Goal: Information Seeking & Learning: Find specific page/section

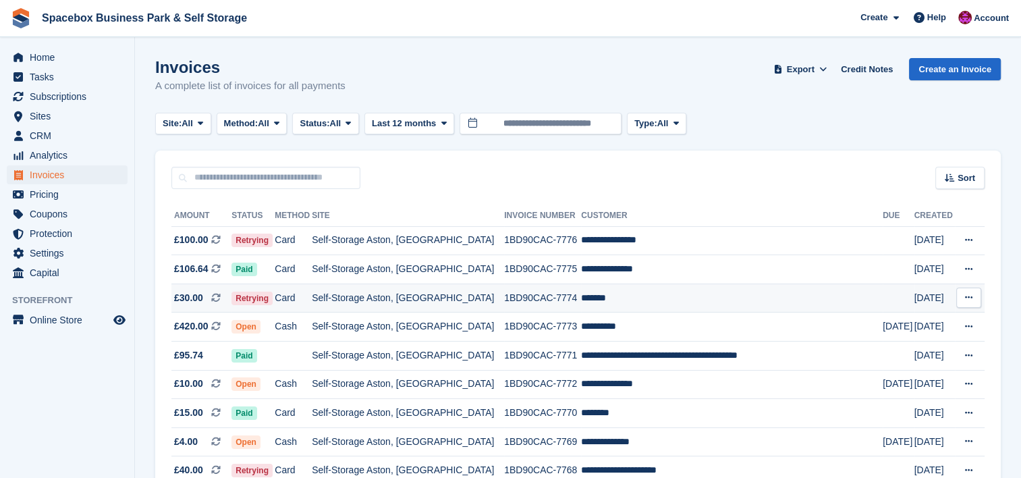
click at [410, 294] on td "Self-Storage Aston, [GEOGRAPHIC_DATA]" at bounding box center [408, 297] width 192 height 29
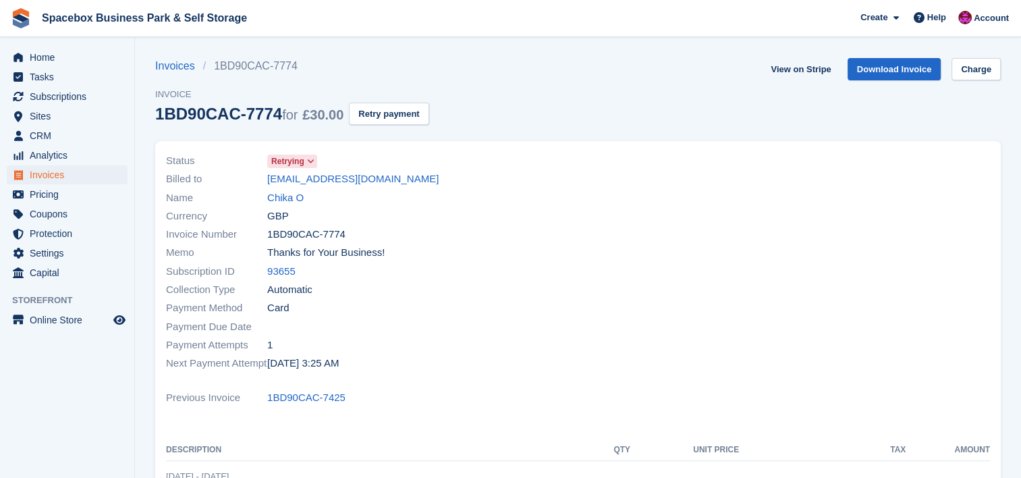
click at [410, 294] on div "Collection Type Automatic" at bounding box center [368, 290] width 404 height 18
click at [289, 196] on link "Chika O" at bounding box center [285, 198] width 36 height 16
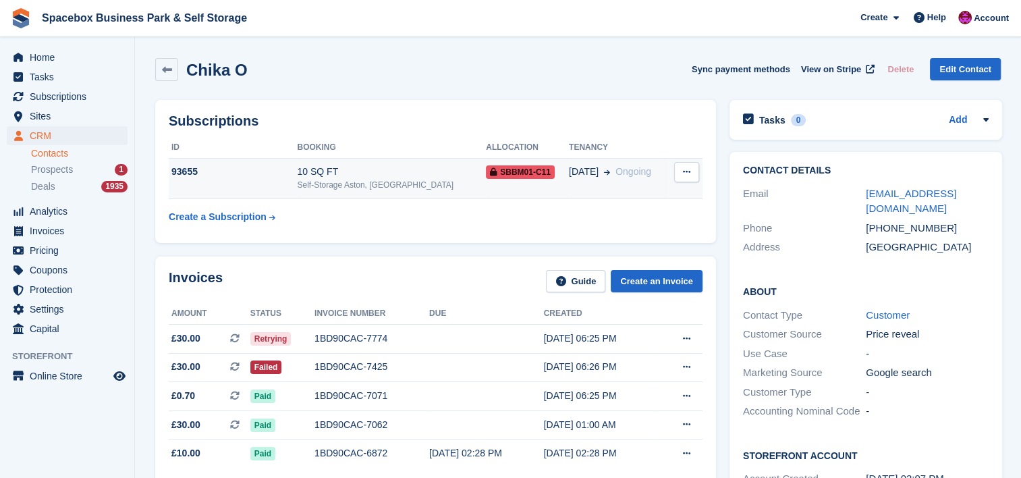
click at [350, 181] on div "Self-Storage Aston, [GEOGRAPHIC_DATA]" at bounding box center [391, 185] width 189 height 12
click at [226, 247] on div "Subscriptions ID Booking Allocation Tenancy 93655 10 SQ FT Self-Storage Aston, …" at bounding box center [435, 171] width 574 height 157
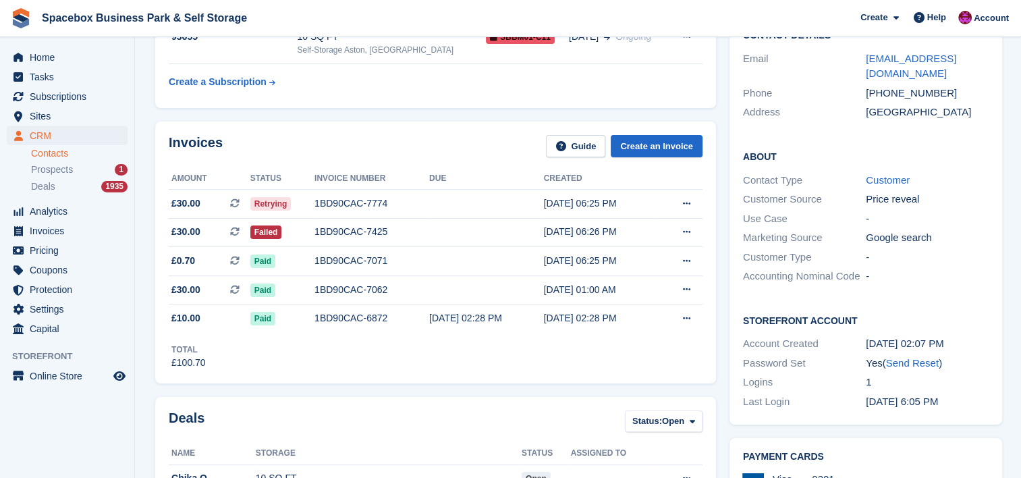
scroll to position [144, 0]
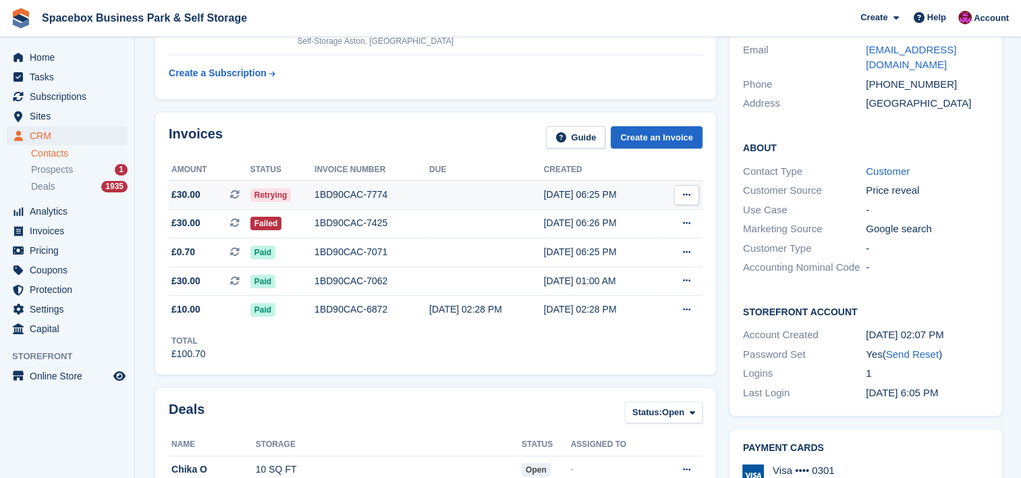
click at [398, 200] on div "1BD90CAC-7774" at bounding box center [372, 195] width 115 height 14
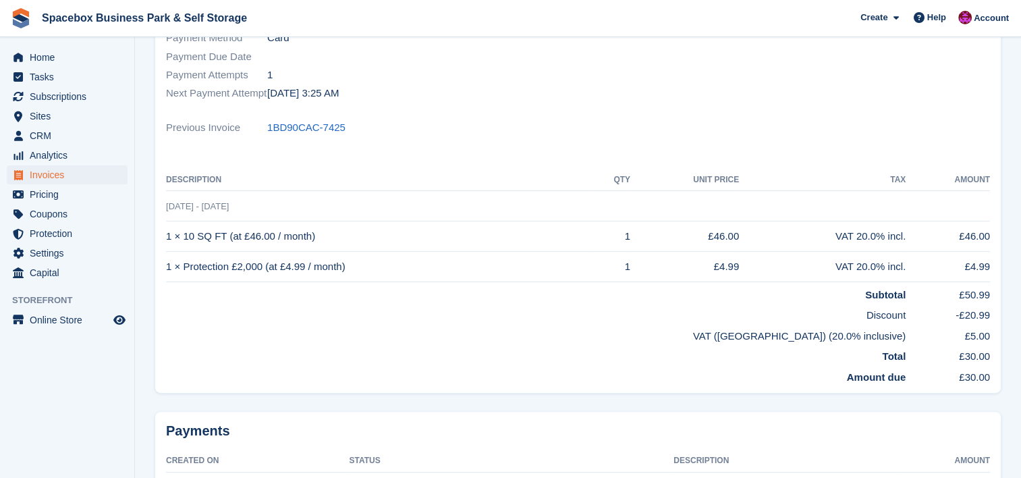
scroll to position [252, 0]
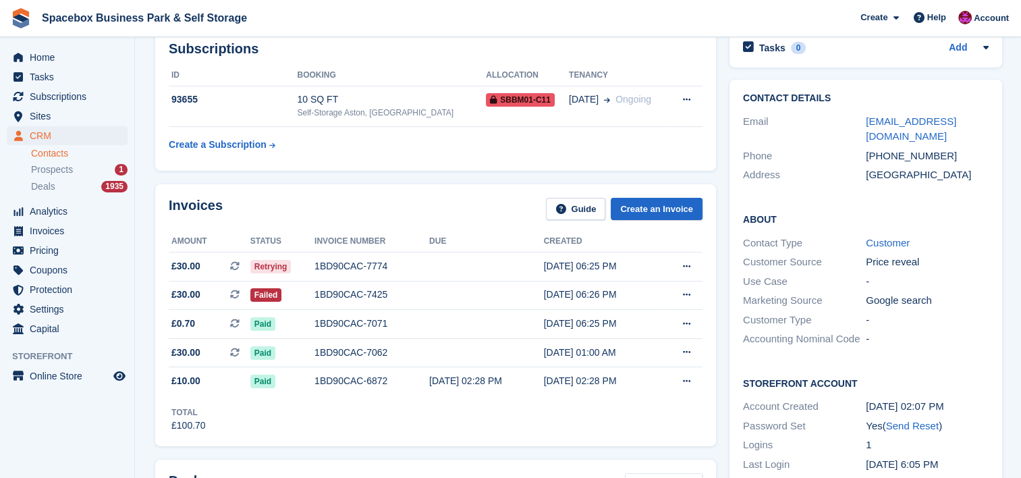
scroll to position [72, 0]
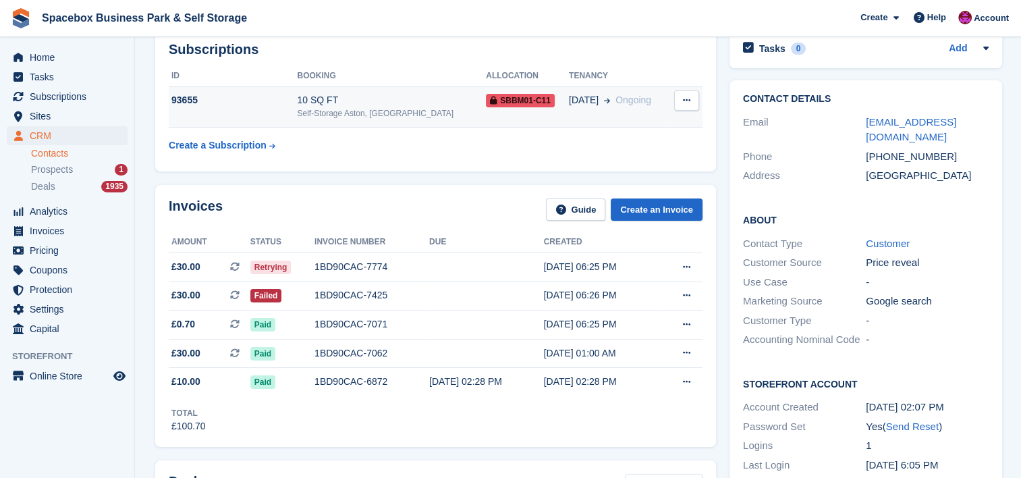
click at [379, 112] on div "Self-Storage Aston, [GEOGRAPHIC_DATA]" at bounding box center [391, 113] width 189 height 12
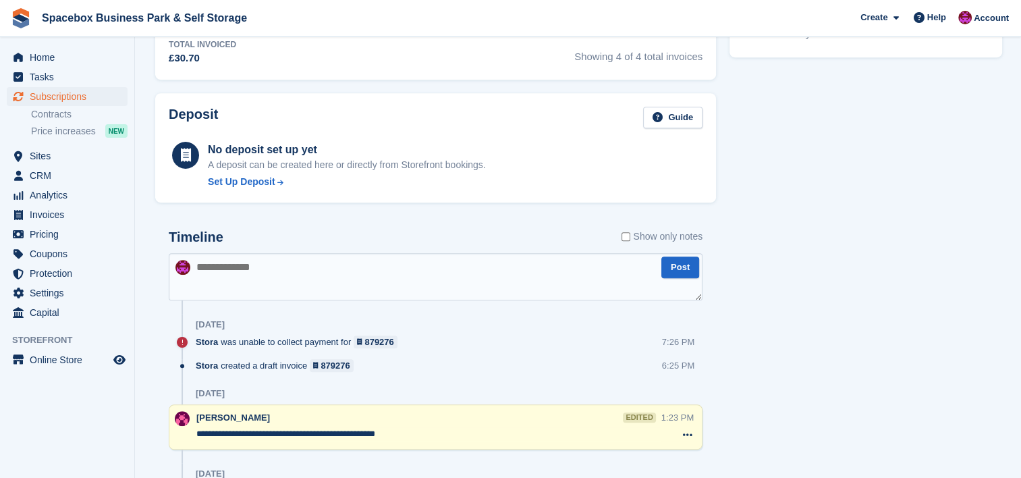
scroll to position [665, 0]
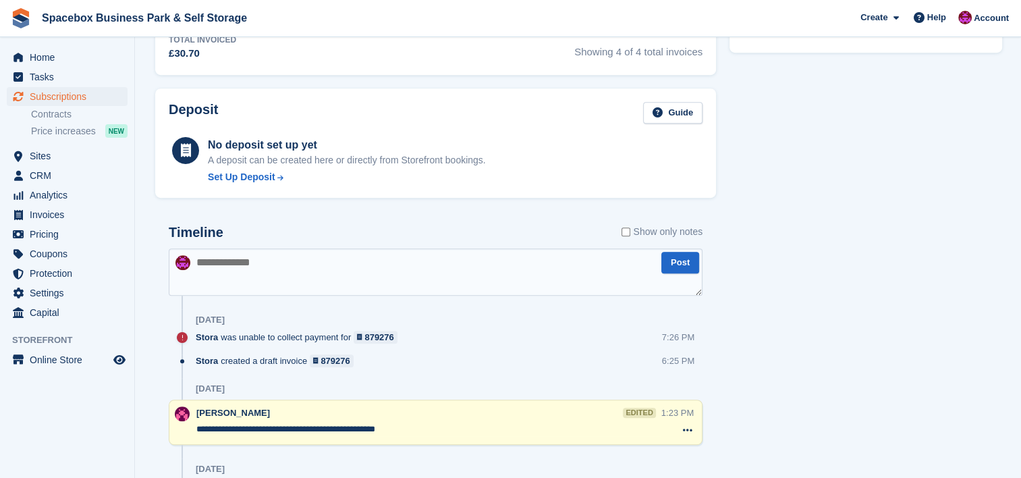
click at [432, 280] on textarea at bounding box center [436, 271] width 534 height 47
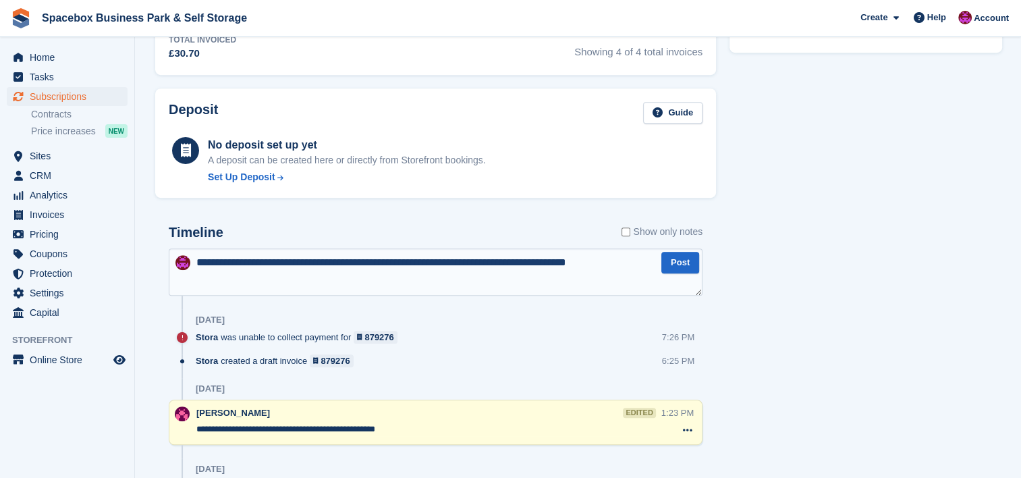
click at [397, 263] on textarea "**********" at bounding box center [436, 271] width 534 height 47
click at [210, 263] on textarea "**********" at bounding box center [436, 271] width 534 height 47
click at [248, 264] on textarea "**********" at bounding box center [436, 271] width 534 height 47
click at [558, 263] on textarea "**********" at bounding box center [436, 271] width 534 height 47
click at [214, 283] on textarea "**********" at bounding box center [436, 271] width 534 height 47
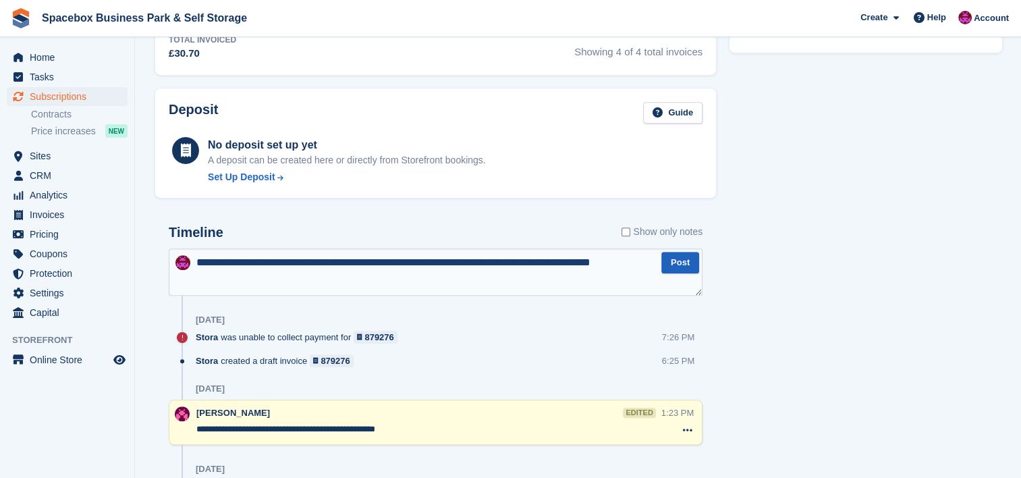
type textarea "**********"
click at [672, 263] on button "Post" at bounding box center [680, 263] width 38 height 22
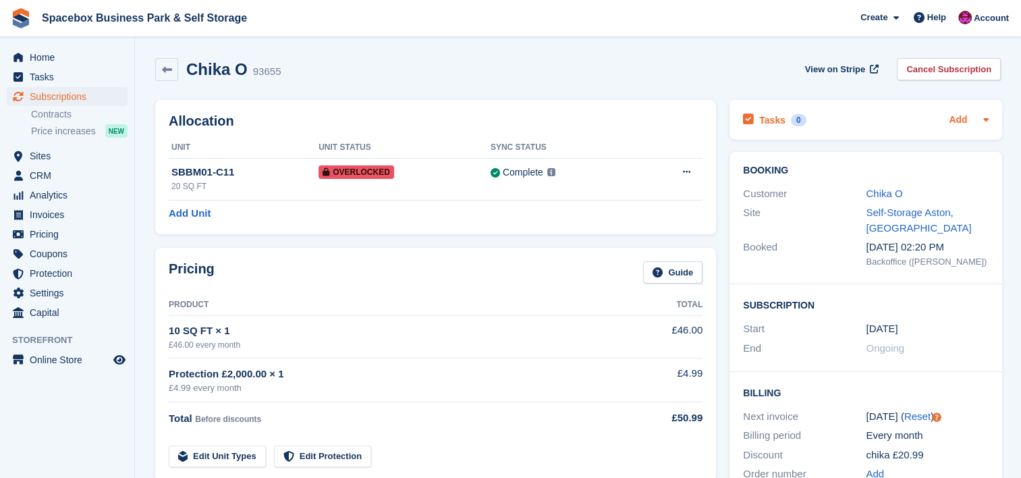
click at [952, 117] on link "Add" at bounding box center [958, 121] width 18 height 16
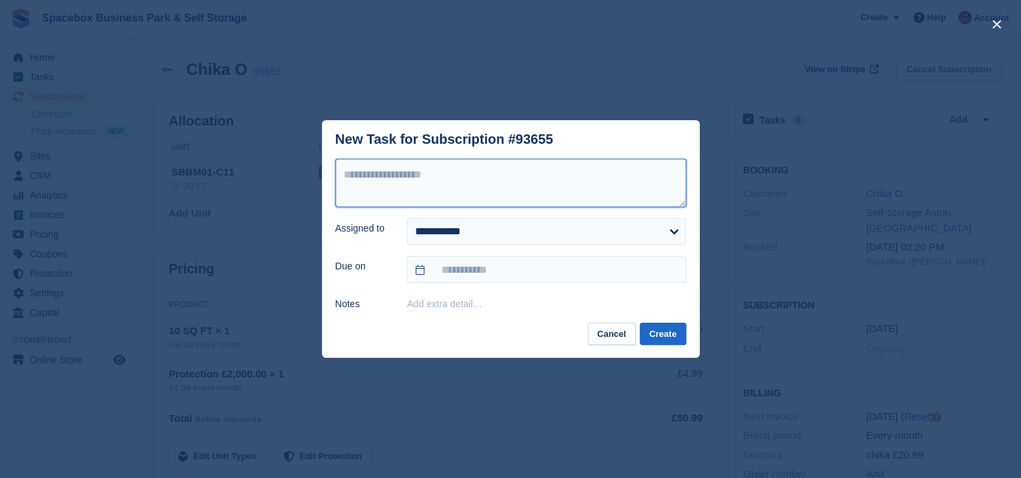
click at [589, 202] on textarea at bounding box center [510, 183] width 351 height 49
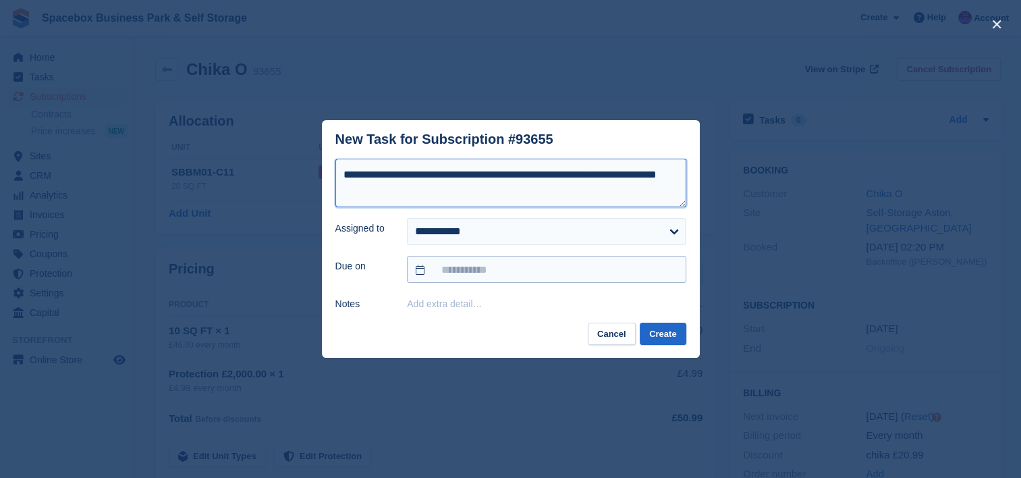
type textarea "**********"
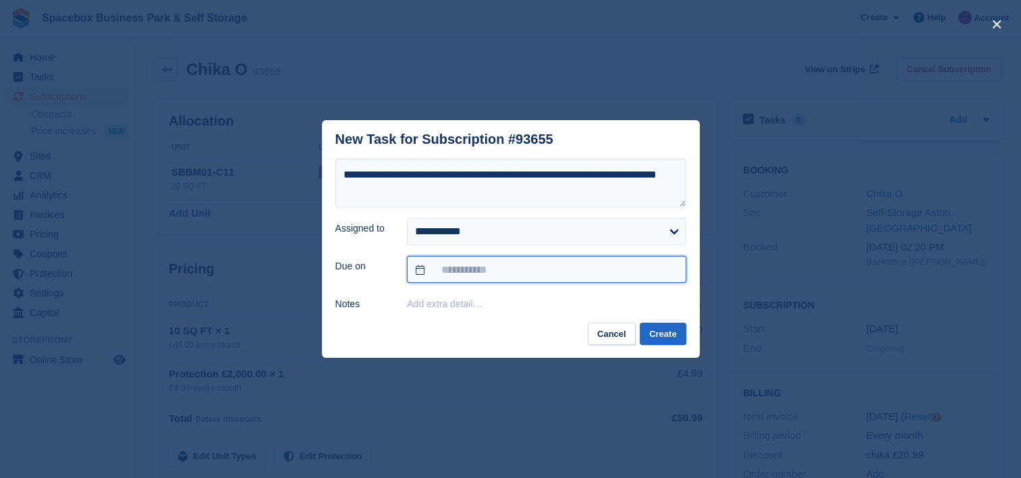
click at [522, 275] on input "text" at bounding box center [546, 269] width 279 height 27
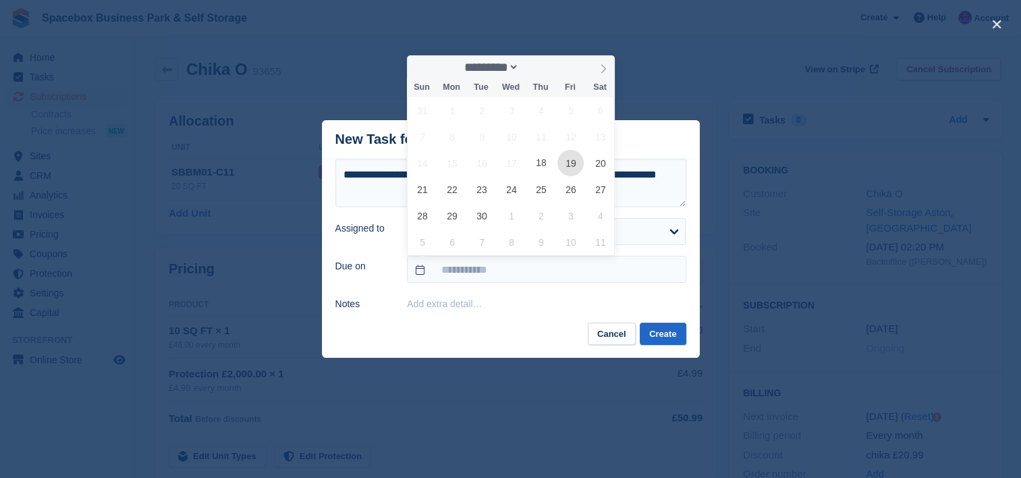
click at [563, 161] on span "19" at bounding box center [571, 163] width 26 height 26
type input "**********"
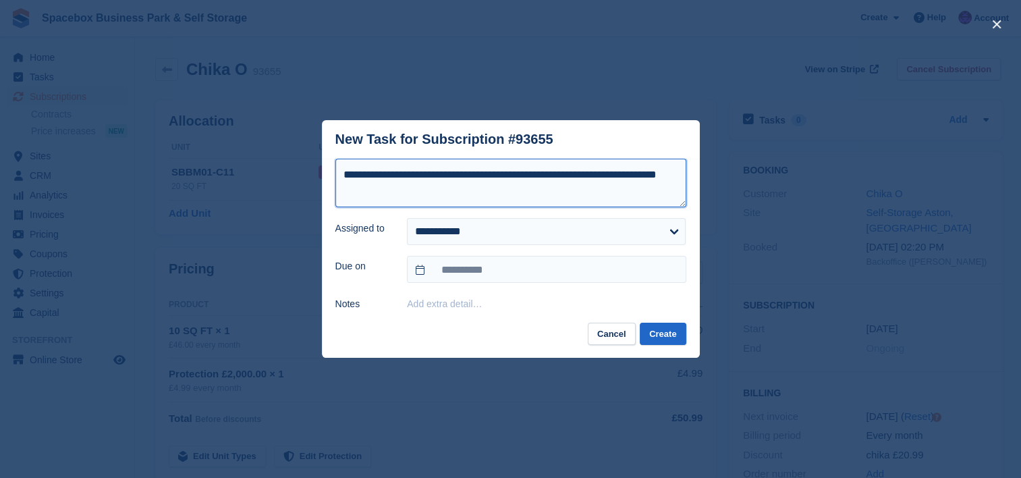
click at [477, 176] on textarea "**********" at bounding box center [510, 183] width 351 height 49
type textarea "**********"
click at [680, 326] on button "Create" at bounding box center [663, 334] width 46 height 22
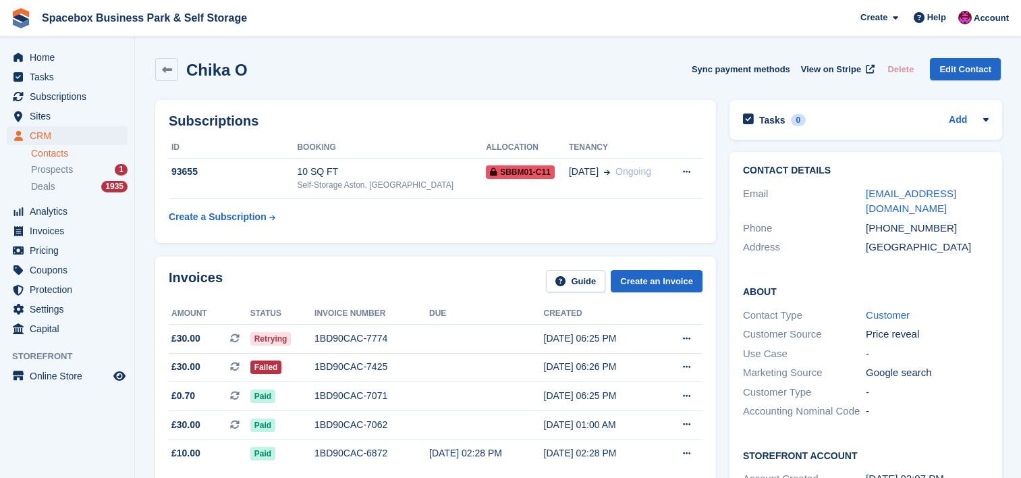
scroll to position [72, 0]
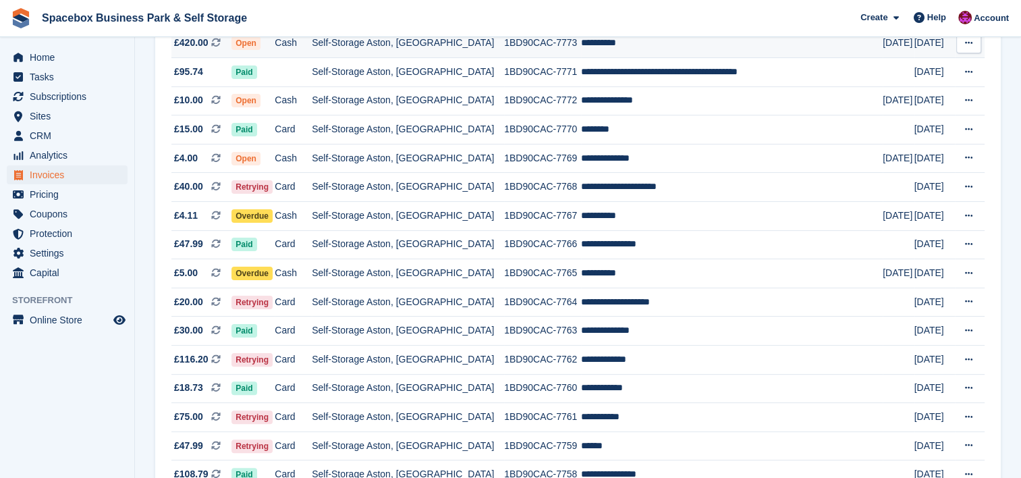
scroll to position [288, 0]
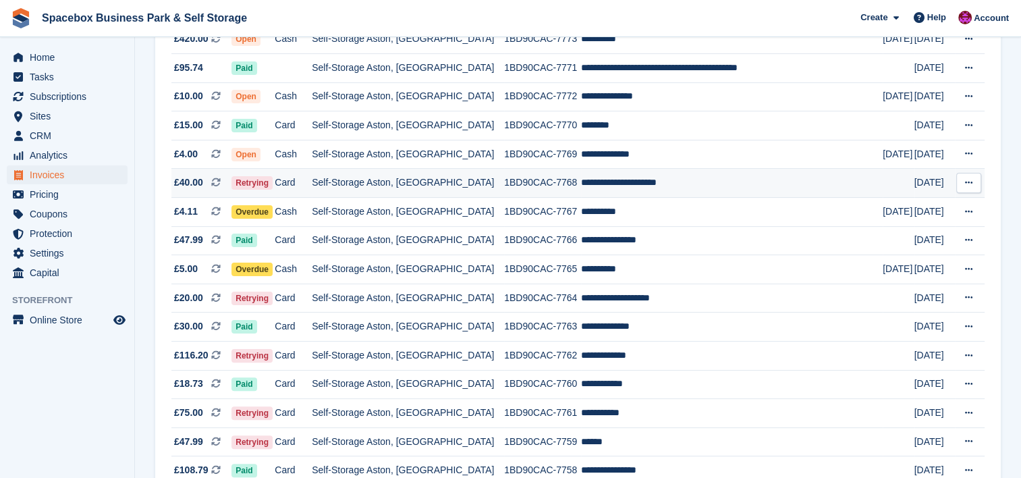
click at [491, 197] on td "Self-Storage Aston, [GEOGRAPHIC_DATA]" at bounding box center [408, 183] width 192 height 29
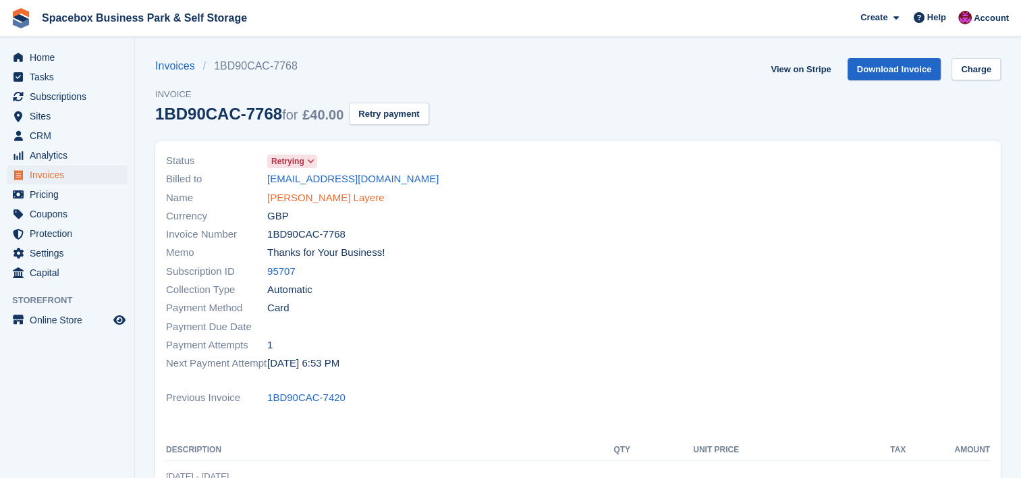
click at [331, 200] on link "[PERSON_NAME] Layere" at bounding box center [325, 198] width 117 height 16
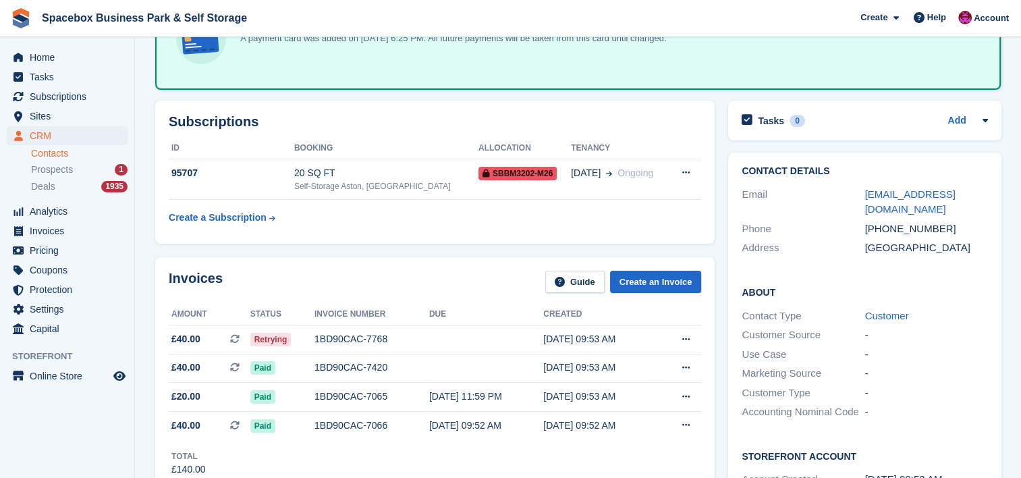
scroll to position [108, 0]
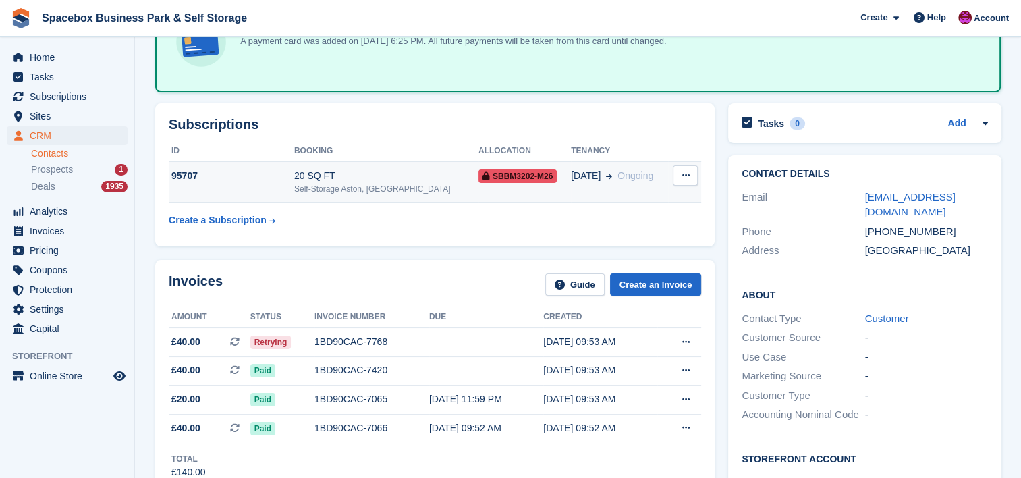
click at [348, 190] on div "Self-Storage Aston, [GEOGRAPHIC_DATA]" at bounding box center [386, 189] width 184 height 12
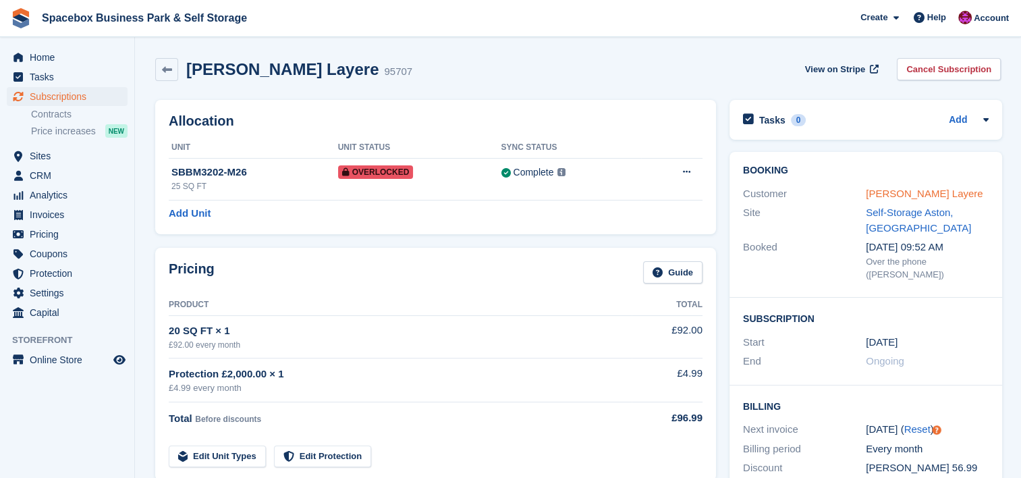
click at [886, 193] on link "[PERSON_NAME] Layere" at bounding box center [924, 193] width 117 height 11
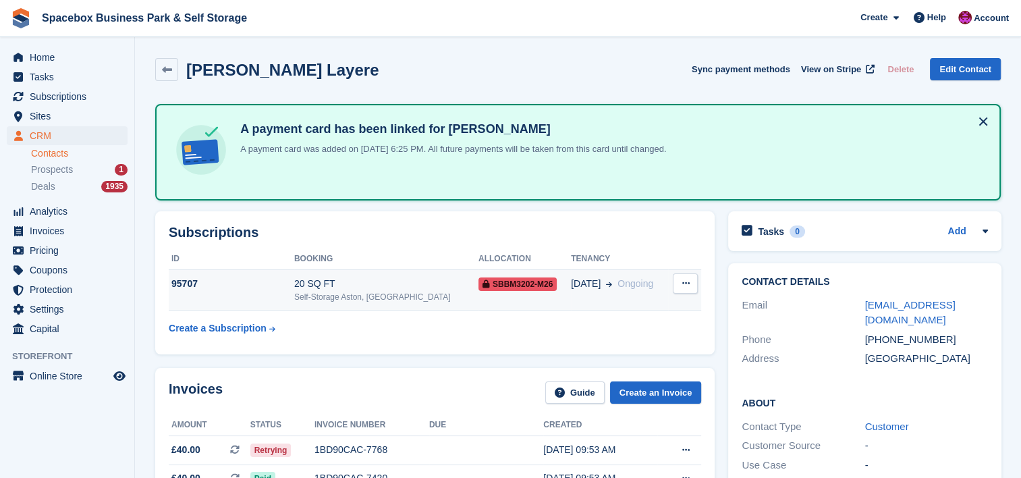
click at [388, 295] on div "Self-Storage Aston, [GEOGRAPHIC_DATA]" at bounding box center [386, 297] width 184 height 12
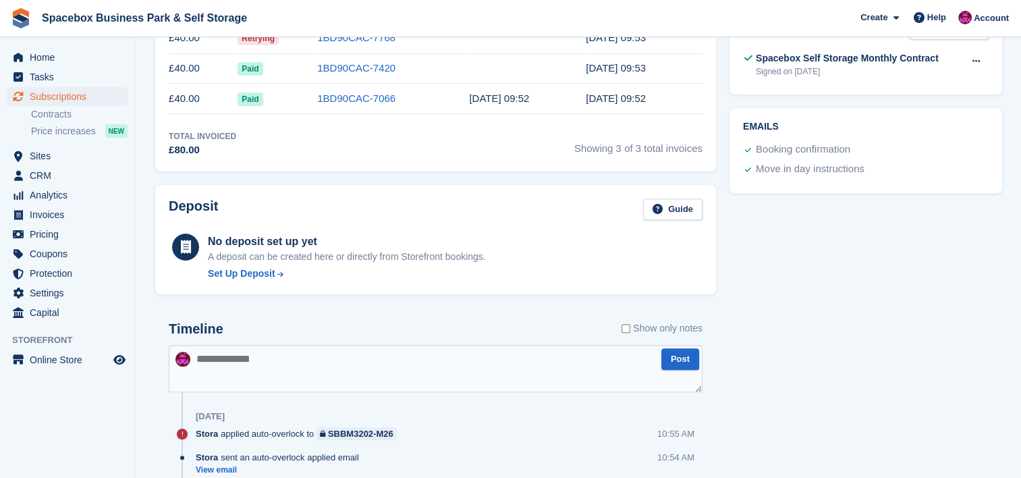
scroll to position [540, 0]
click at [366, 364] on textarea at bounding box center [436, 367] width 534 height 47
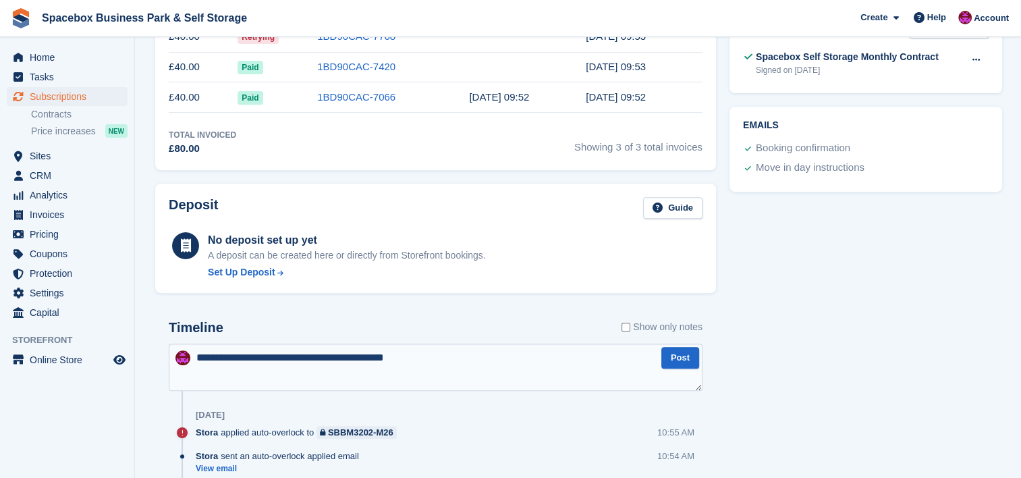
type textarea "**********"
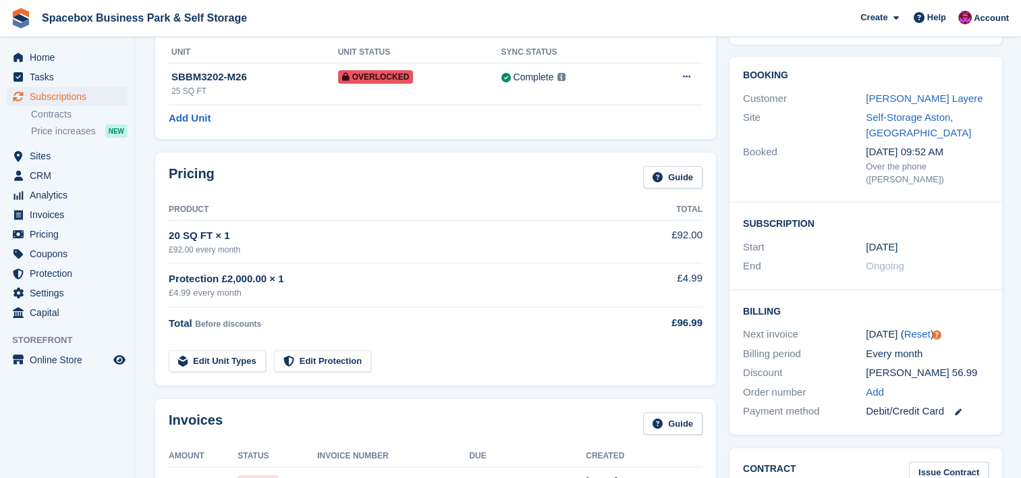
scroll to position [0, 0]
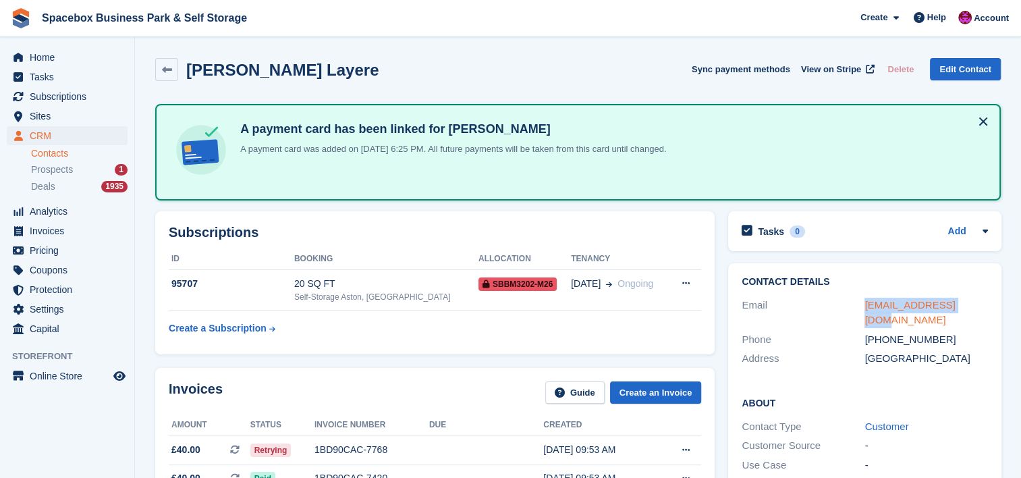
drag, startPoint x: 979, startPoint y: 300, endPoint x: 864, endPoint y: 302, distance: 115.4
click at [865, 302] on div "aouphouet@gmail.com" at bounding box center [926, 313] width 123 height 30
copy link "aouphouet@gmail.com"
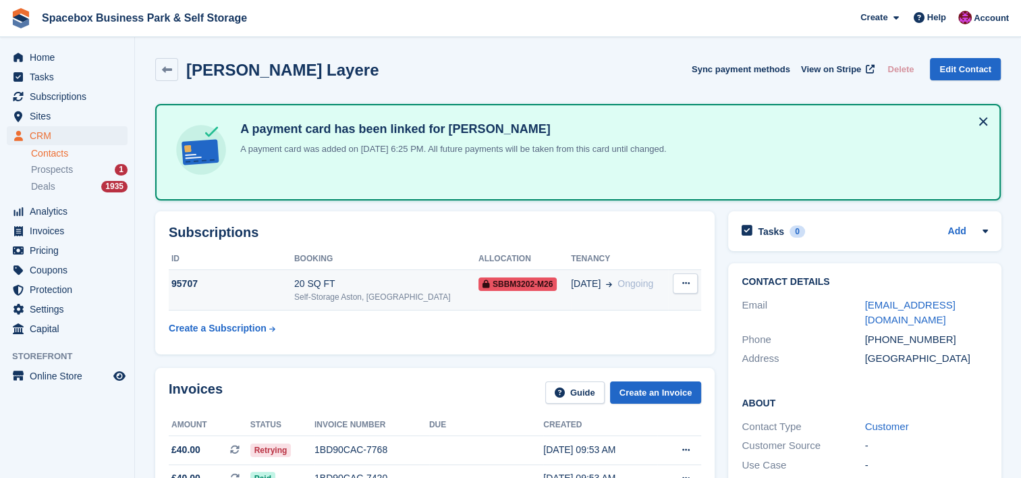
click at [385, 294] on div "Self-Storage Aston, [GEOGRAPHIC_DATA]" at bounding box center [386, 297] width 184 height 12
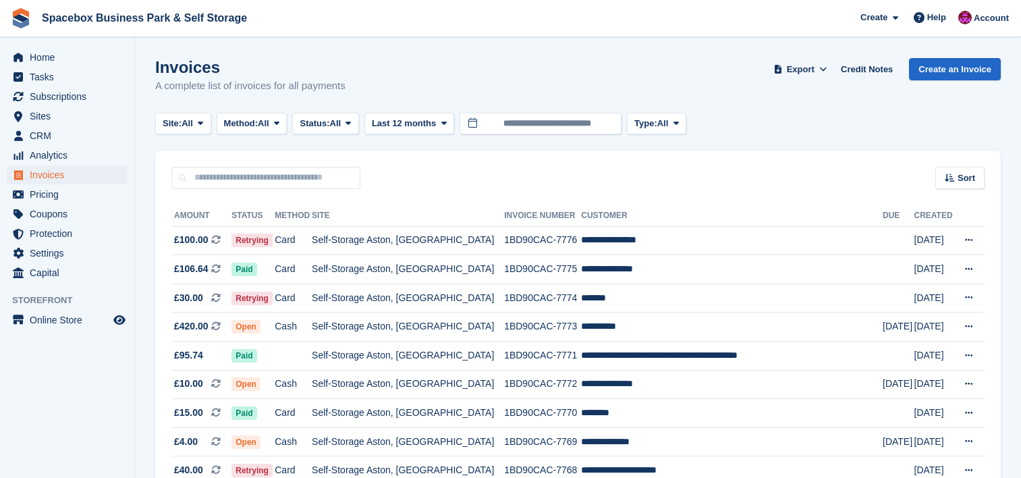
scroll to position [288, 0]
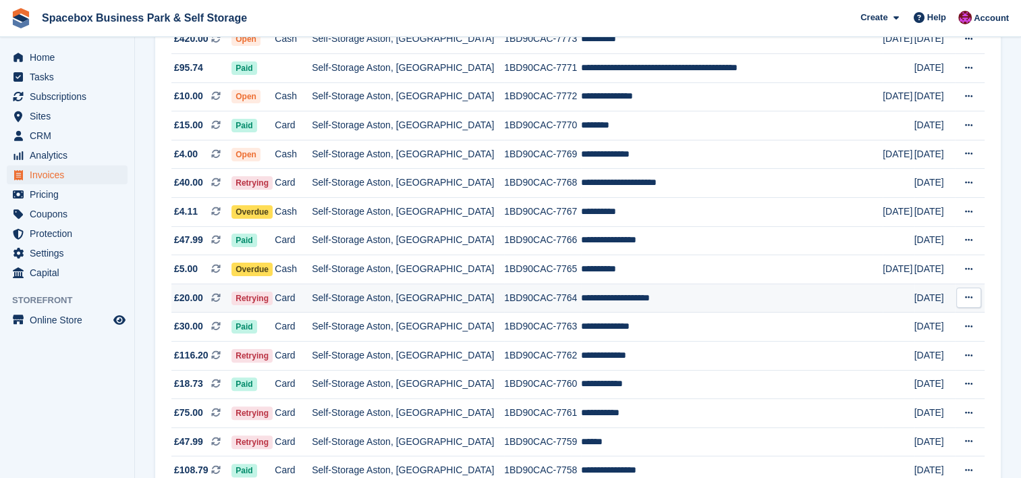
click at [447, 295] on td "Self-Storage Aston, [GEOGRAPHIC_DATA]" at bounding box center [408, 297] width 192 height 29
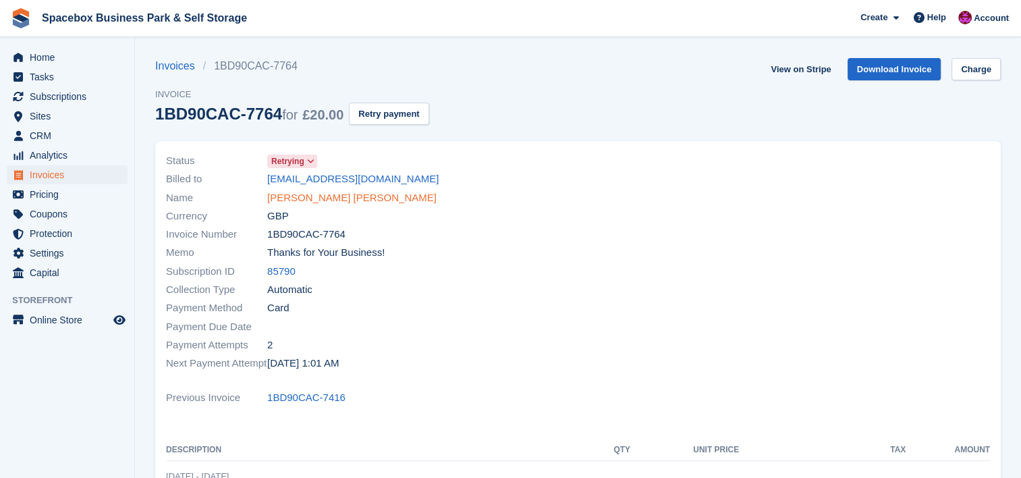
click at [339, 194] on link "[PERSON_NAME] [PERSON_NAME]" at bounding box center [351, 198] width 169 height 16
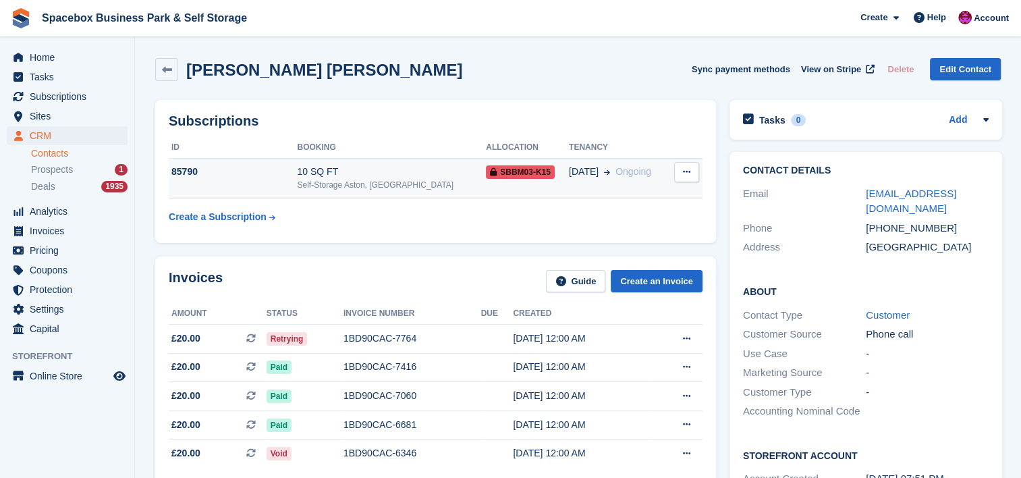
click at [356, 177] on div "10 SQ FT" at bounding box center [391, 172] width 189 height 14
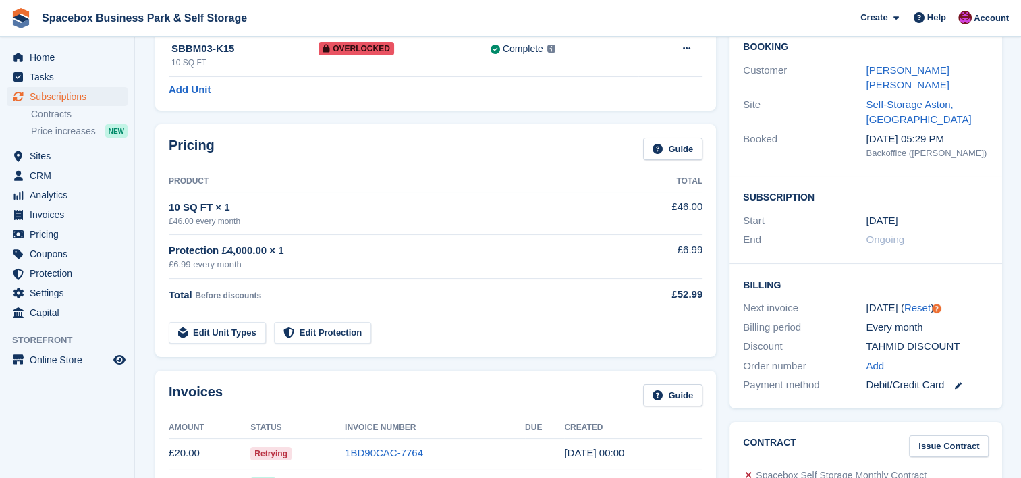
scroll to position [18, 0]
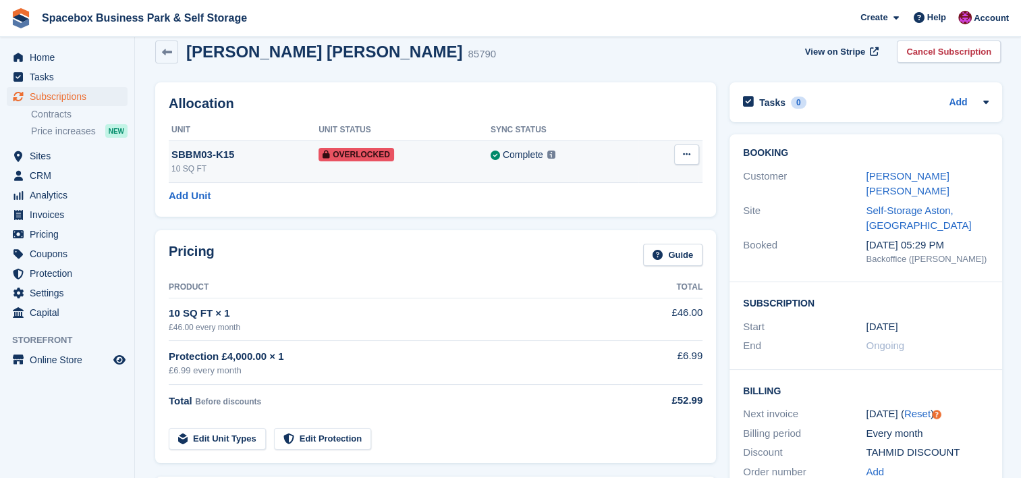
click at [319, 153] on span "Overlocked" at bounding box center [357, 154] width 76 height 13
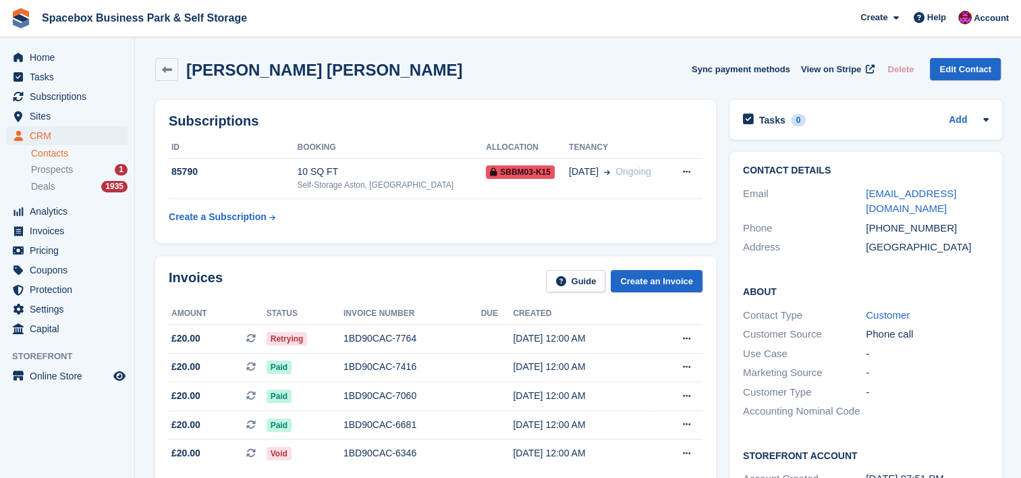
click at [610, 74] on div "MOHMMED TAHMID BELAL Sync payment methods View on Stripe Delete Edit Contact" at bounding box center [578, 69] width 846 height 23
click at [1004, 391] on div "Contact Details Email mtb31398@hotmail.com Phone +447485542853 Address United K…" at bounding box center [866, 355] width 286 height 421
click at [305, 200] on table "ID Booking Allocation Tenancy 85790 10 SQ FT Self-Storage Aston, Birmingham SBB…" at bounding box center [436, 183] width 534 height 93
click at [329, 190] on div "Self-Storage Aston, [GEOGRAPHIC_DATA]" at bounding box center [391, 185] width 189 height 12
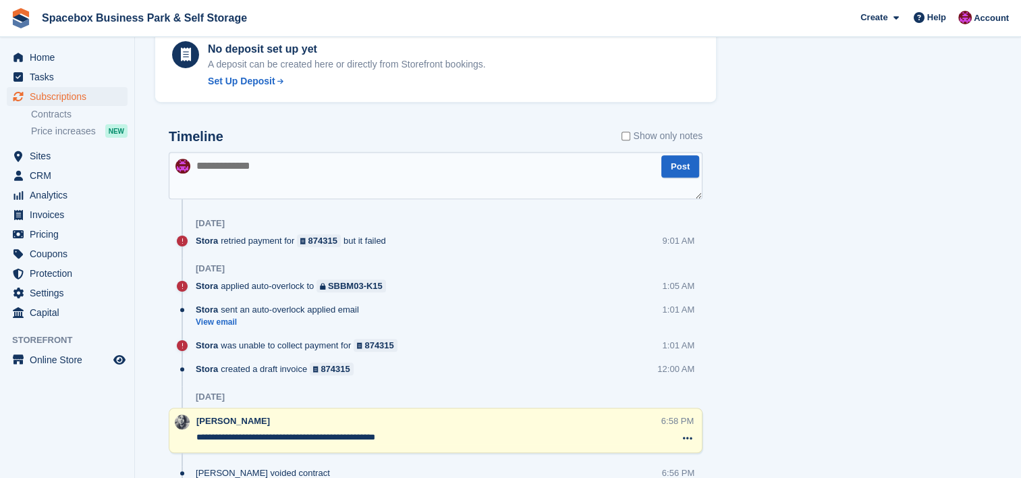
scroll to position [810, 0]
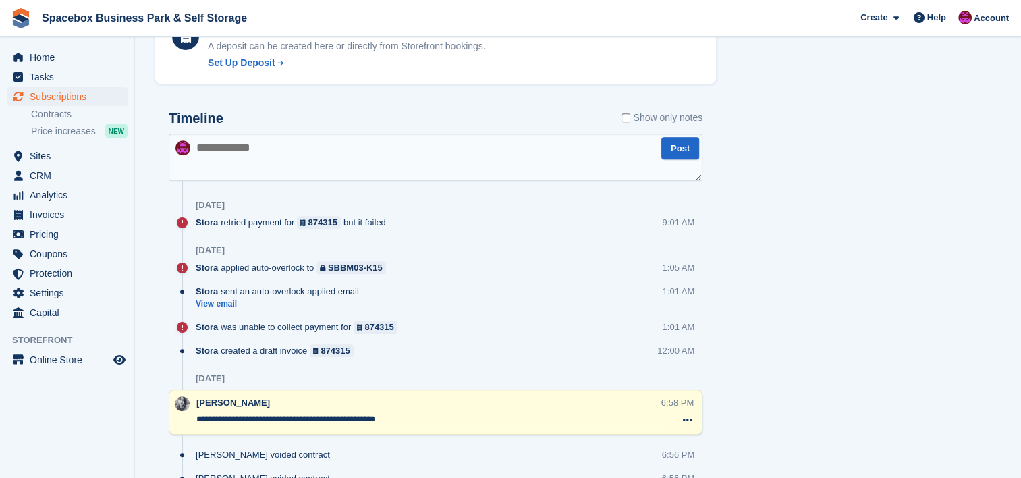
click at [362, 157] on textarea at bounding box center [436, 157] width 534 height 47
click at [430, 147] on textarea "**********" at bounding box center [436, 157] width 534 height 47
type textarea "**********"
click at [676, 157] on button "Post" at bounding box center [680, 148] width 38 height 22
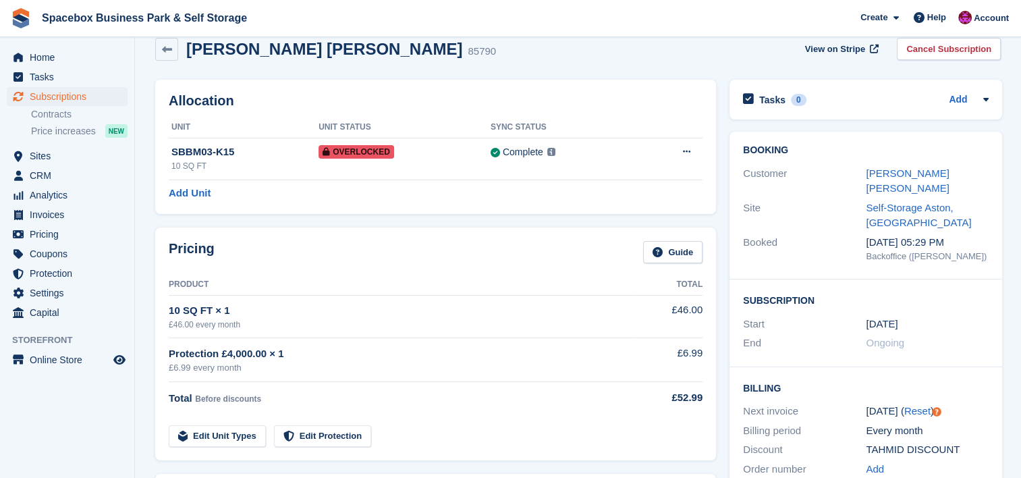
scroll to position [0, 0]
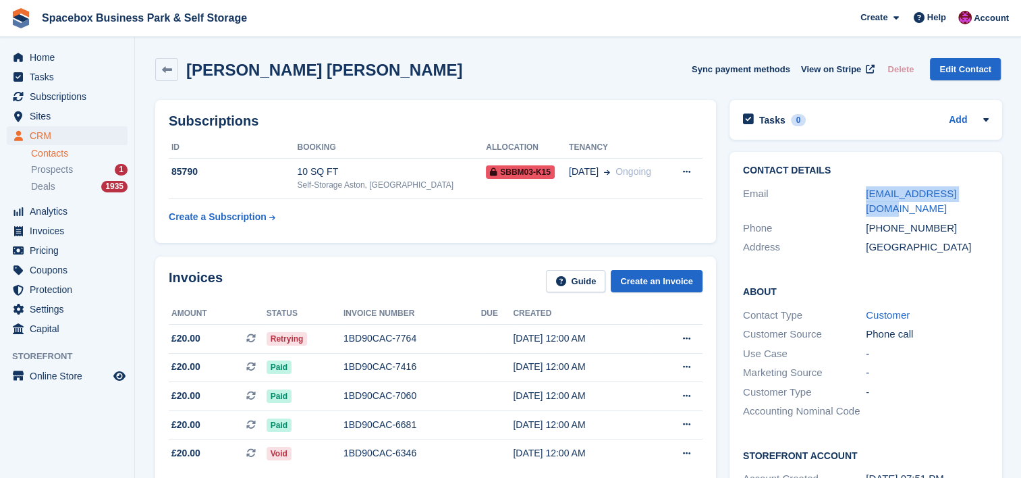
drag, startPoint x: 978, startPoint y: 192, endPoint x: 861, endPoint y: 184, distance: 117.0
click at [861, 184] on div "Email mtb31398@hotmail.com" at bounding box center [866, 201] width 246 height 34
copy div "mtb31398@hotmail.com"
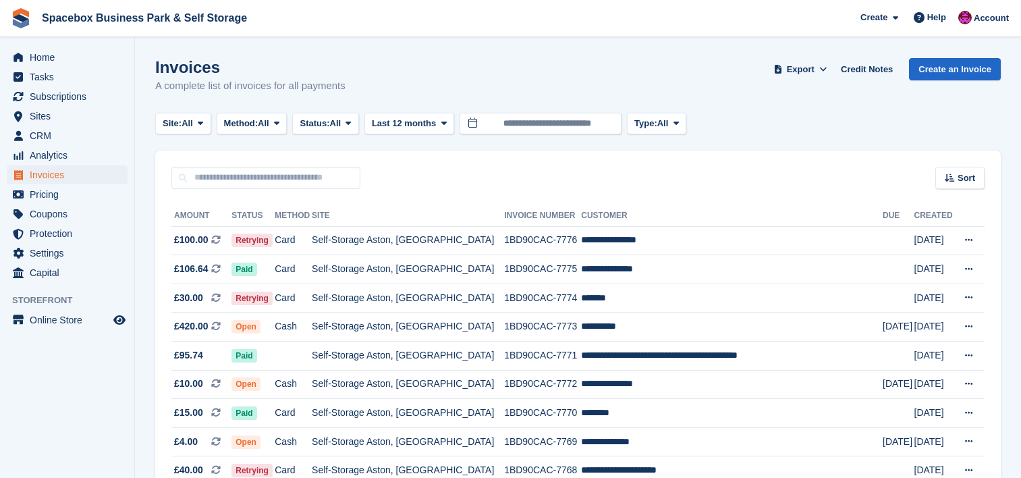
scroll to position [288, 0]
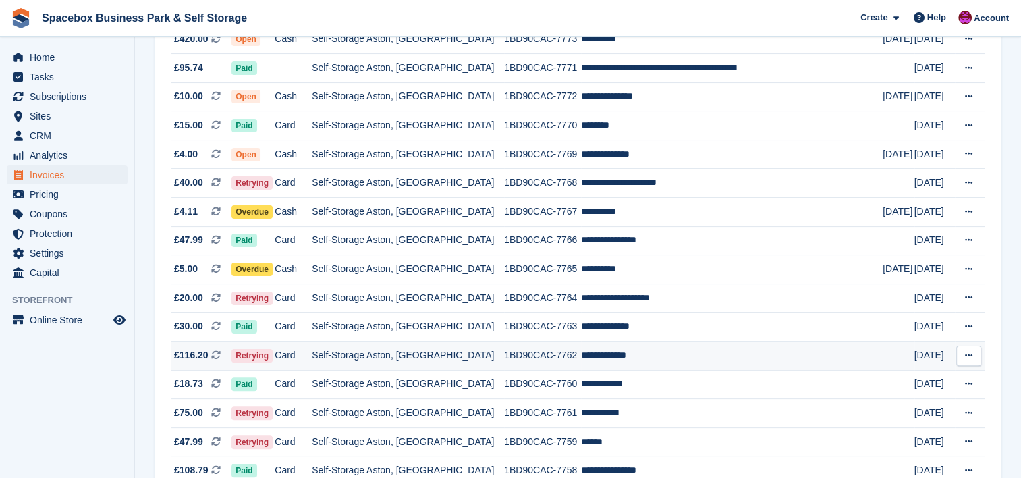
click at [477, 359] on td "Self-Storage Aston, [GEOGRAPHIC_DATA]" at bounding box center [408, 356] width 192 height 29
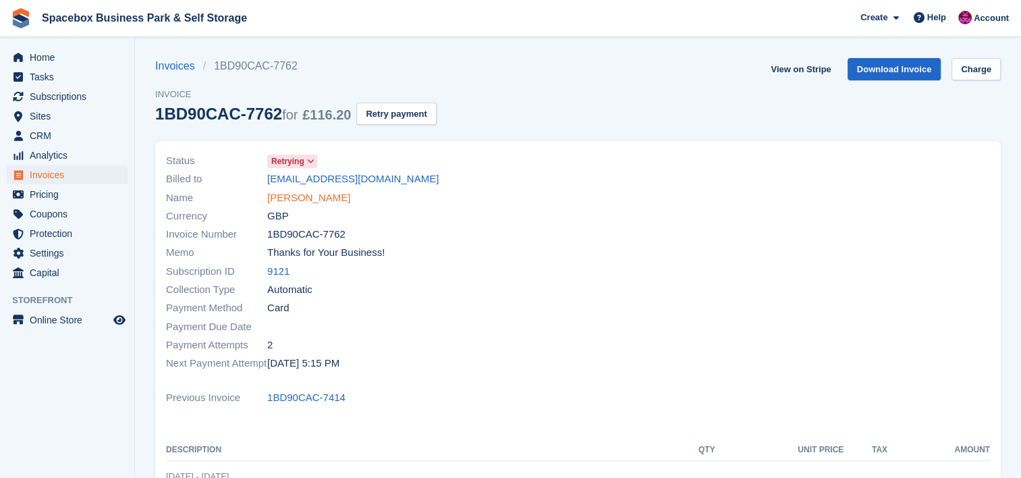
click at [316, 202] on link "[PERSON_NAME]" at bounding box center [308, 198] width 83 height 16
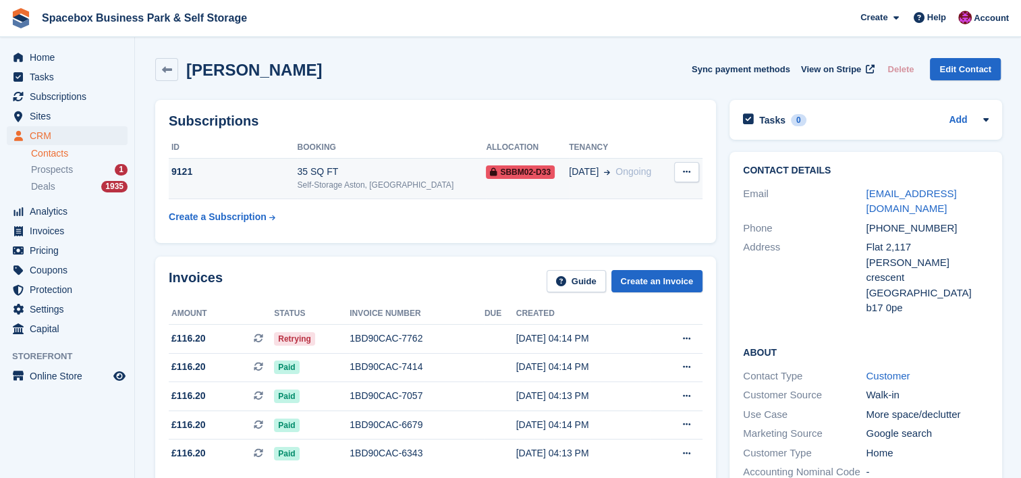
click at [381, 171] on div "35 SQ FT" at bounding box center [391, 172] width 189 height 14
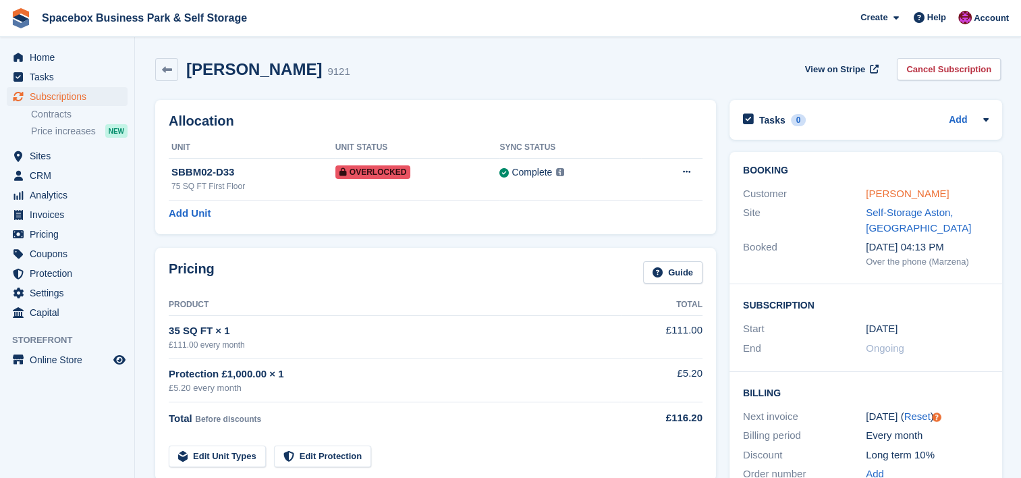
click at [910, 192] on link "[PERSON_NAME]" at bounding box center [907, 193] width 83 height 11
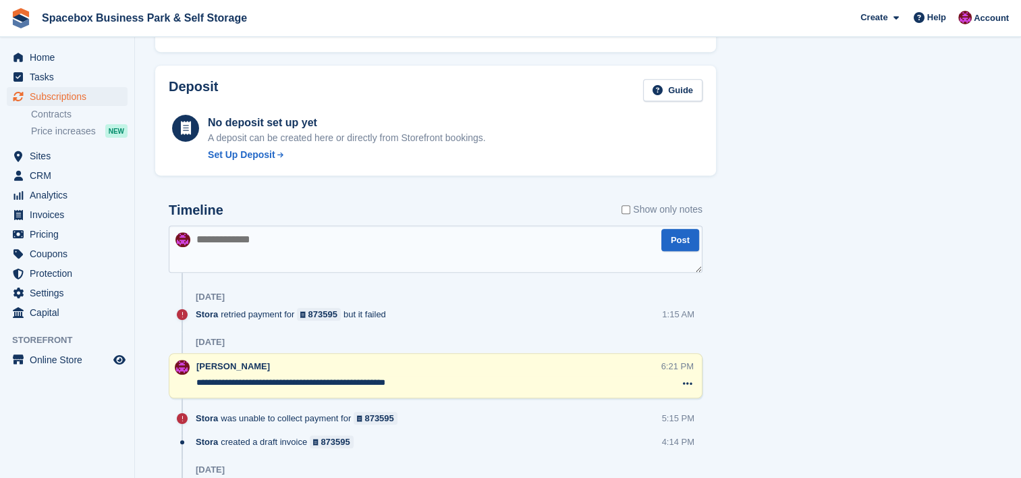
scroll to position [773, 0]
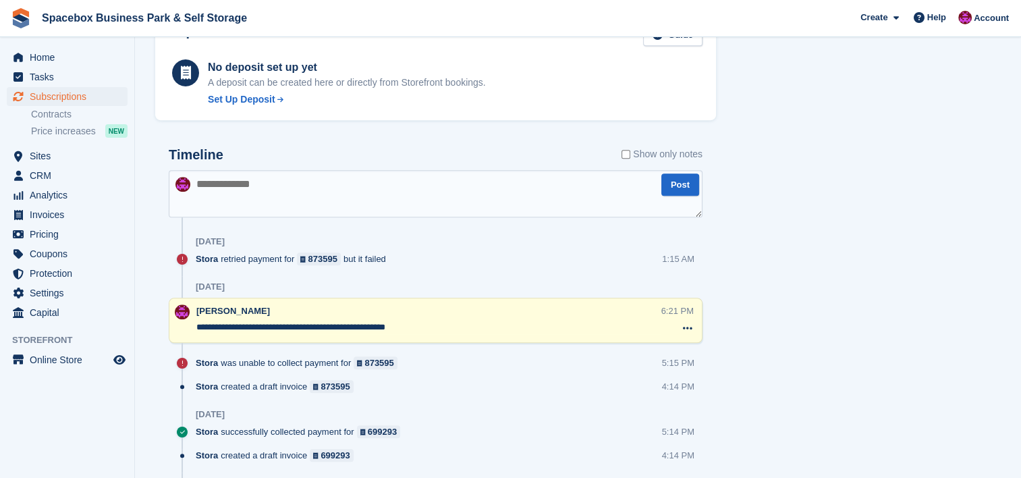
click at [362, 190] on textarea at bounding box center [436, 193] width 534 height 47
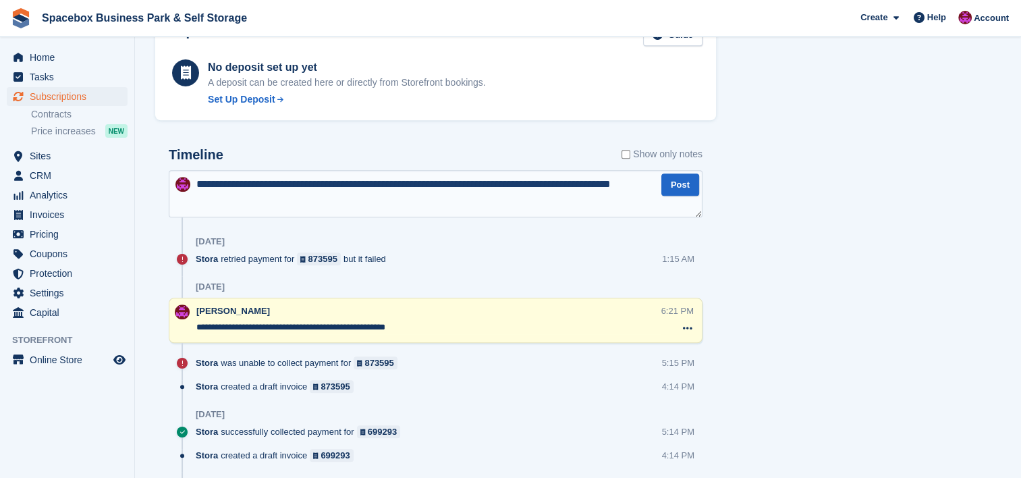
type textarea "**********"
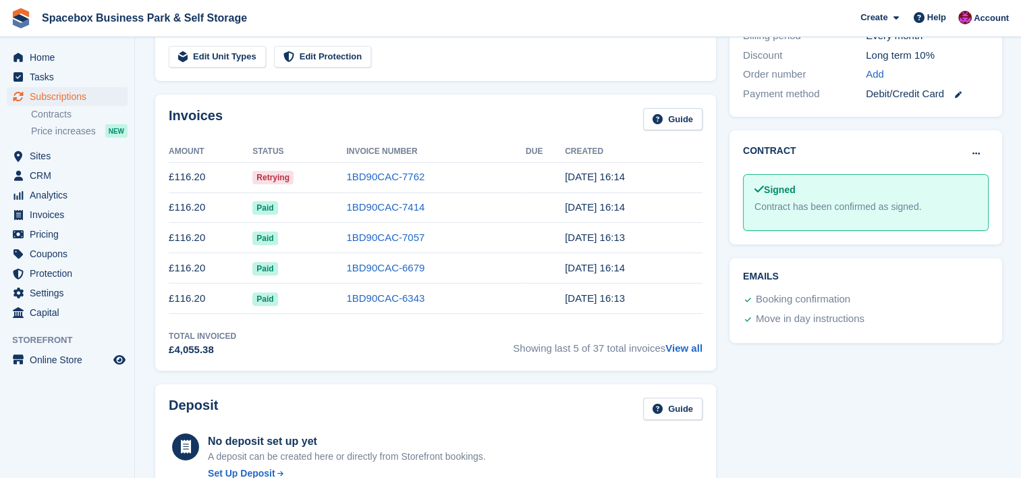
scroll to position [0, 0]
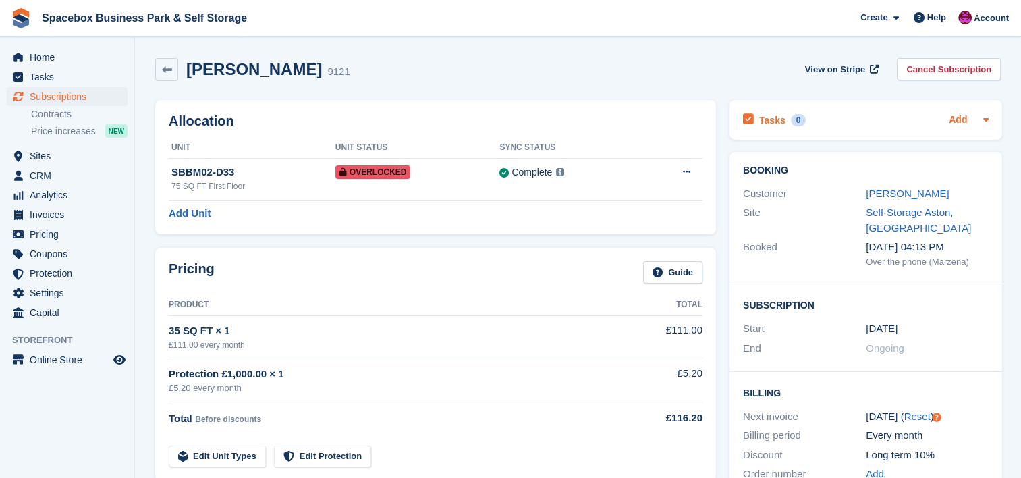
click at [953, 119] on link "Add" at bounding box center [958, 121] width 18 height 16
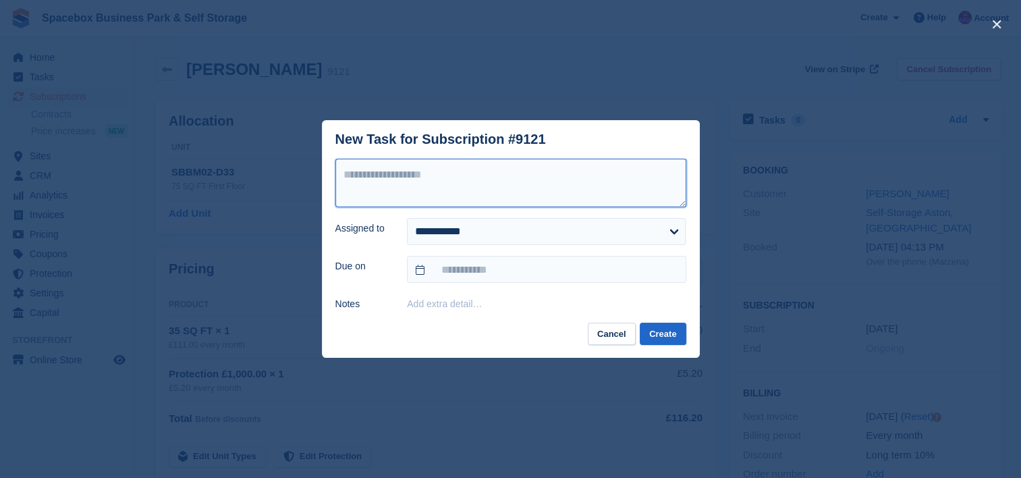
click at [601, 178] on textarea at bounding box center [510, 183] width 351 height 49
type textarea "**********"
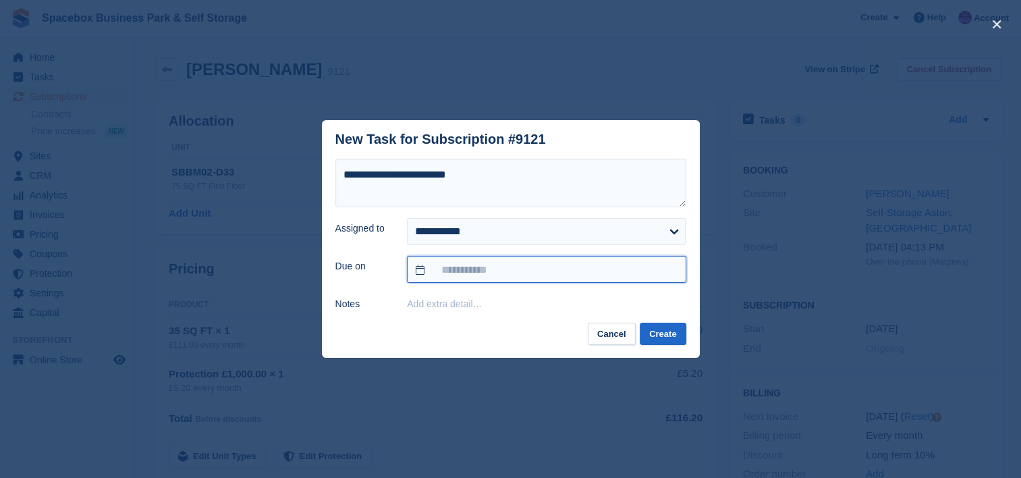
click at [549, 273] on input "text" at bounding box center [546, 269] width 279 height 27
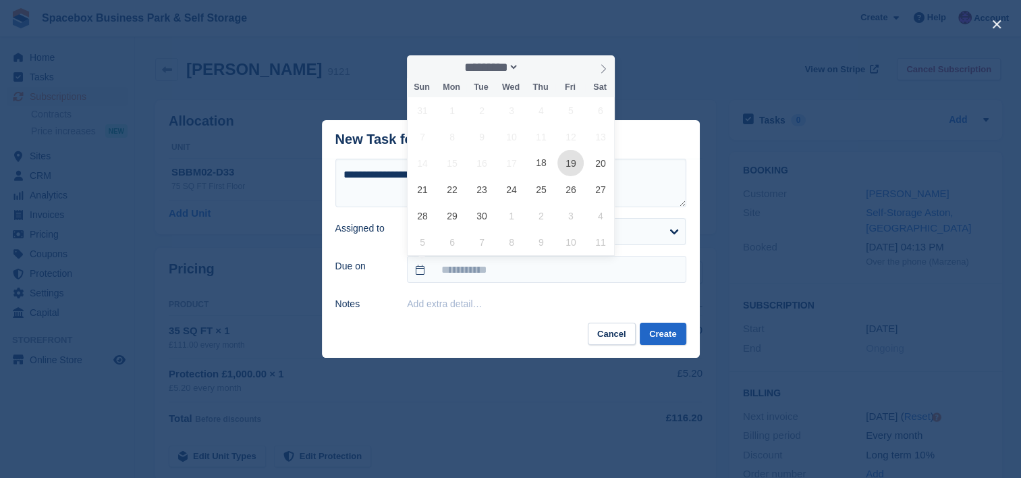
click at [567, 167] on span "19" at bounding box center [571, 163] width 26 height 26
type input "**********"
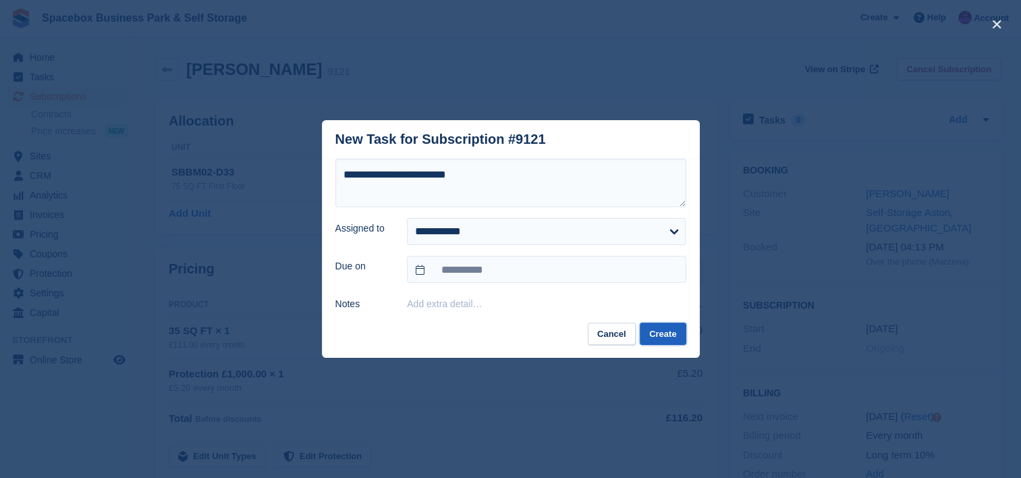
click at [660, 342] on button "Create" at bounding box center [663, 334] width 46 height 22
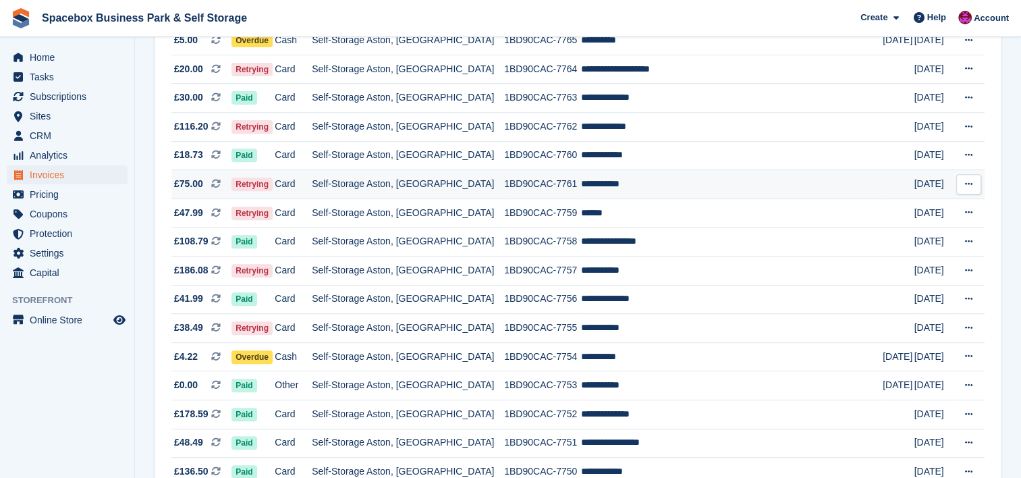
scroll to position [521, 0]
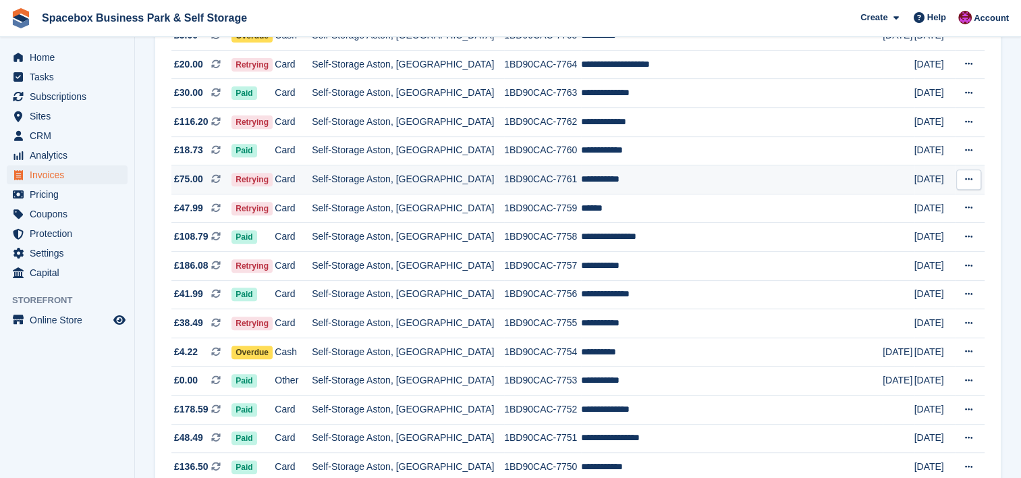
click at [592, 184] on td "**********" at bounding box center [732, 179] width 302 height 29
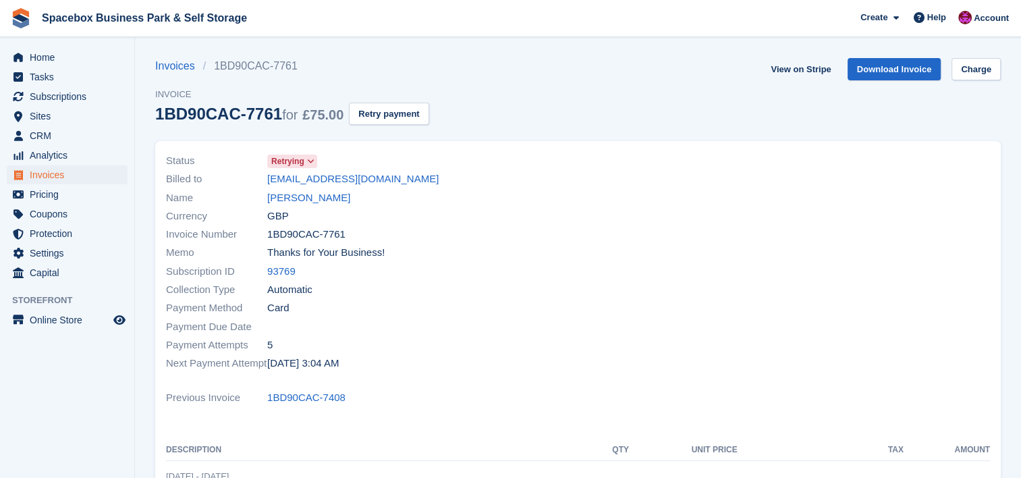
click at [295, 161] on span "Retrying" at bounding box center [287, 161] width 33 height 12
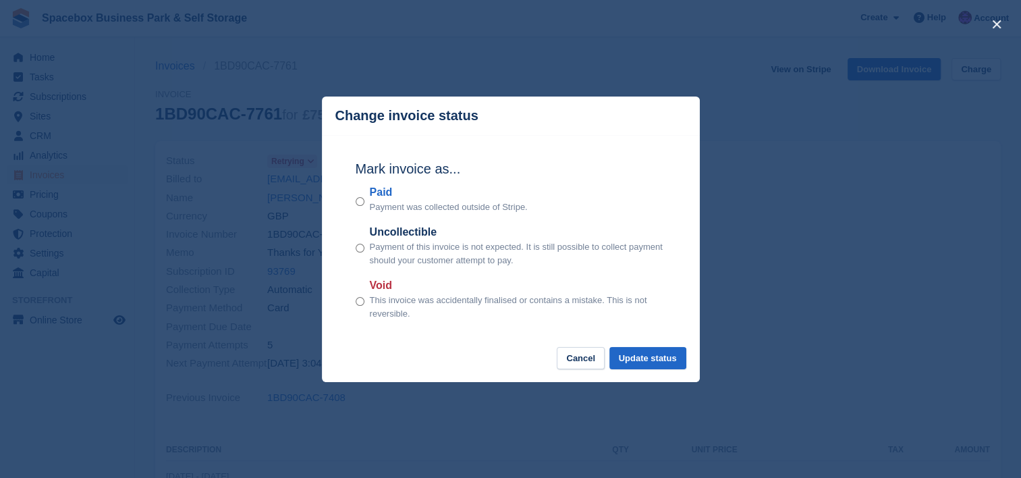
click at [651, 456] on div "close" at bounding box center [510, 239] width 1021 height 478
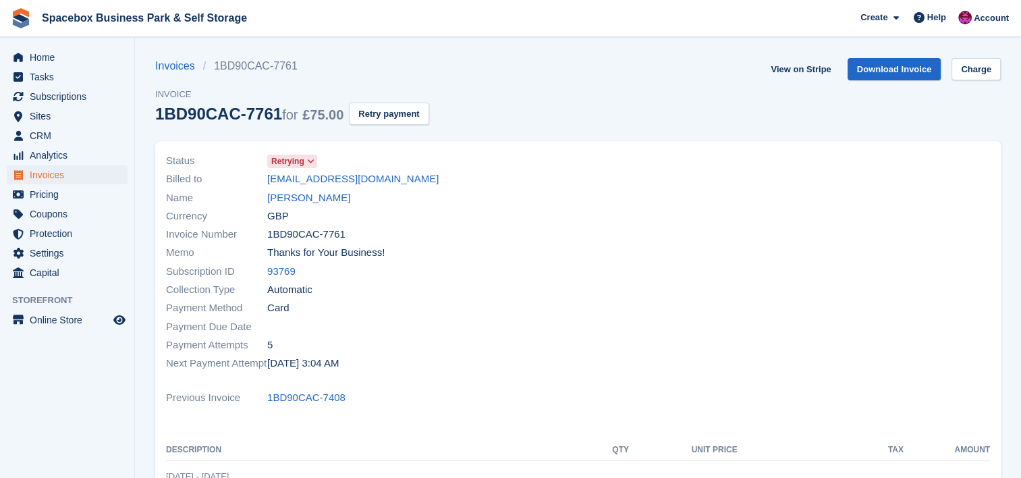
click at [467, 254] on div "Memo Thanks for Your Business!" at bounding box center [368, 253] width 404 height 18
drag, startPoint x: 304, startPoint y: 159, endPoint x: 281, endPoint y: 159, distance: 23.6
click at [281, 159] on span "Retrying" at bounding box center [287, 161] width 33 height 12
click at [303, 159] on span "Retrying" at bounding box center [287, 161] width 33 height 12
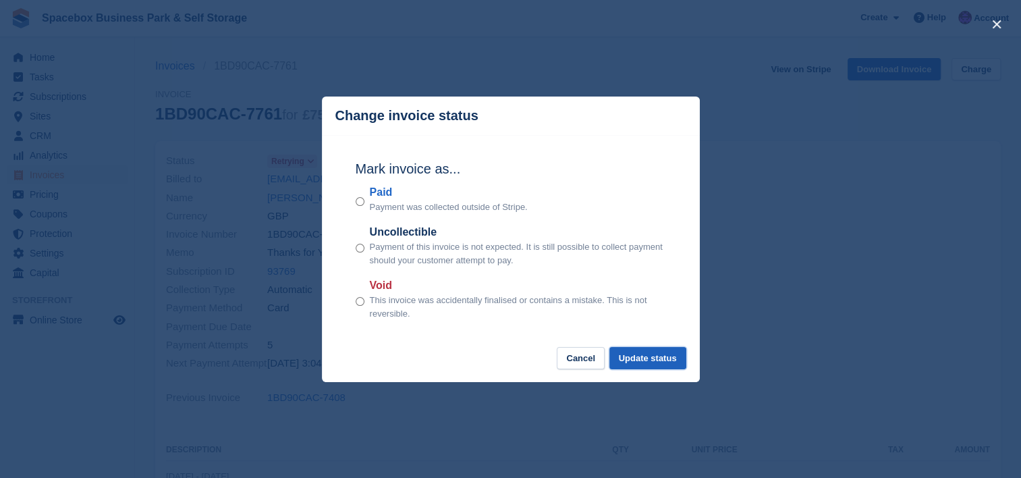
click at [663, 360] on button "Update status" at bounding box center [647, 358] width 77 height 22
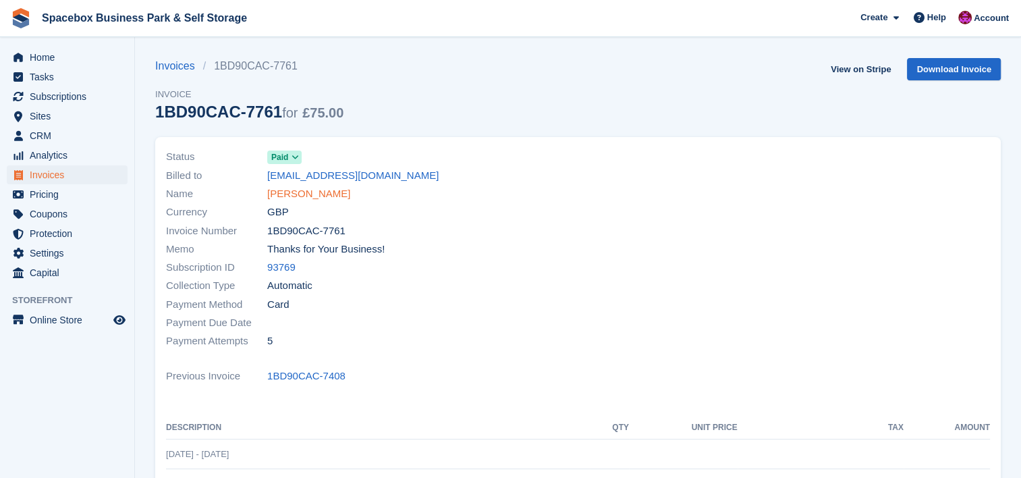
click at [308, 191] on link "Fiona Harte" at bounding box center [308, 194] width 83 height 16
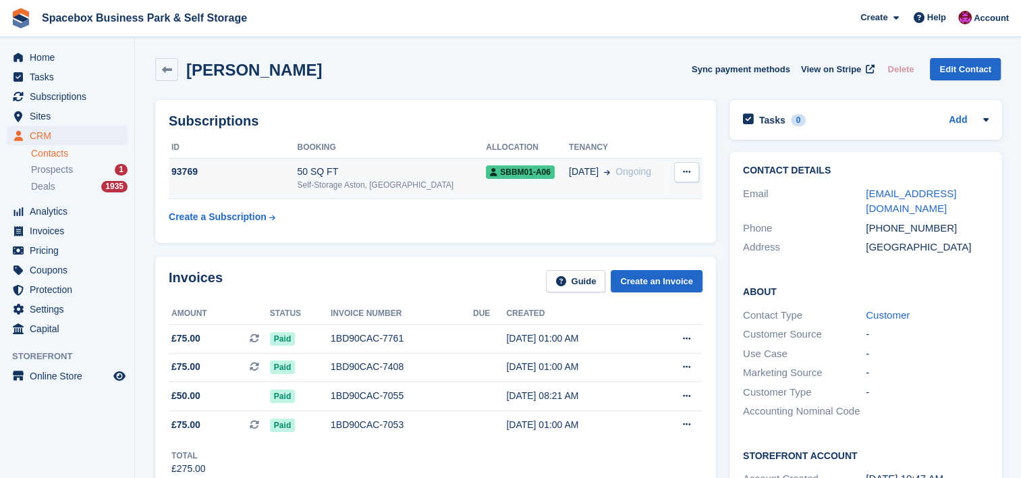
click at [421, 181] on div "Self-Storage Aston, [GEOGRAPHIC_DATA]" at bounding box center [391, 185] width 189 height 12
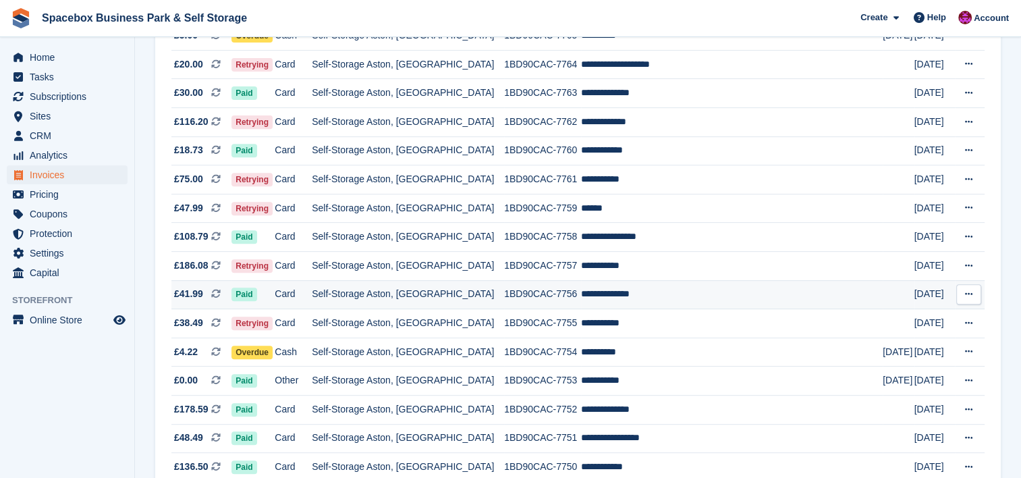
scroll to position [521, 0]
click at [416, 296] on td "Self-Storage Aston, [GEOGRAPHIC_DATA]" at bounding box center [408, 294] width 192 height 29
click at [557, 332] on td "1BD90CAC-7755" at bounding box center [542, 323] width 77 height 29
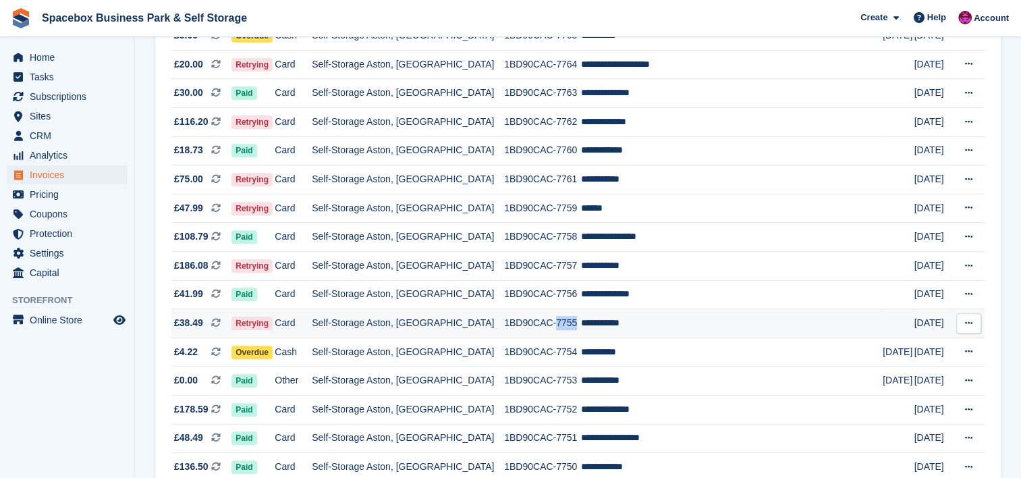
click at [557, 332] on td "1BD90CAC-7755" at bounding box center [542, 323] width 77 height 29
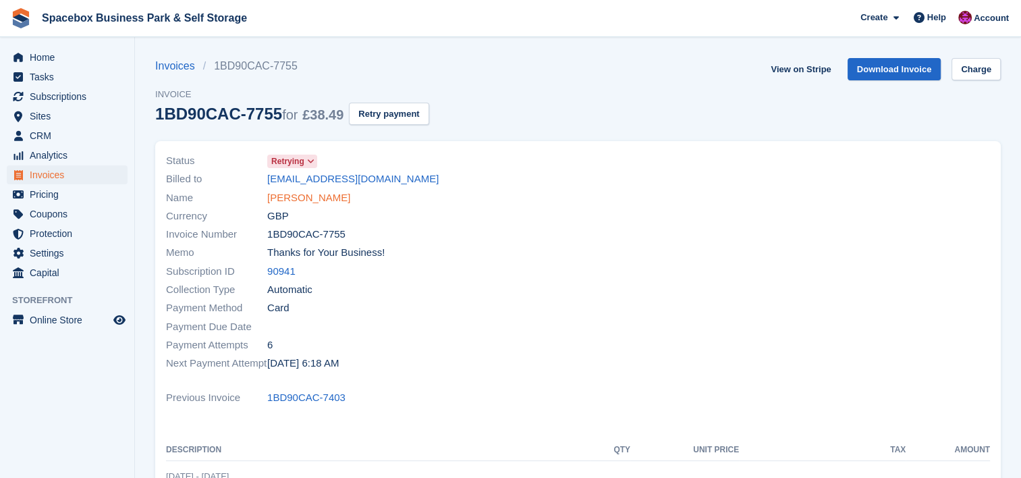
click at [317, 200] on link "[PERSON_NAME]" at bounding box center [308, 198] width 83 height 16
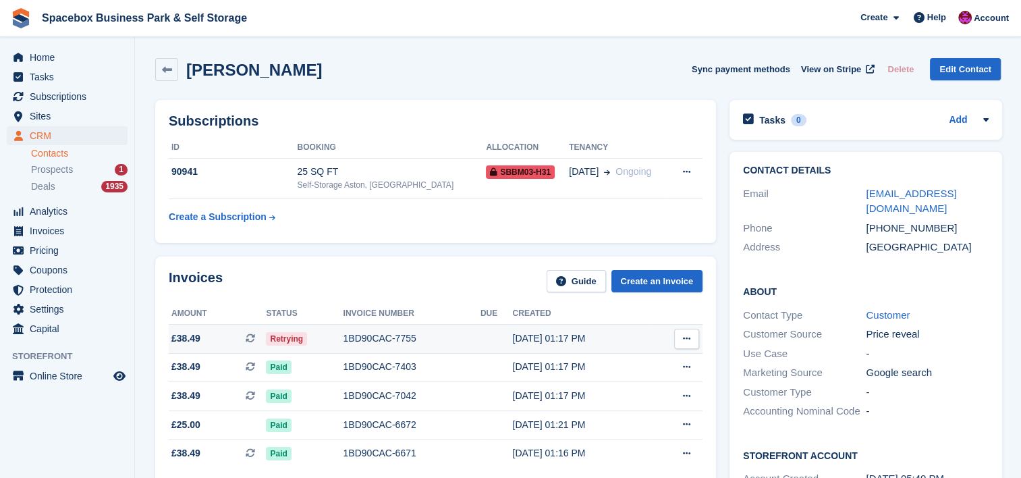
click at [434, 325] on td "1BD90CAC-7755" at bounding box center [412, 338] width 137 height 29
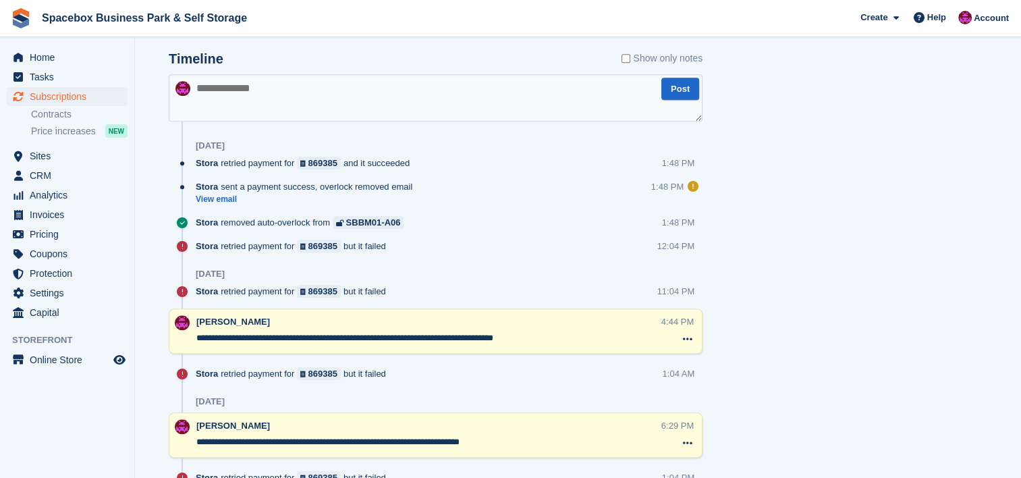
scroll to position [851, 0]
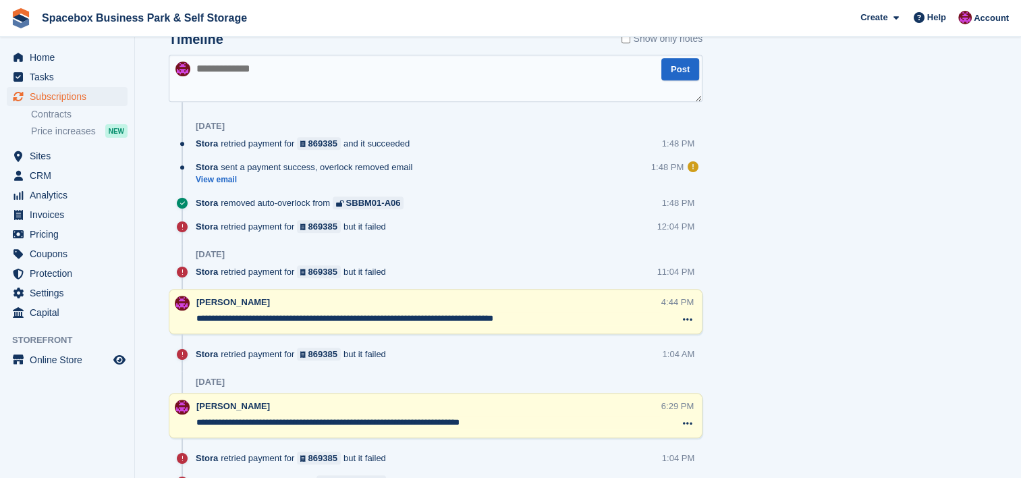
click at [447, 120] on div "[DATE]" at bounding box center [449, 126] width 507 height 22
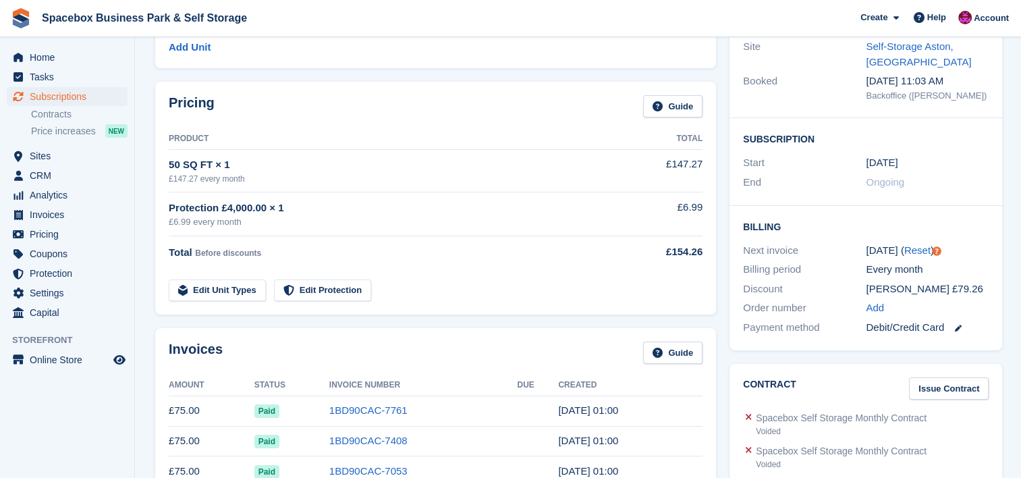
scroll to position [0, 0]
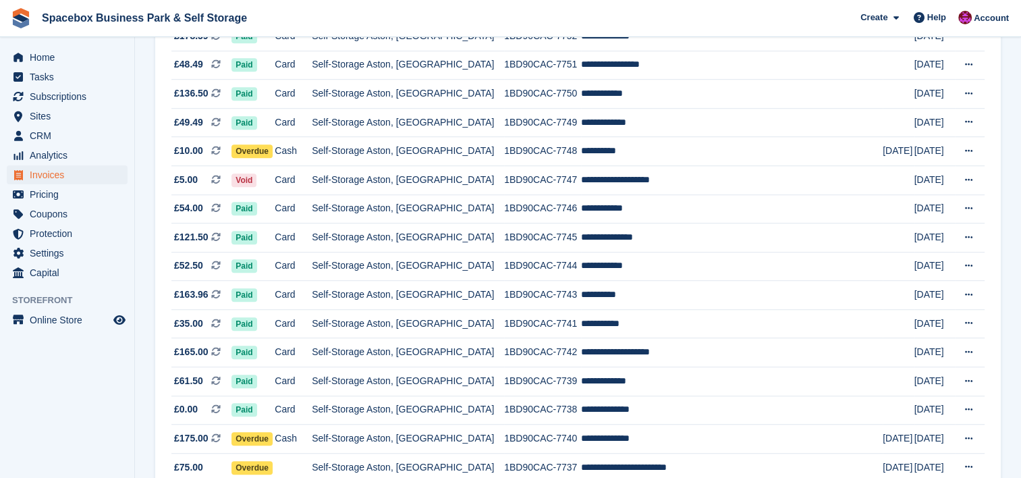
scroll to position [899, 0]
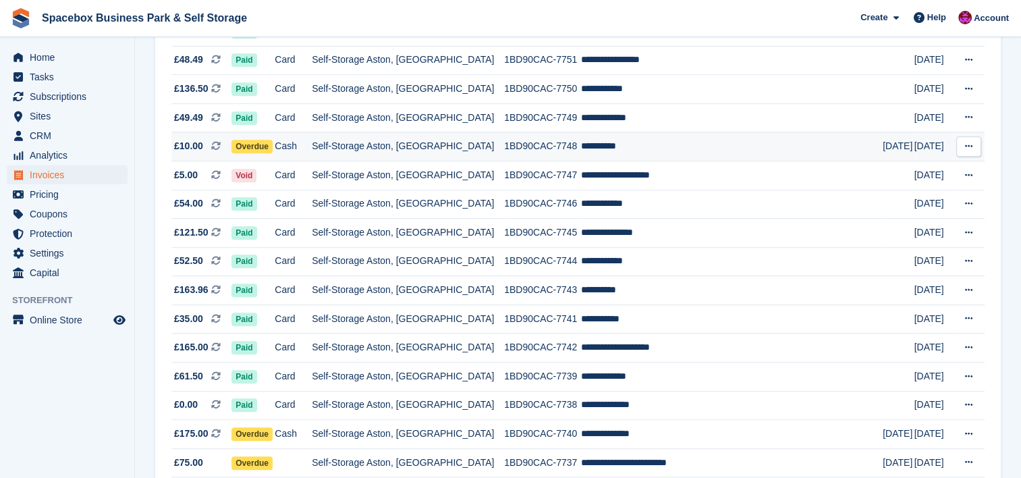
click at [424, 159] on td "Self-Storage Aston, [GEOGRAPHIC_DATA]" at bounding box center [408, 146] width 192 height 29
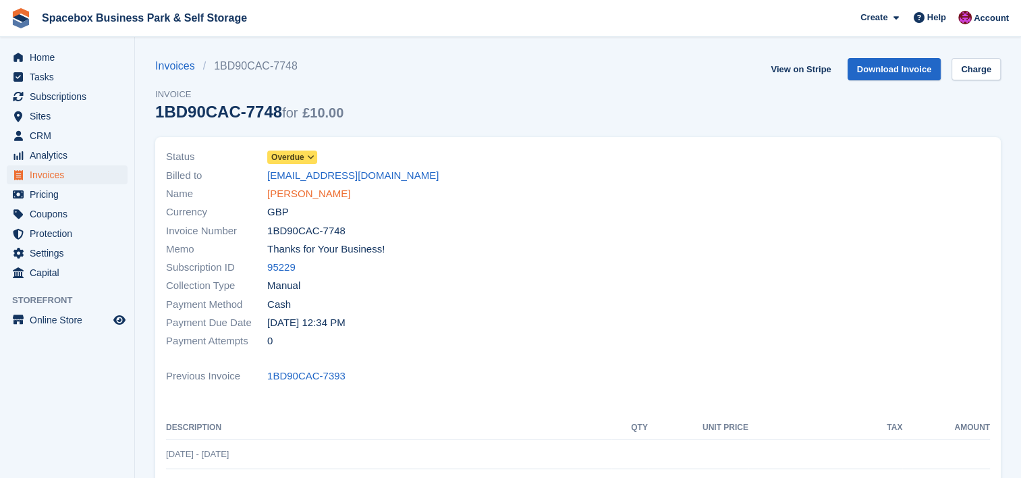
click at [300, 190] on link "ARDIT BUZI" at bounding box center [308, 194] width 83 height 16
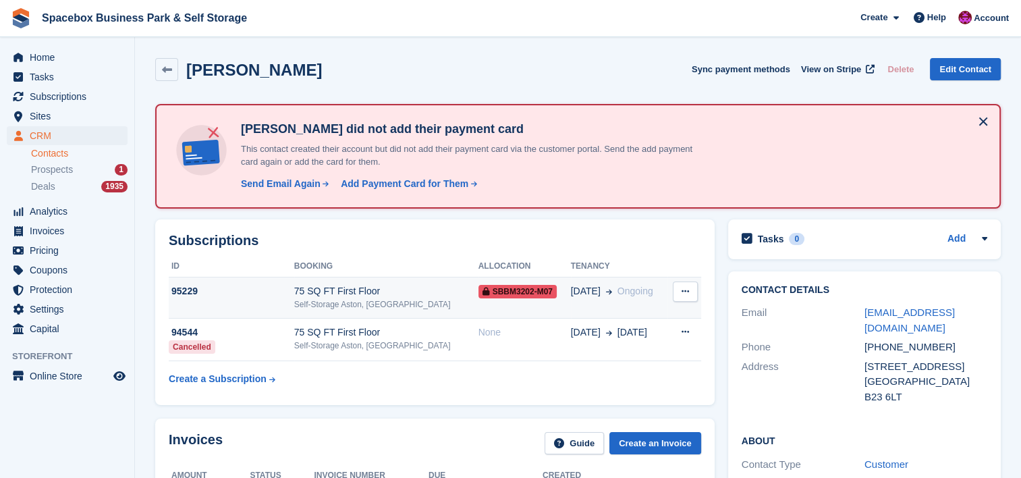
click at [368, 300] on div "Self-Storage Aston, [GEOGRAPHIC_DATA]" at bounding box center [386, 304] width 184 height 12
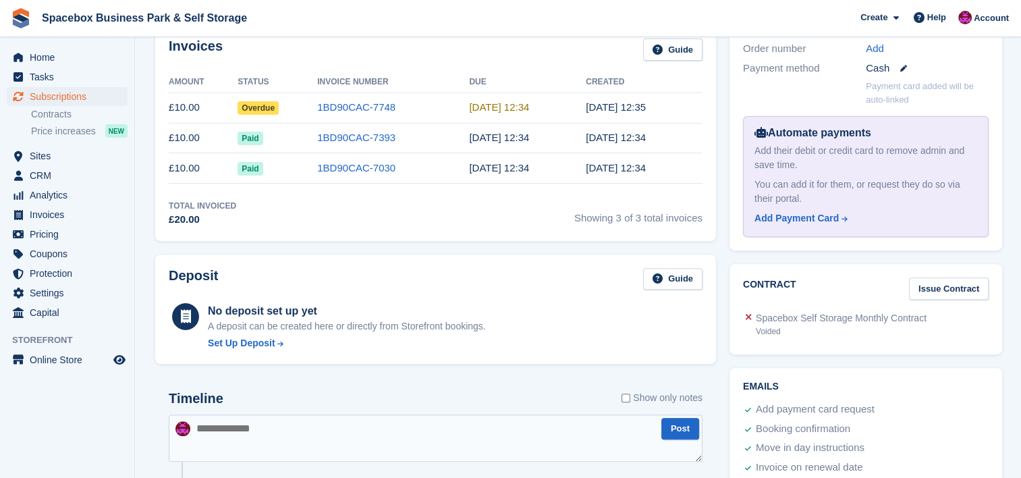
scroll to position [450, 0]
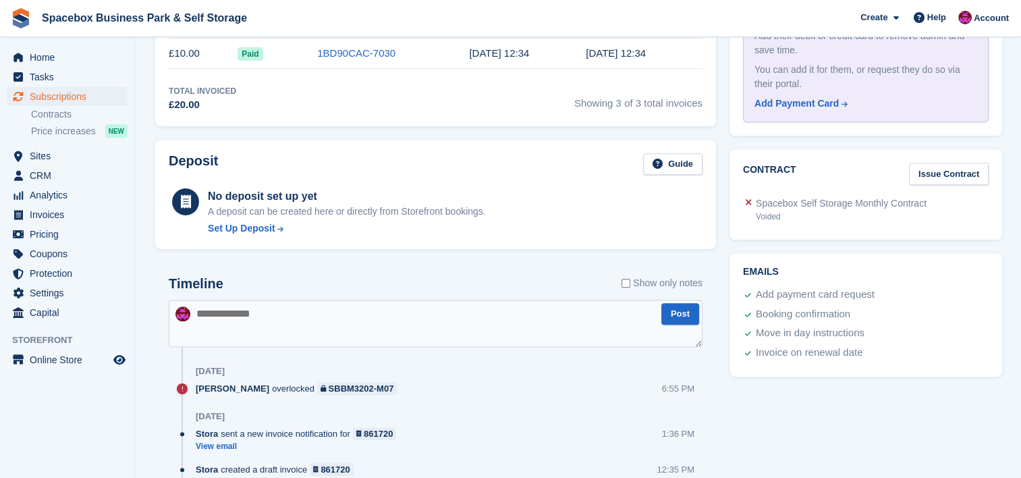
scroll to position [558, 0]
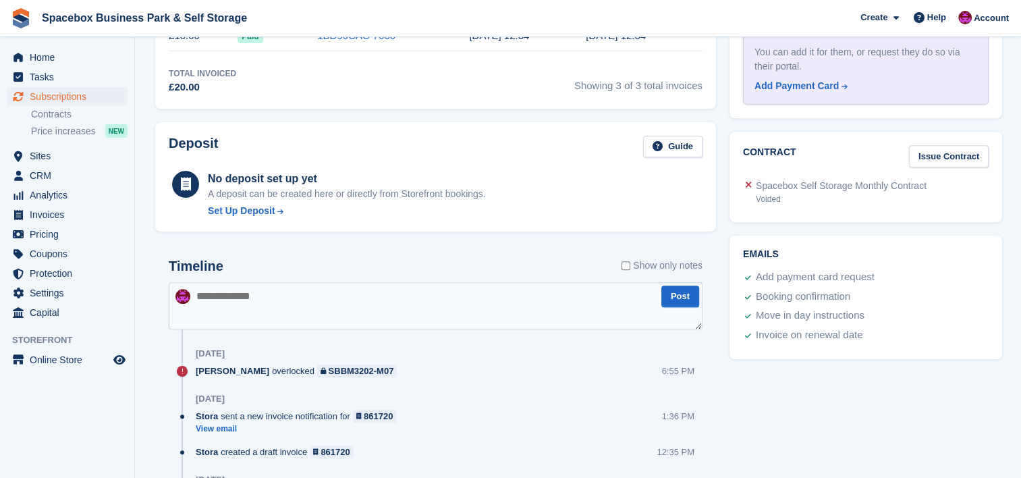
click at [416, 278] on div "Timeline Show only notes" at bounding box center [436, 271] width 534 height 24
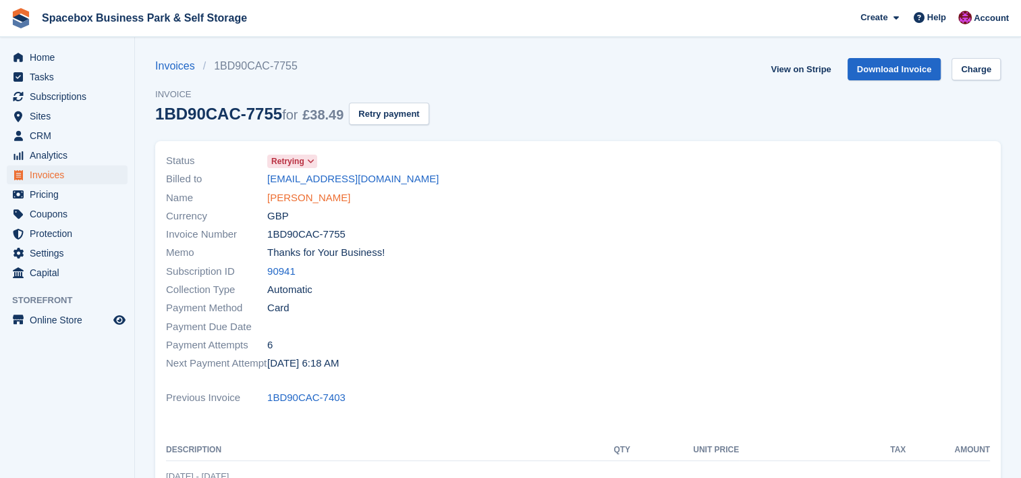
click at [310, 200] on link "Kevin henry" at bounding box center [308, 198] width 83 height 16
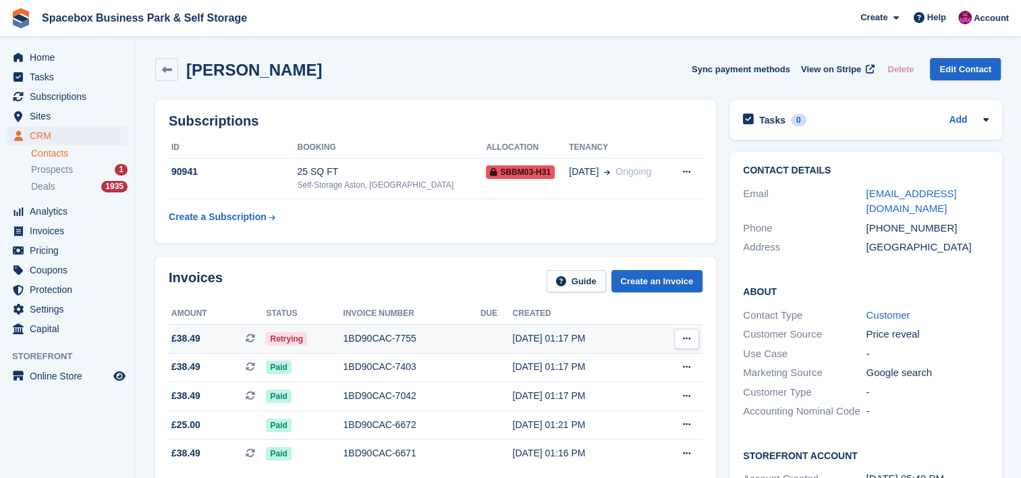
click at [679, 338] on button at bounding box center [686, 339] width 25 height 20
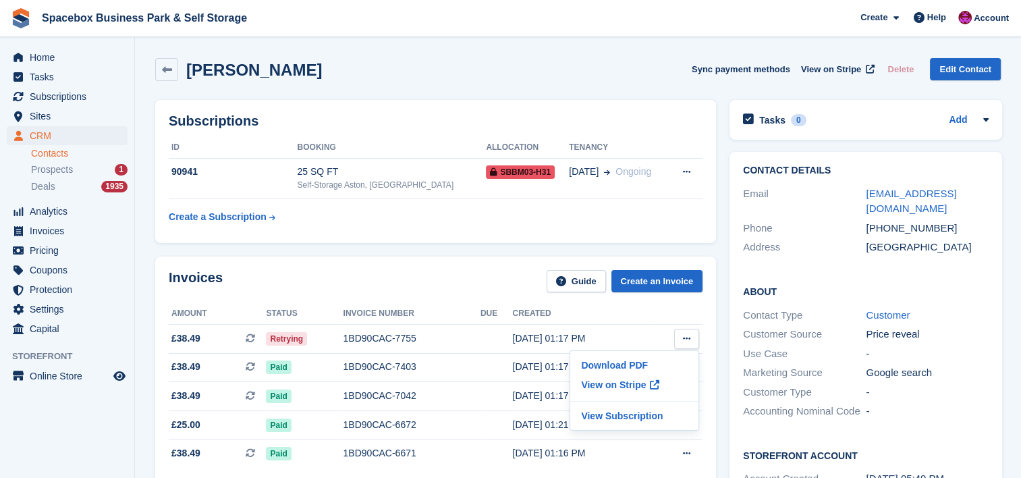
click at [394, 278] on div "Invoices Guide Create an Invoice" at bounding box center [436, 285] width 534 height 30
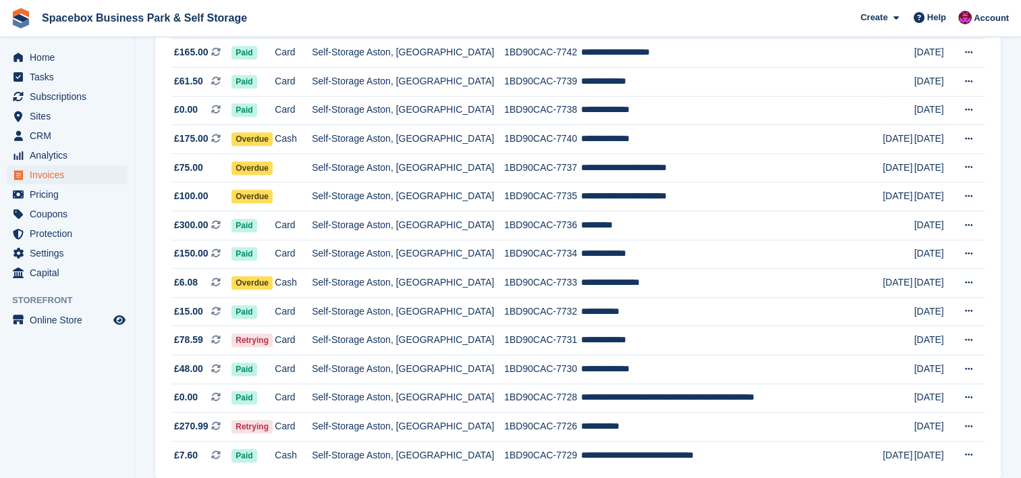
scroll to position [1259, 0]
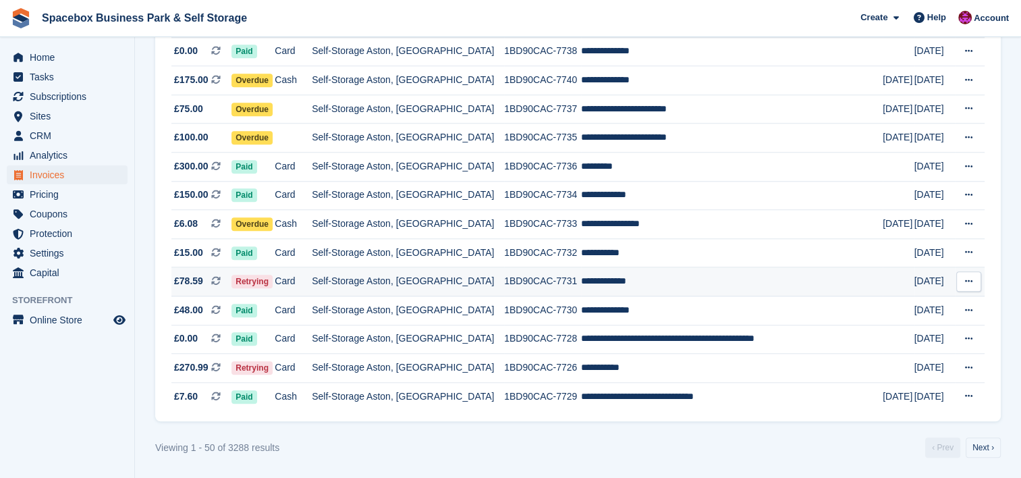
click at [408, 288] on td "Self-Storage Aston, [GEOGRAPHIC_DATA]" at bounding box center [408, 281] width 192 height 29
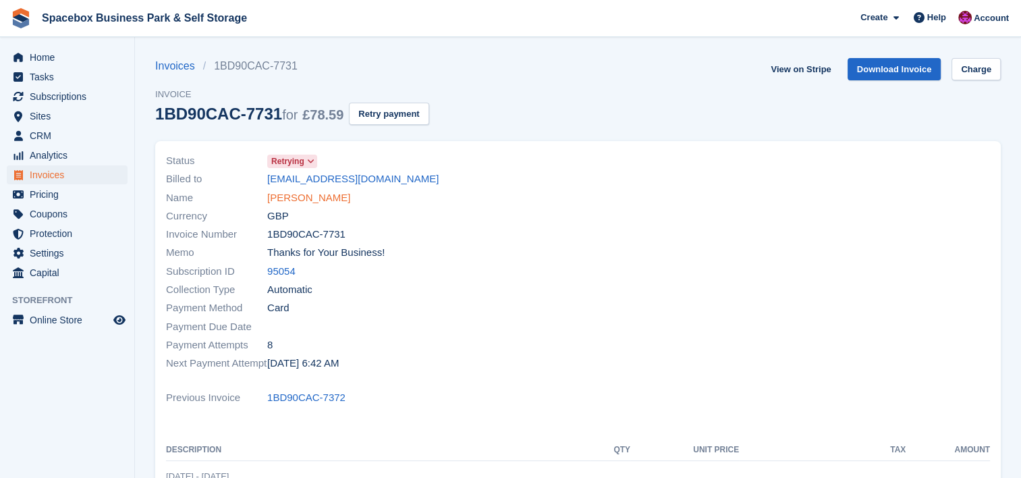
click at [300, 190] on link "Serena Mutiso" at bounding box center [308, 198] width 83 height 16
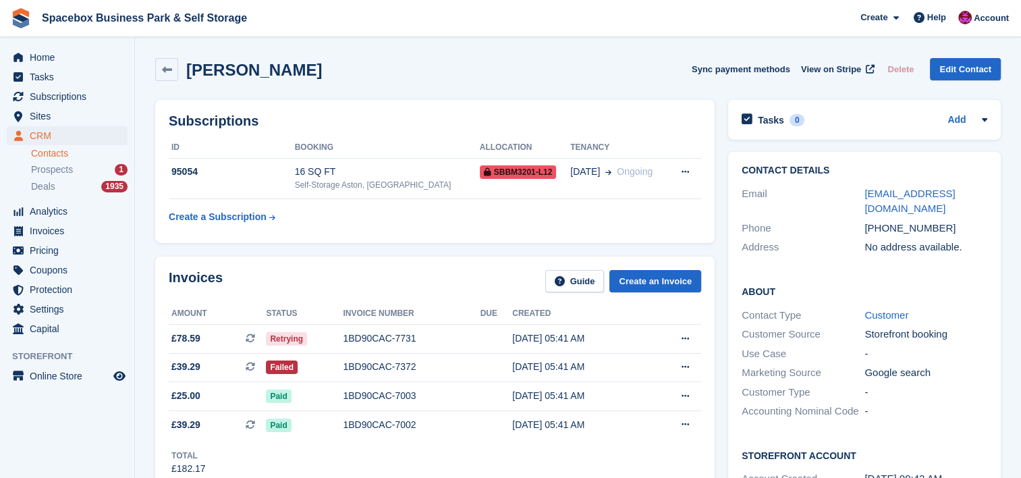
click at [295, 190] on td "95054" at bounding box center [232, 178] width 126 height 41
click at [438, 178] on div "16 SQ FT" at bounding box center [387, 172] width 185 height 14
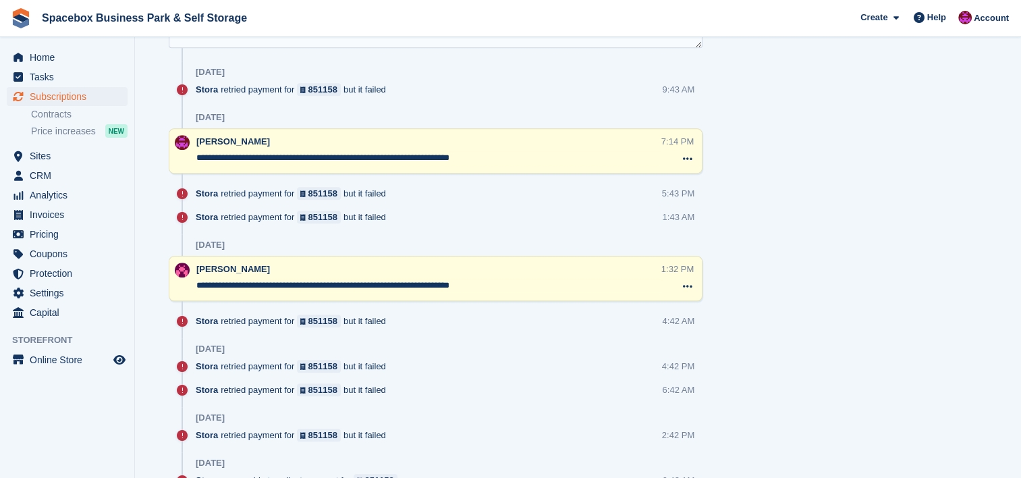
scroll to position [972, 0]
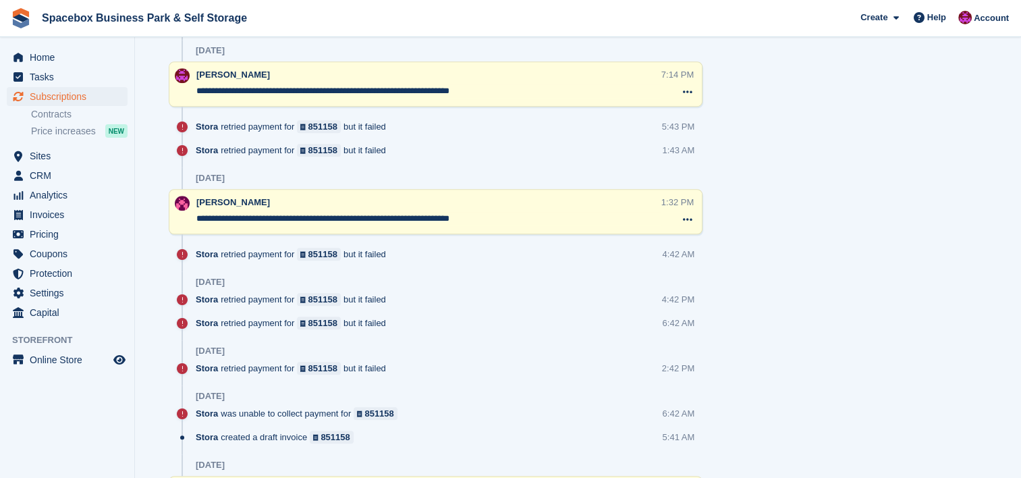
drag, startPoint x: 505, startPoint y: 89, endPoint x: 196, endPoint y: 84, distance: 309.2
click at [196, 84] on div "**********" at bounding box center [436, 83] width 534 height 45
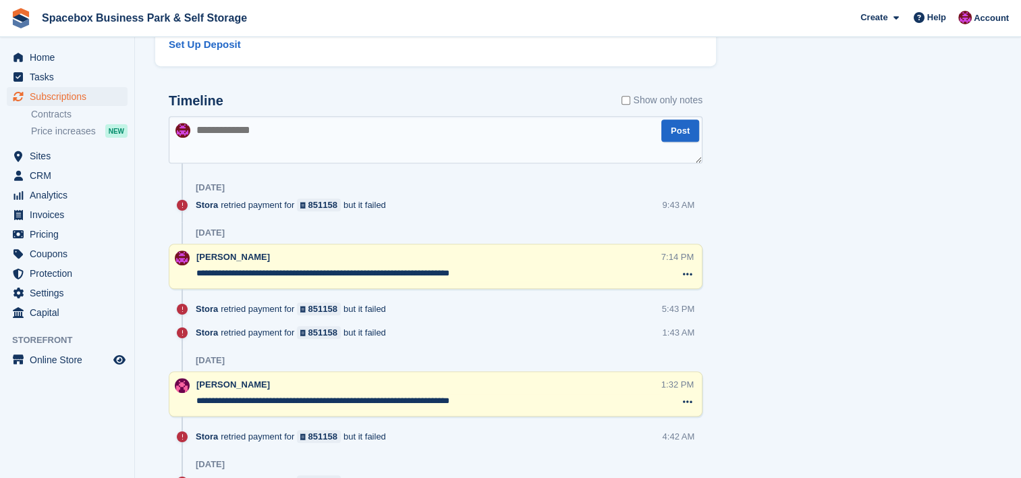
scroll to position [738, 0]
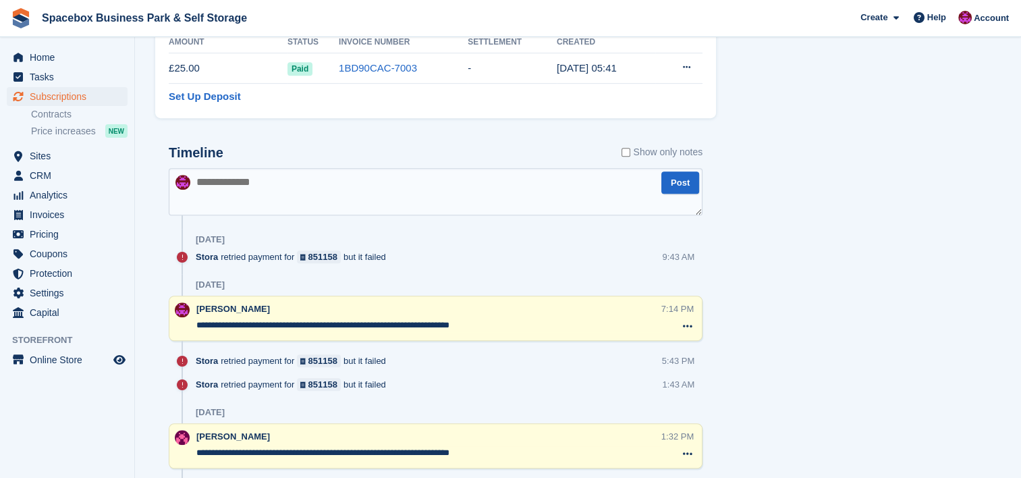
click at [234, 195] on textarea at bounding box center [436, 191] width 534 height 47
paste textarea "**********"
type textarea "**********"
click at [667, 186] on button "Post" at bounding box center [680, 182] width 38 height 22
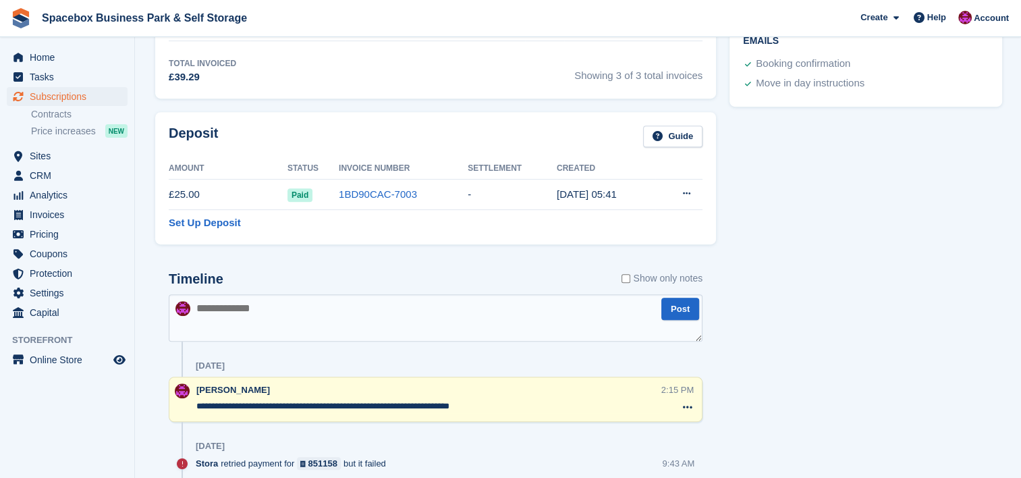
scroll to position [0, 0]
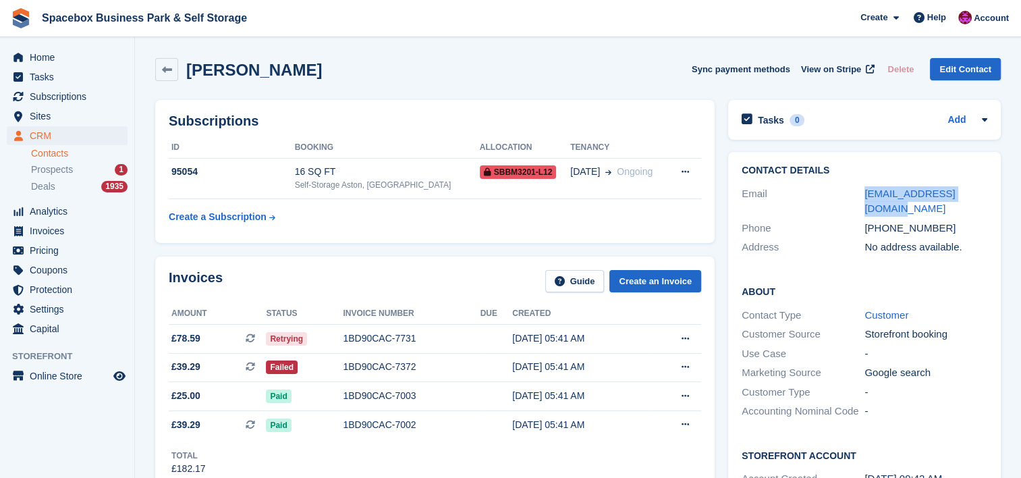
drag, startPoint x: 910, startPoint y: 189, endPoint x: 862, endPoint y: 190, distance: 47.9
click at [862, 190] on div "Contact Details Email mutisoserena@gmail.com Phone +447397755765 Address No add…" at bounding box center [864, 211] width 273 height 119
copy div "mutisoserena@gmail.com"
click at [862, 190] on div "Email" at bounding box center [803, 201] width 123 height 30
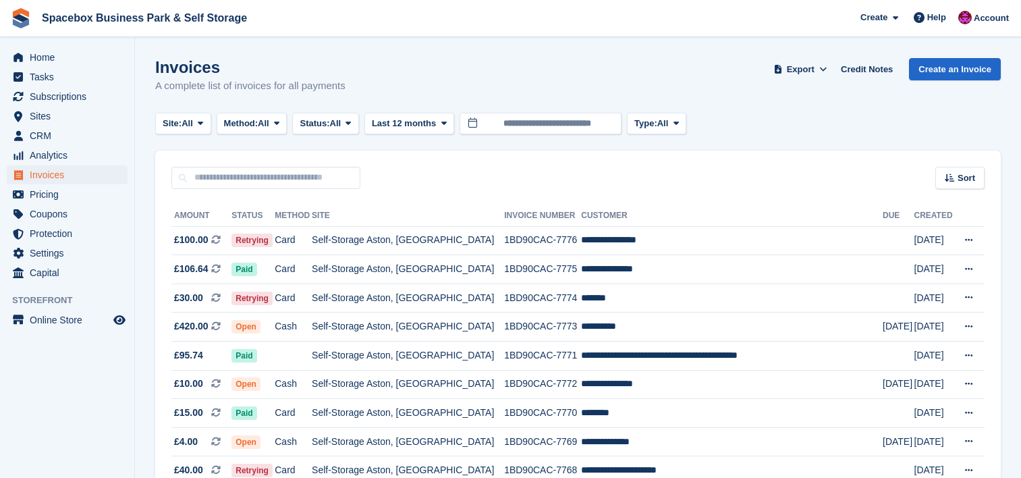
scroll to position [1259, 0]
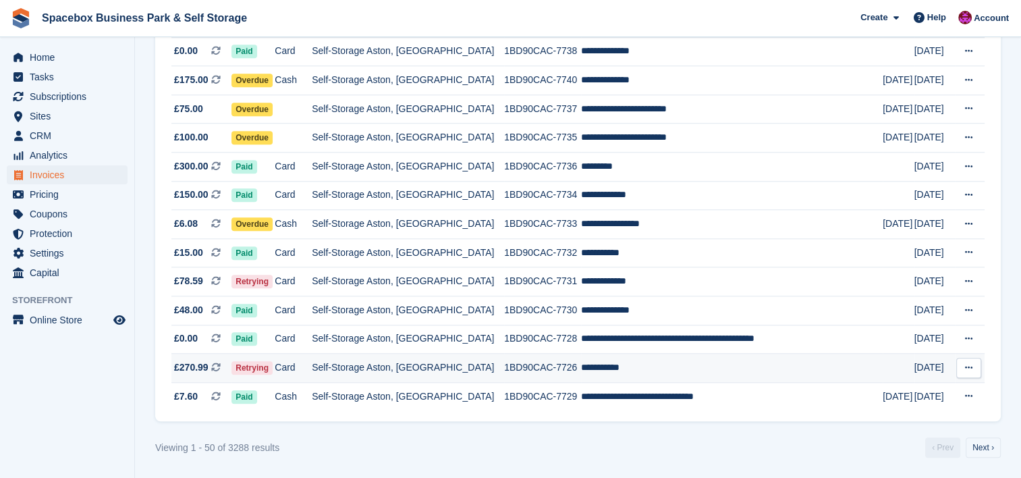
click at [553, 370] on td "1BD90CAC-7726" at bounding box center [542, 368] width 77 height 29
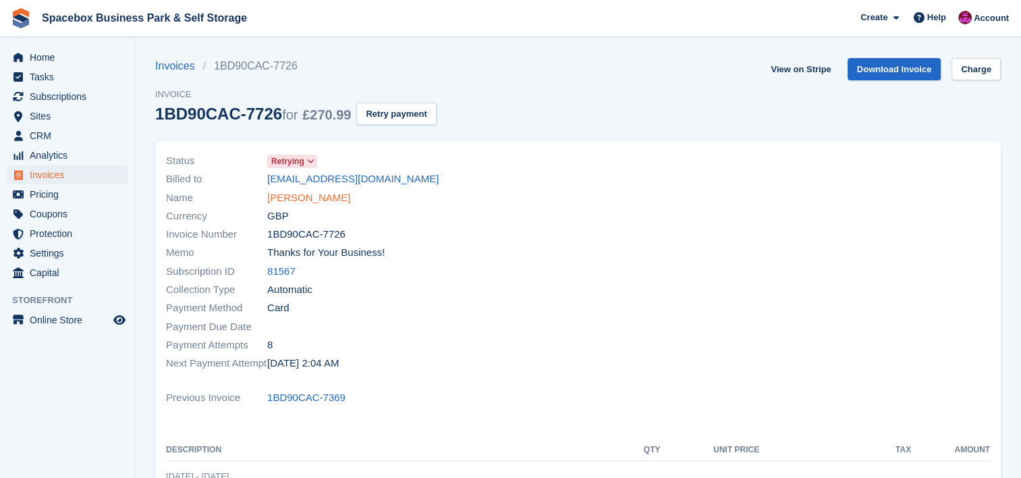
click at [281, 200] on link "[PERSON_NAME]" at bounding box center [308, 198] width 83 height 16
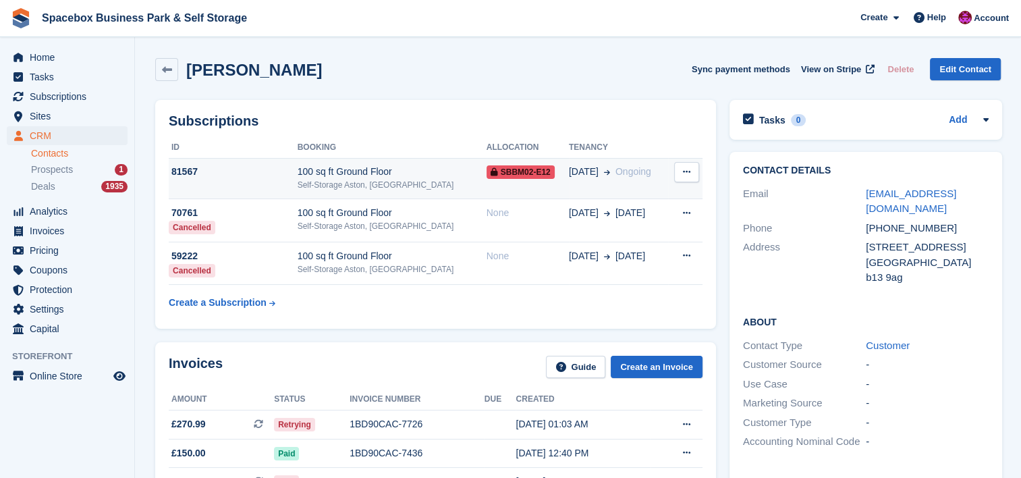
click at [405, 170] on div "100 sq ft Ground Floor" at bounding box center [392, 172] width 189 height 14
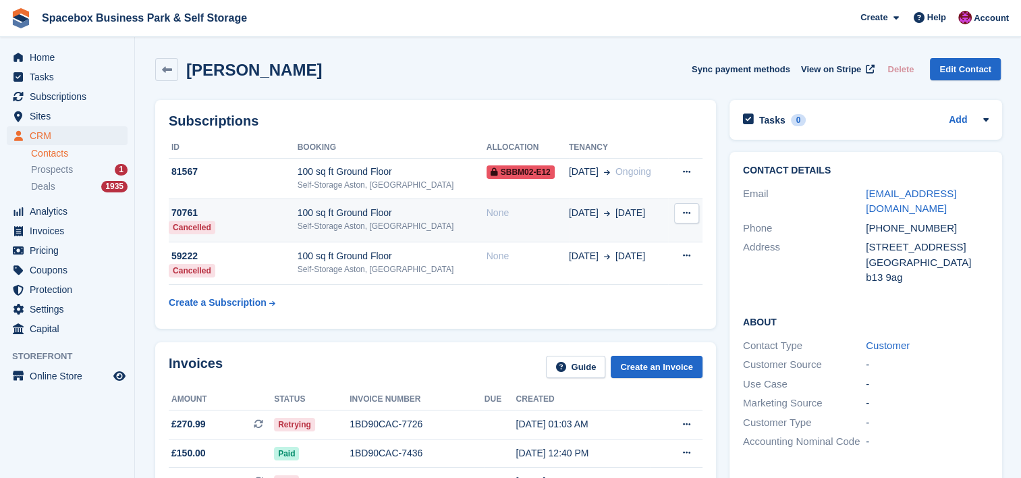
click at [405, 205] on td "100 sq ft Ground Floor Self-Storage Aston, Birmingham" at bounding box center [392, 220] width 189 height 43
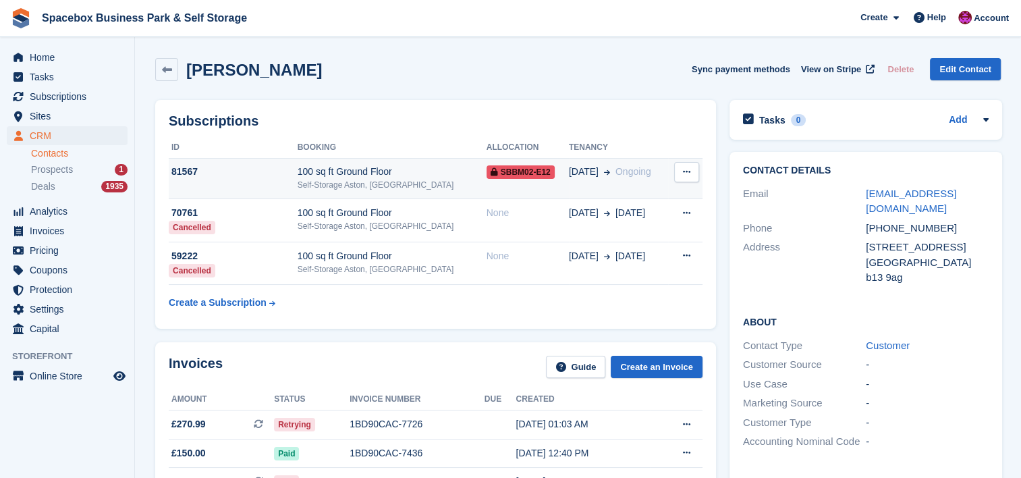
click at [377, 172] on div "100 sq ft Ground Floor" at bounding box center [392, 172] width 189 height 14
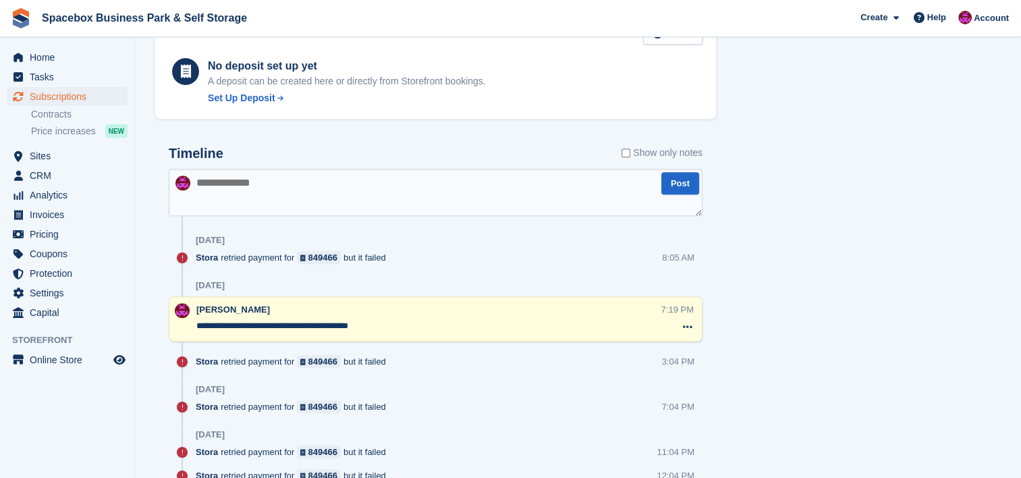
scroll to position [773, 0]
click at [391, 190] on textarea at bounding box center [436, 193] width 534 height 47
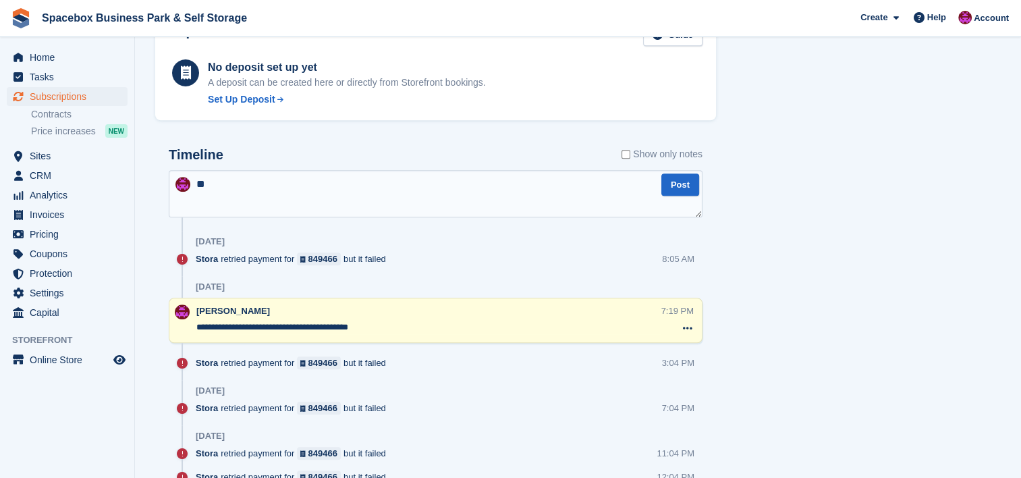
type textarea "*"
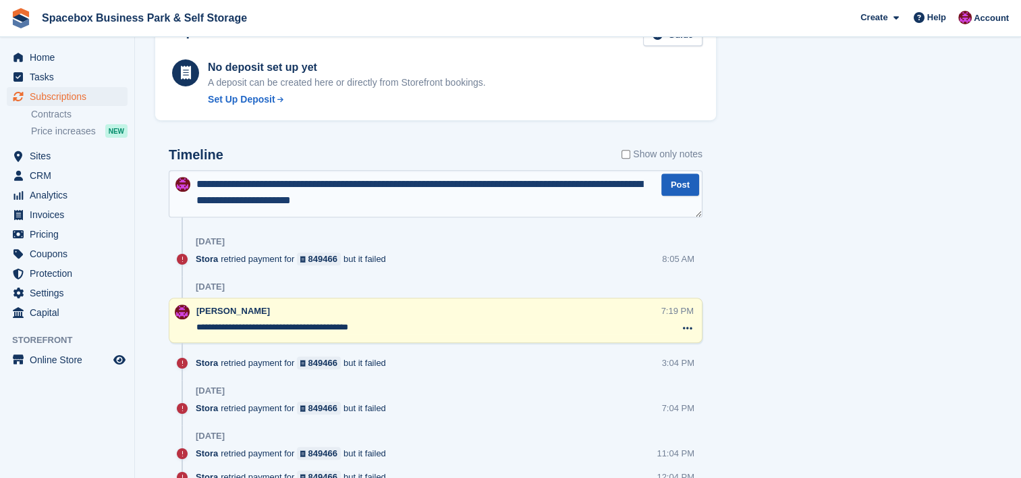
type textarea "**********"
click at [680, 184] on button "Post" at bounding box center [680, 184] width 38 height 22
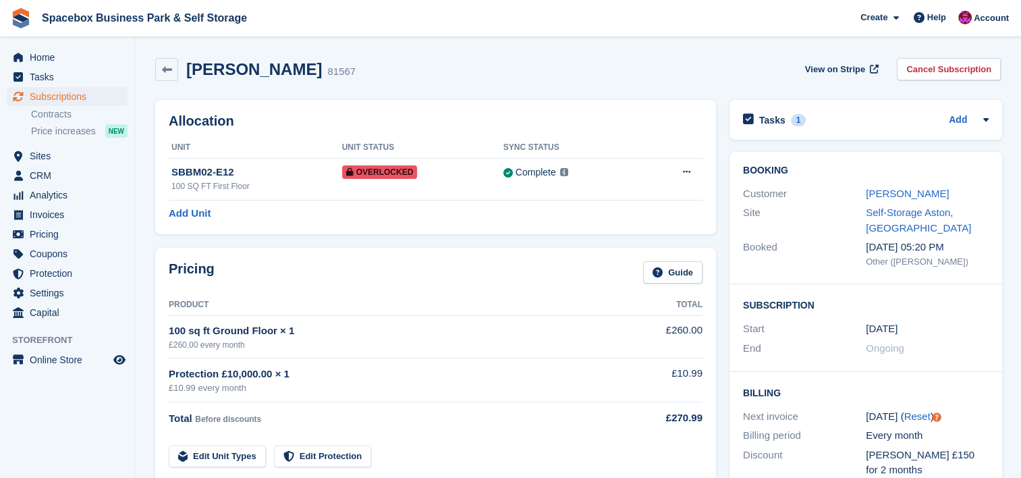
click at [936, 108] on div "Tasks 1 Add check if the payment is received or not 18 Sep" at bounding box center [866, 120] width 273 height 40
click at [991, 121] on div "Tasks 1 Add check if the payment is received or not 18 Sep" at bounding box center [866, 120] width 273 height 40
click at [985, 121] on icon at bounding box center [985, 119] width 5 height 3
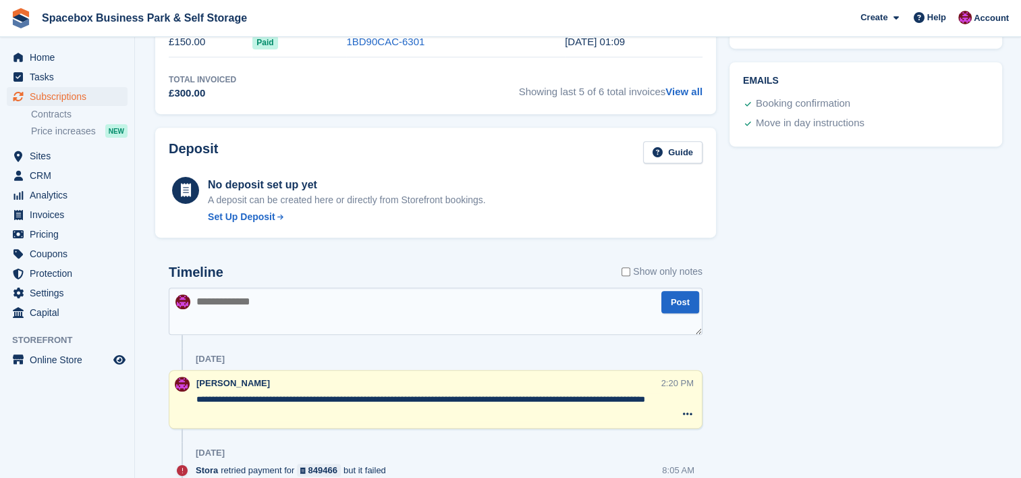
scroll to position [665, 0]
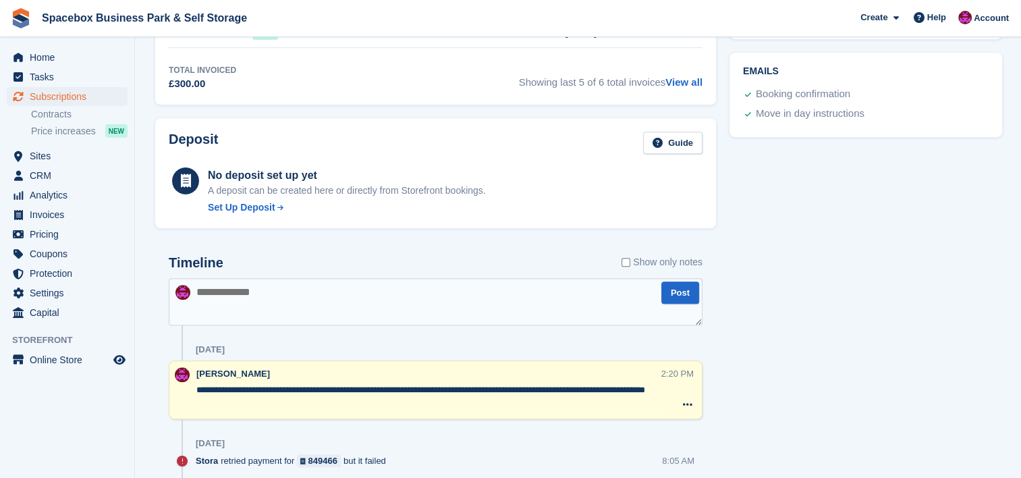
click at [561, 387] on textarea "**********" at bounding box center [428, 396] width 465 height 27
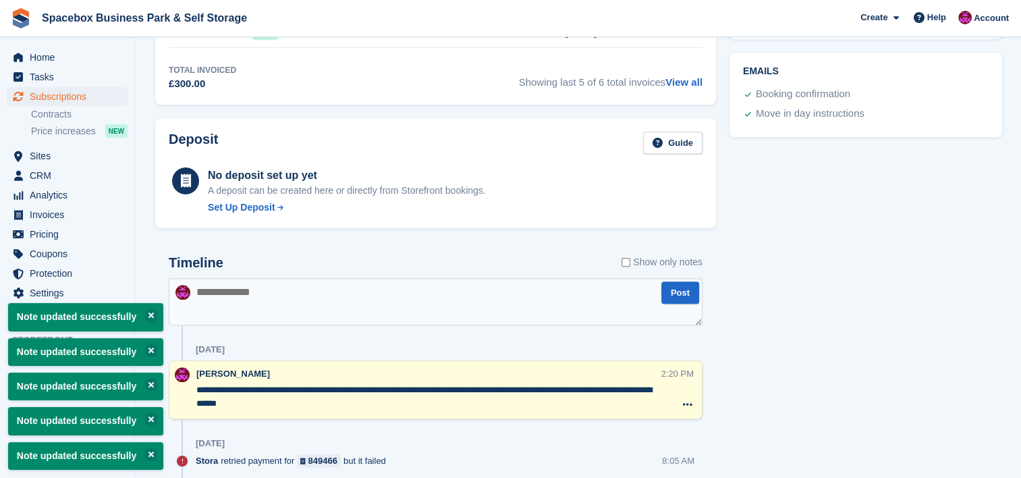
type textarea "**********"
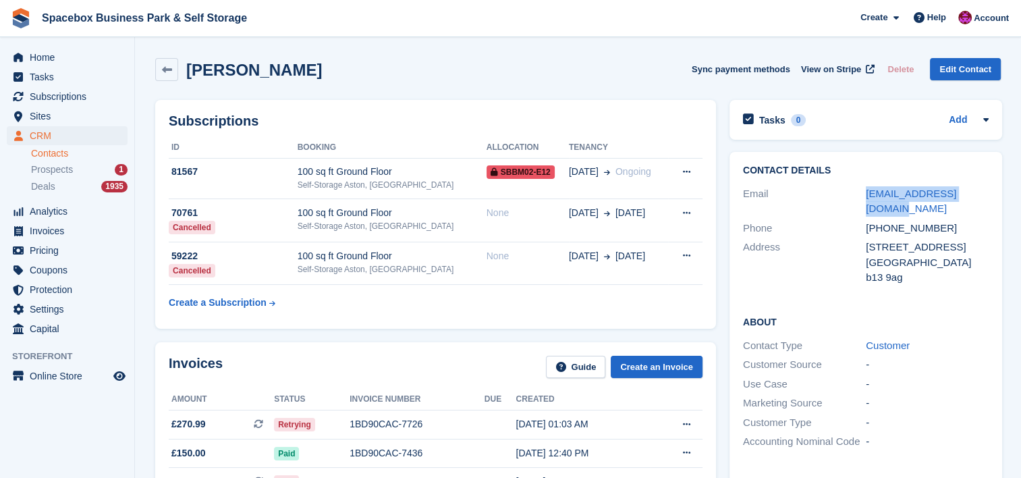
drag, startPoint x: 985, startPoint y: 192, endPoint x: 860, endPoint y: 196, distance: 125.6
click at [860, 196] on div "Email stephensia62@gmail.com" at bounding box center [866, 201] width 246 height 34
copy div "stephensia62@gmail.com"
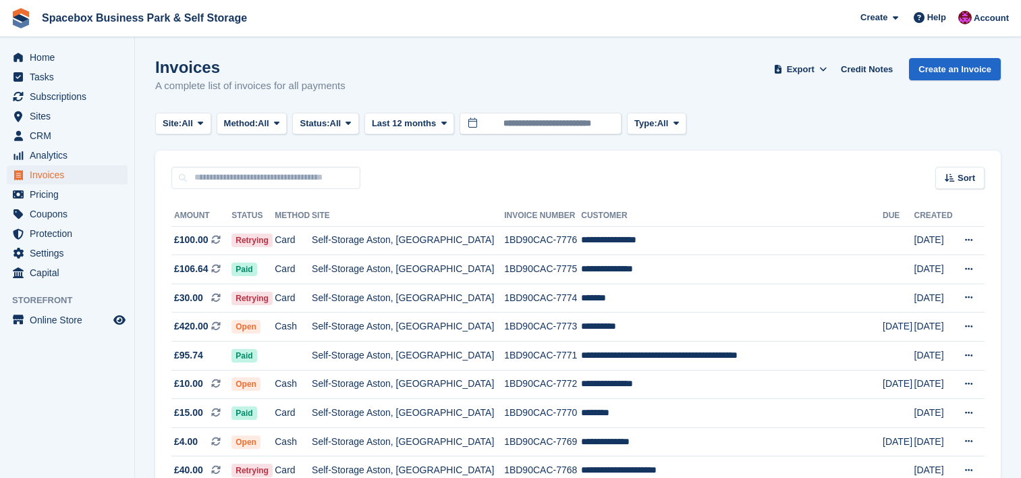
scroll to position [1259, 0]
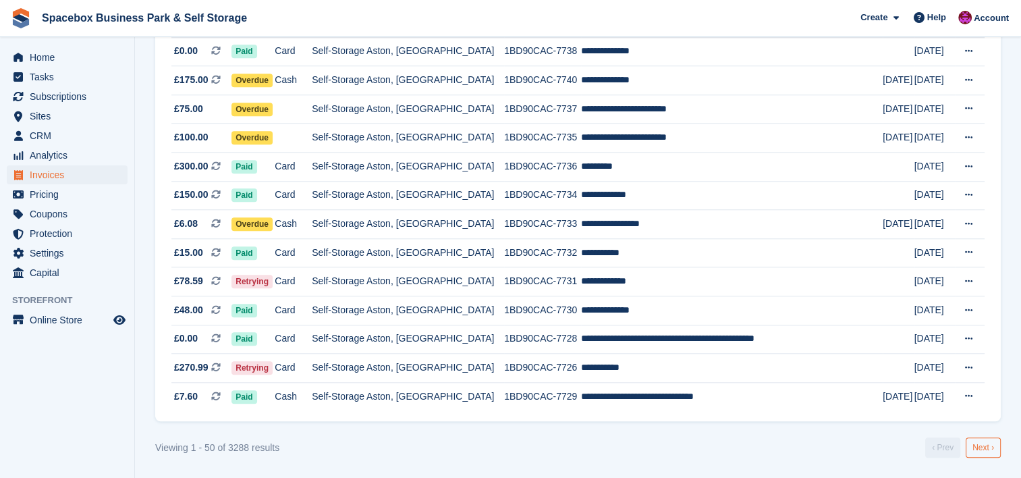
click at [988, 452] on link "Next ›" at bounding box center [983, 447] width 35 height 20
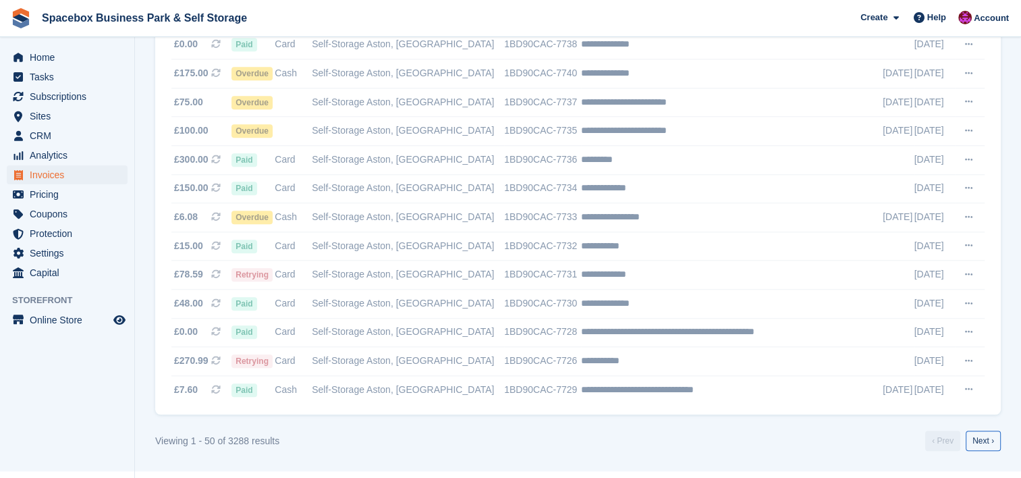
scroll to position [0, 0]
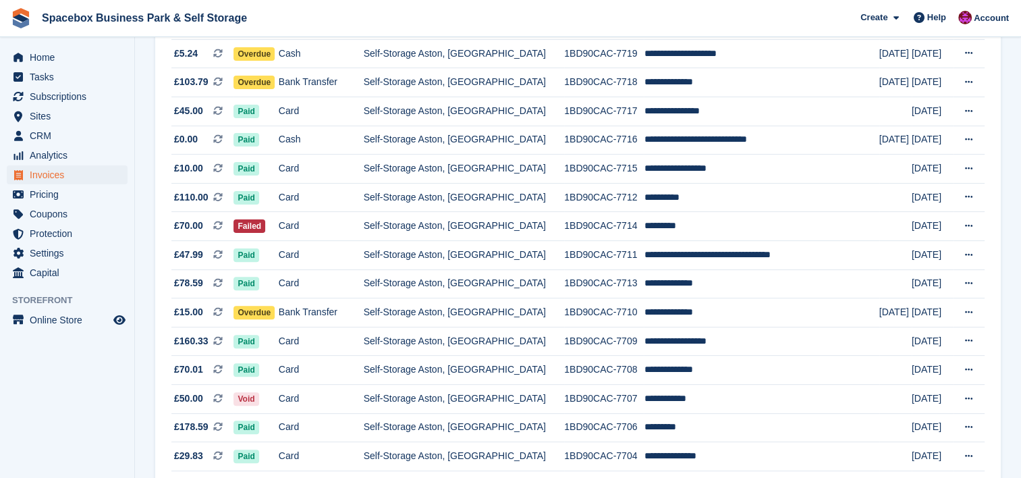
scroll to position [396, 0]
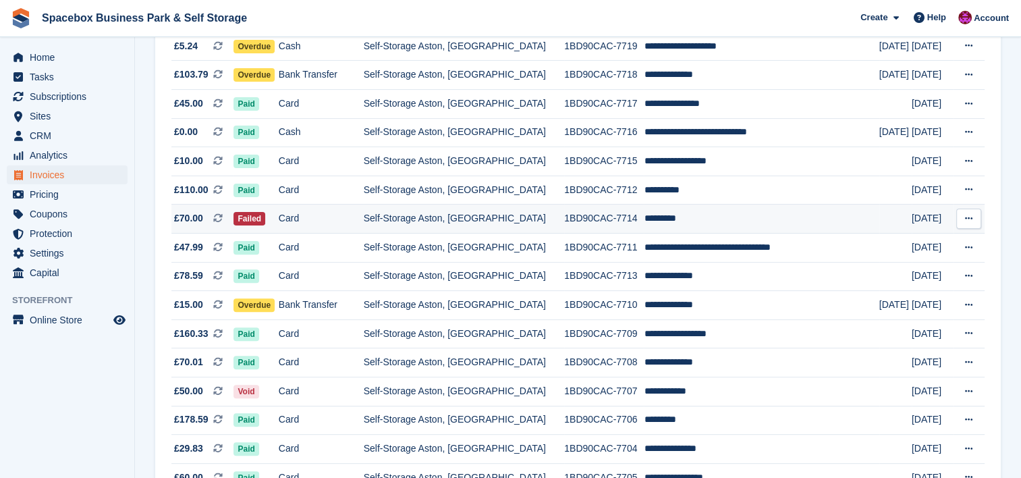
click at [602, 225] on td "1BD90CAC-7714" at bounding box center [604, 219] width 80 height 29
click at [466, 213] on td "Self-Storage Aston, [GEOGRAPHIC_DATA]" at bounding box center [464, 219] width 201 height 29
click at [340, 227] on td "Card" at bounding box center [321, 219] width 85 height 29
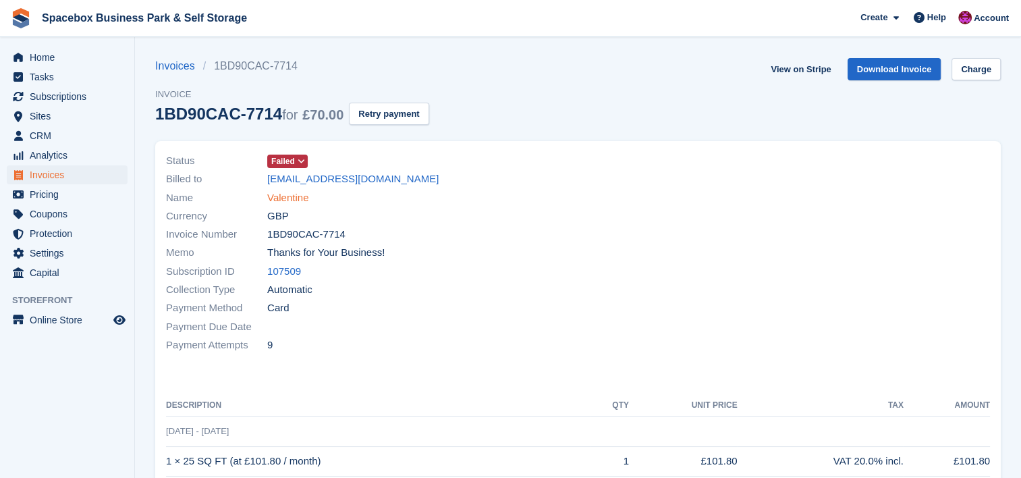
click at [287, 198] on link "Valentine" at bounding box center [287, 198] width 41 height 16
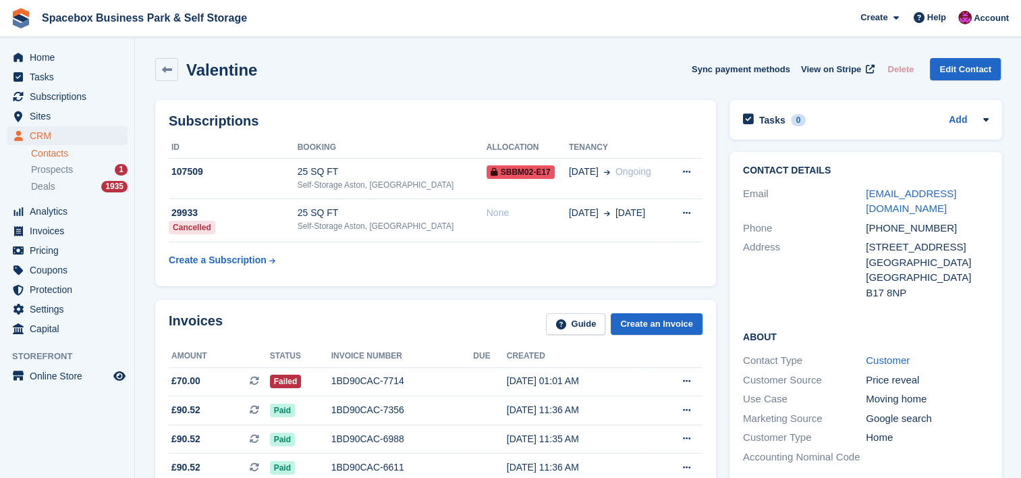
drag, startPoint x: 67, startPoint y: 97, endPoint x: 300, endPoint y: 73, distance: 233.4
click at [300, 73] on div "Valentine Sync payment methods View on Stripe Delete Edit Contact" at bounding box center [578, 69] width 846 height 23
click at [424, 304] on div "Invoices Guide Create an Invoice Amount Status Invoice number Due Created £70.0…" at bounding box center [435, 431] width 561 height 262
click at [386, 169] on div "25 SQ FT" at bounding box center [392, 172] width 189 height 14
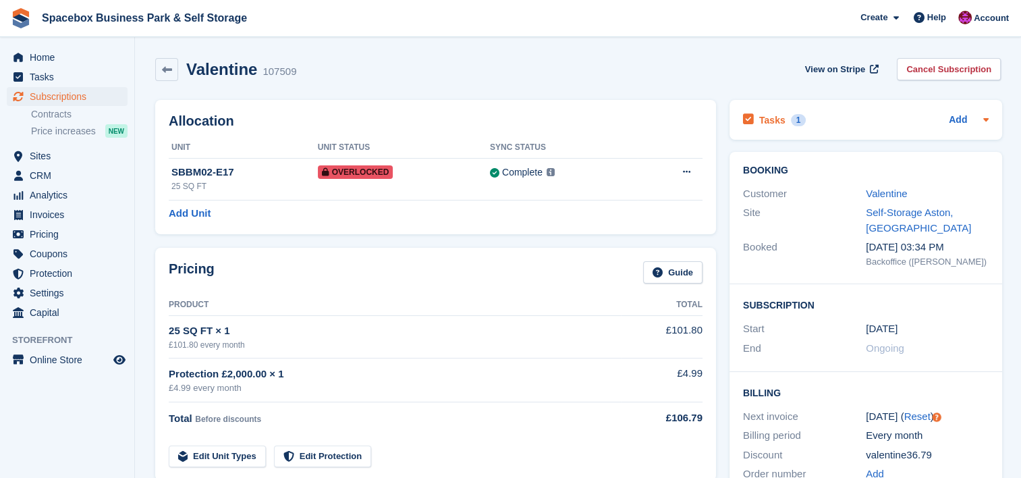
click at [981, 120] on icon at bounding box center [986, 119] width 11 height 11
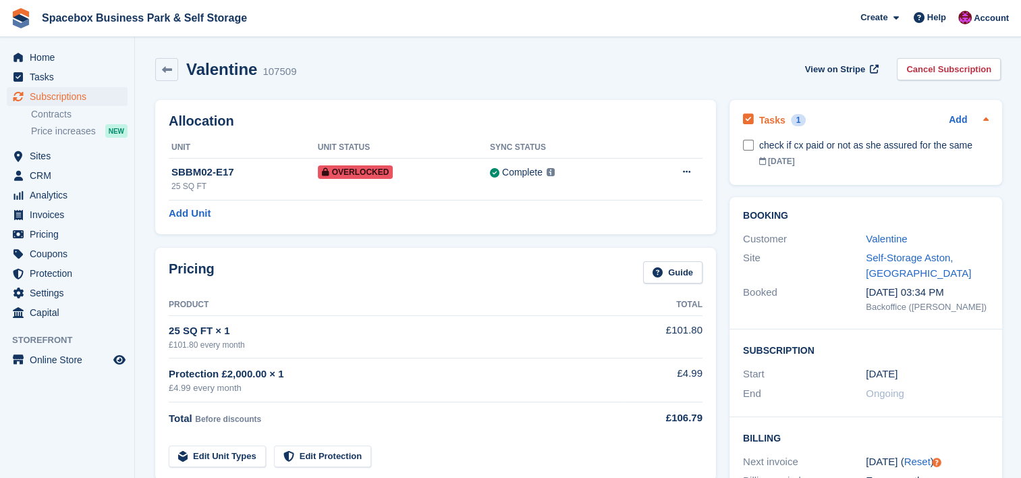
click at [987, 120] on icon at bounding box center [986, 119] width 11 height 11
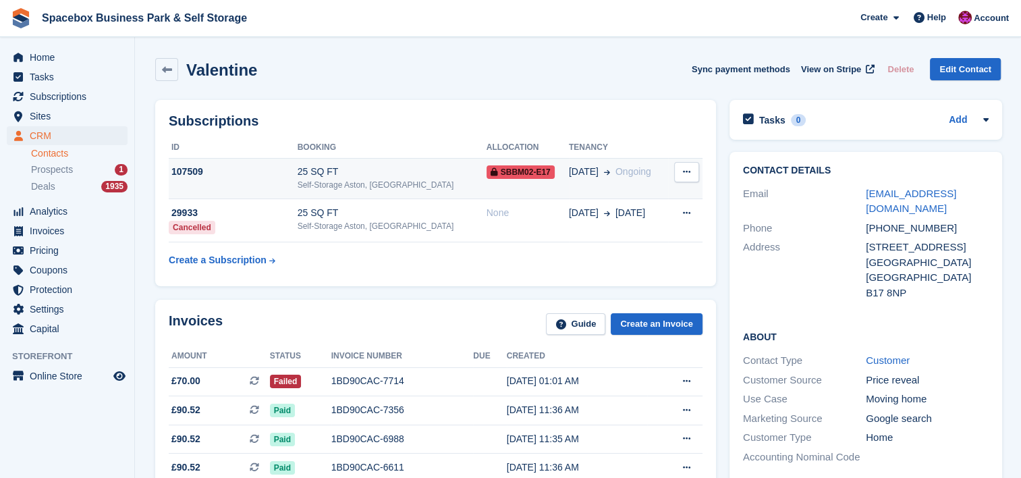
click at [377, 166] on div "25 SQ FT" at bounding box center [392, 172] width 189 height 14
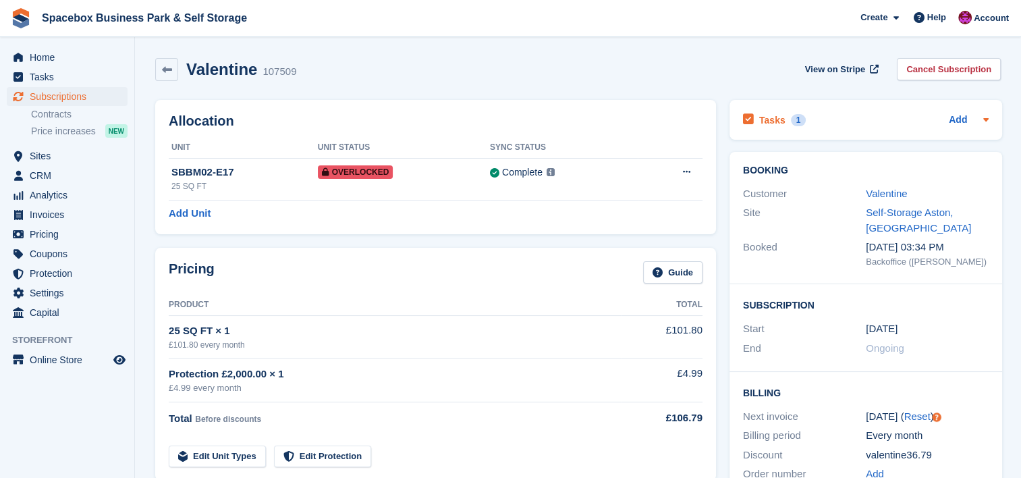
click at [988, 119] on icon at bounding box center [986, 119] width 11 height 11
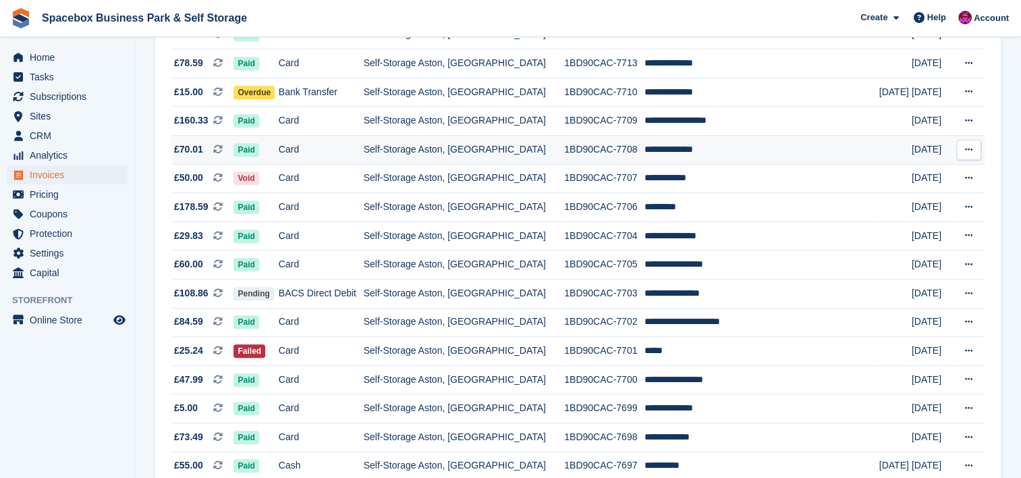
scroll to position [648, 0]
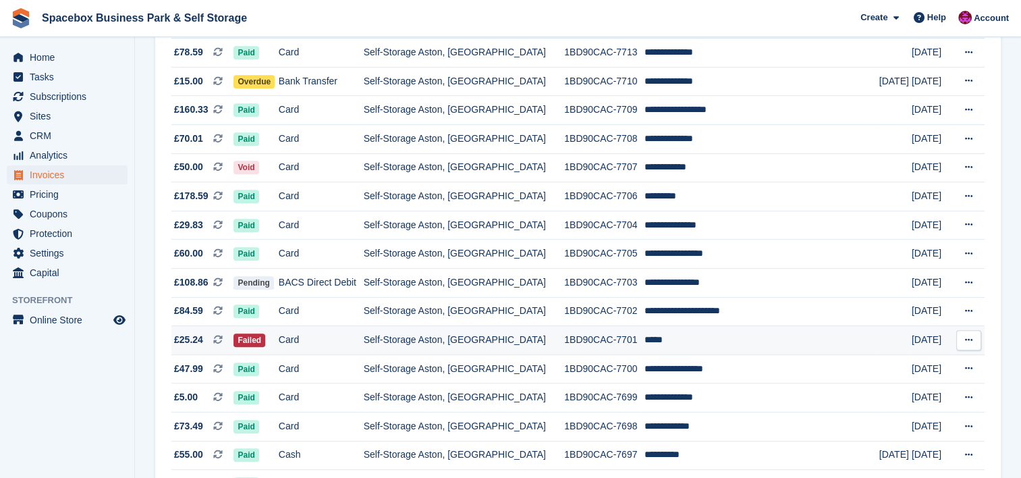
click at [566, 345] on td "1BD90CAC-7701" at bounding box center [604, 340] width 80 height 29
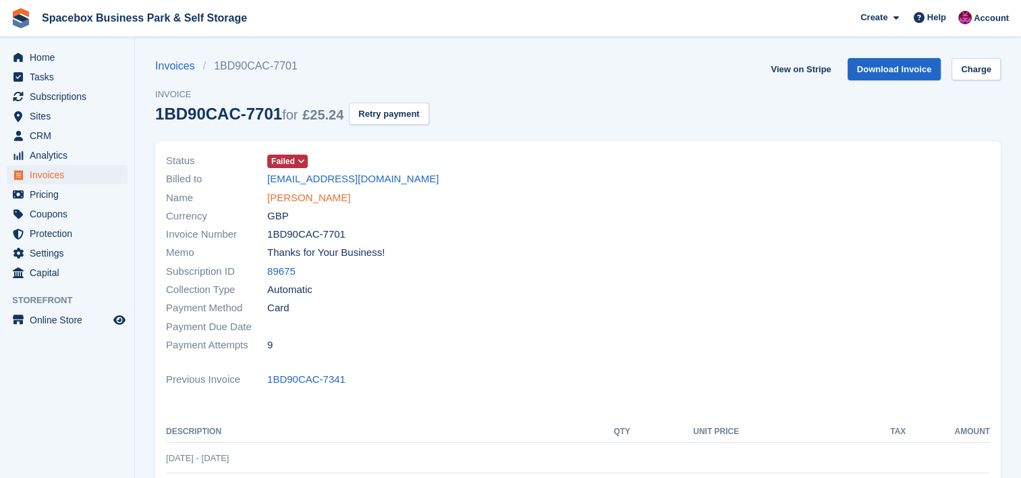
click at [285, 190] on link "[PERSON_NAME]" at bounding box center [308, 198] width 83 height 16
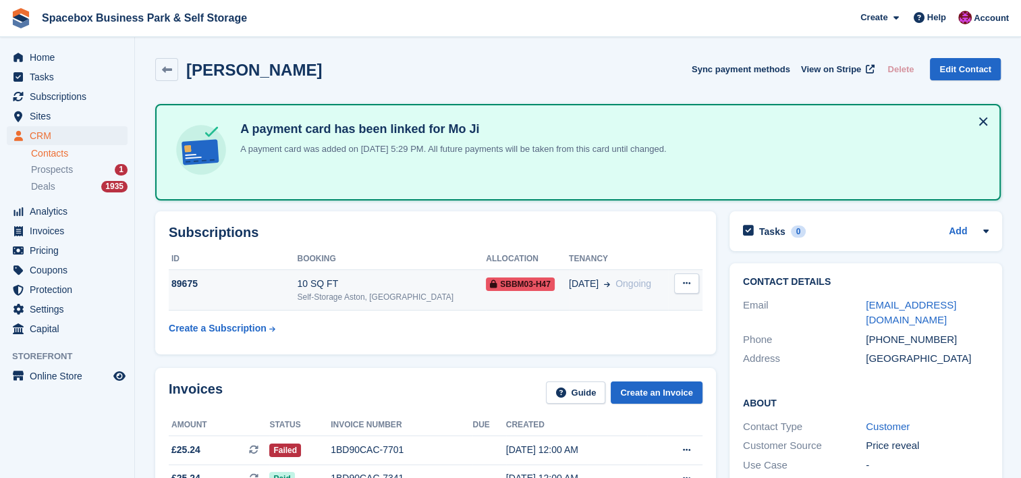
click at [356, 291] on div "Self-Storage Aston, [GEOGRAPHIC_DATA]" at bounding box center [391, 297] width 189 height 12
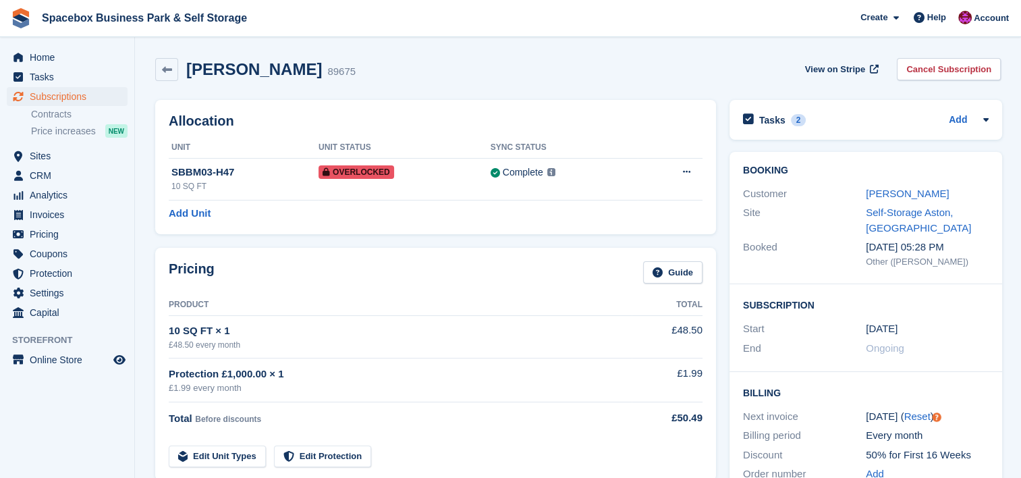
click at [356, 54] on div "Mo Ji 89675 View on Stripe Cancel Subscription" at bounding box center [577, 72] width 859 height 42
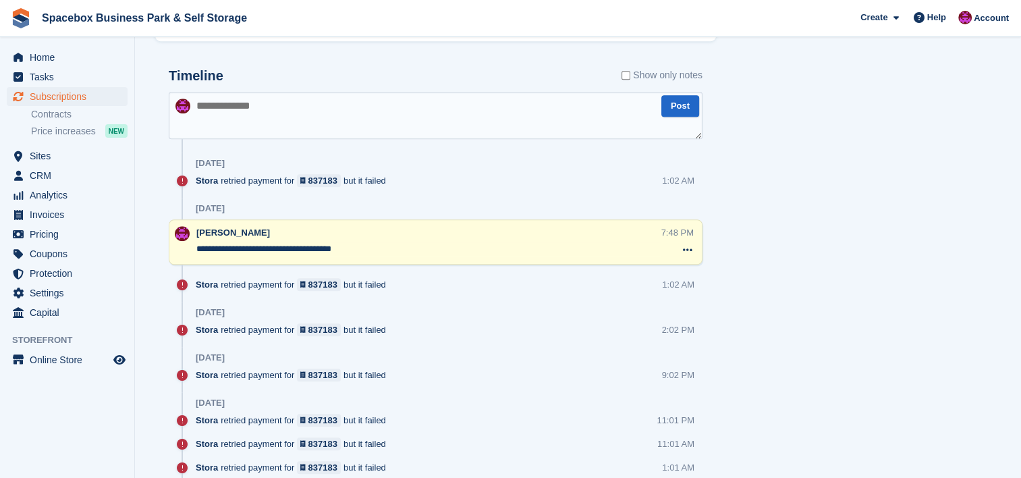
scroll to position [846, 0]
drag, startPoint x: 353, startPoint y: 248, endPoint x: 195, endPoint y: 243, distance: 158.0
click at [195, 243] on div "**********" at bounding box center [436, 240] width 534 height 45
click at [208, 104] on textarea at bounding box center [436, 113] width 534 height 47
paste textarea "**********"
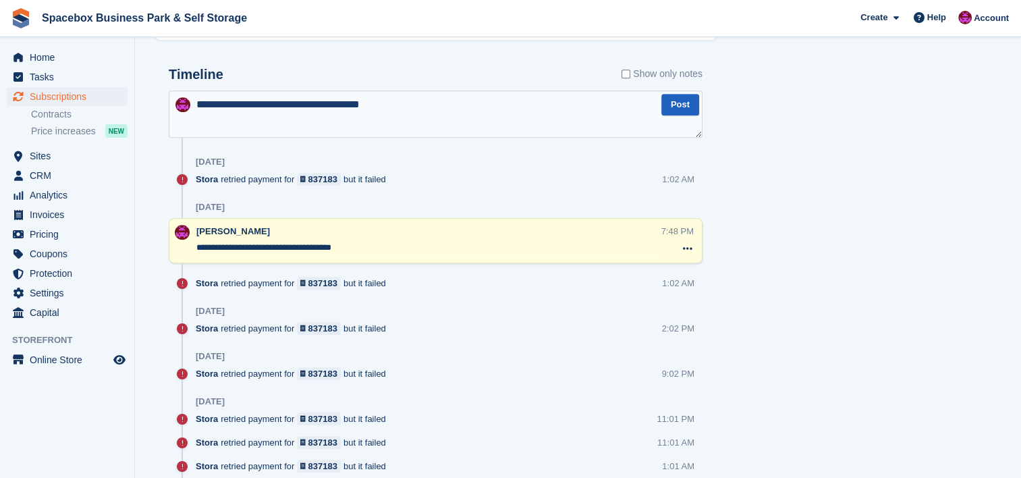
type textarea "**********"
click at [685, 104] on button "Post" at bounding box center [680, 105] width 38 height 22
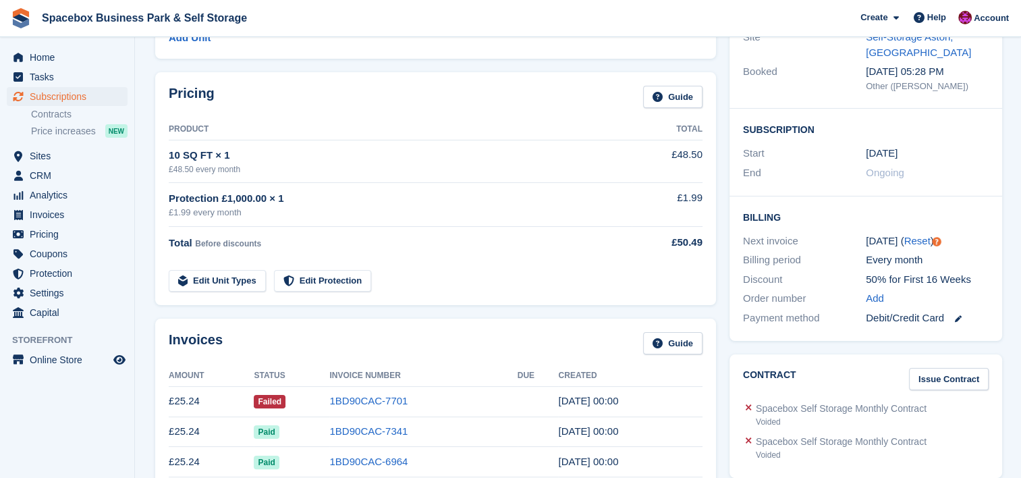
scroll to position [0, 0]
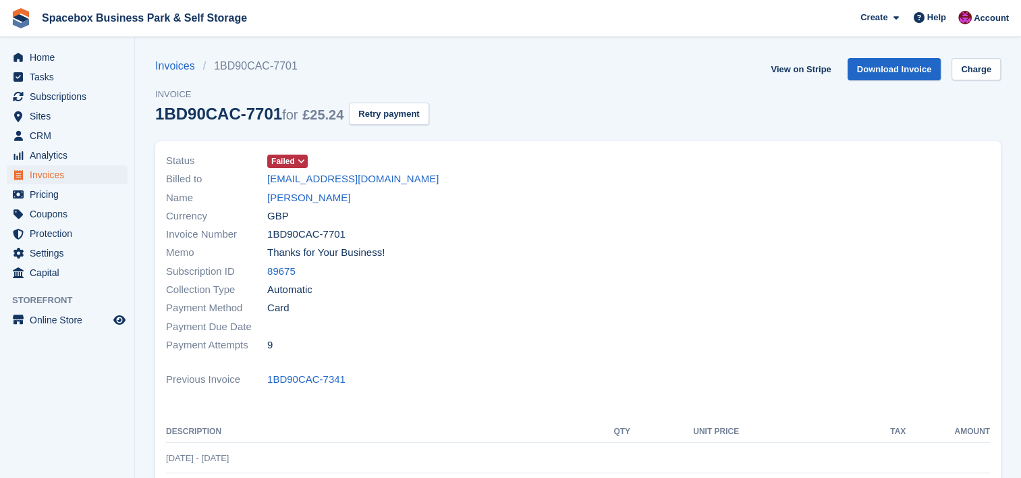
drag, startPoint x: 375, startPoint y: 175, endPoint x: 266, endPoint y: 184, distance: 109.0
click at [266, 184] on div "Billed to [EMAIL_ADDRESS][DOMAIN_NAME]" at bounding box center [368, 179] width 404 height 18
copy div "[EMAIL_ADDRESS][DOMAIN_NAME]"
click at [375, 179] on div "Billed to [EMAIL_ADDRESS][DOMAIN_NAME]" at bounding box center [368, 179] width 404 height 18
click at [285, 197] on link "[PERSON_NAME]" at bounding box center [308, 198] width 83 height 16
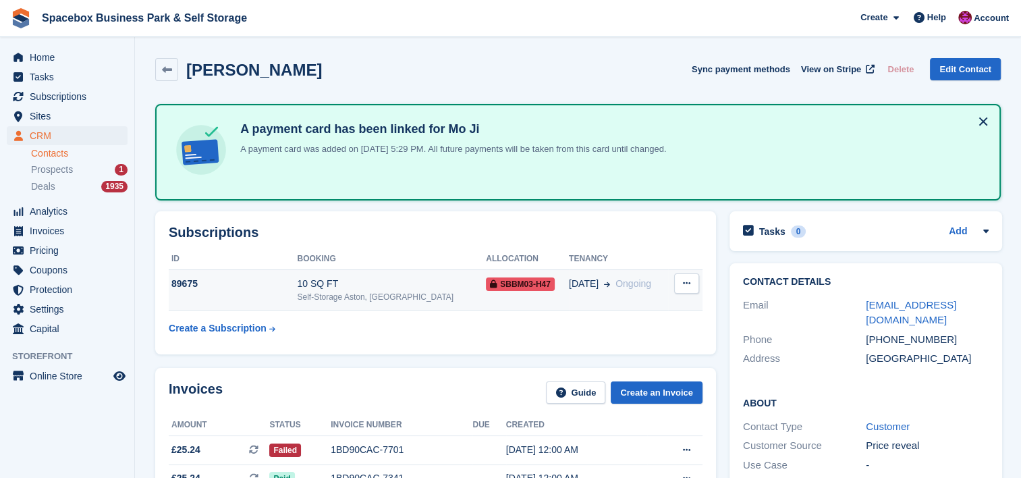
click at [358, 273] on td "10 SQ FT Self-Storage Aston, [GEOGRAPHIC_DATA]" at bounding box center [391, 289] width 189 height 41
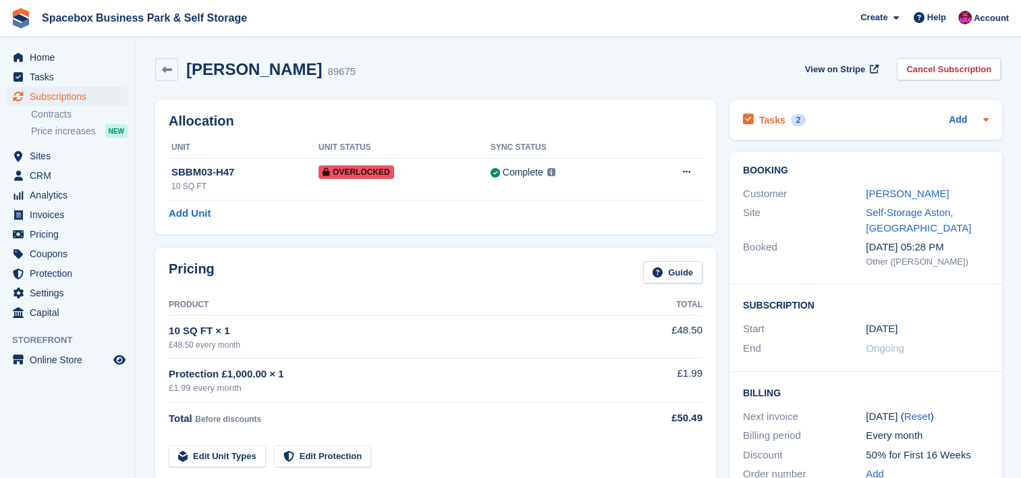
click at [983, 119] on icon at bounding box center [985, 119] width 5 height 3
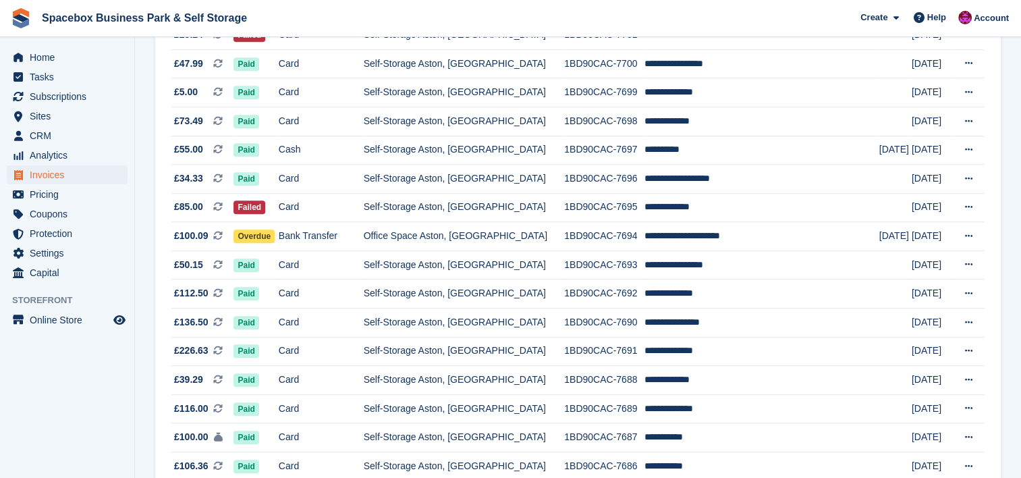
scroll to position [954, 0]
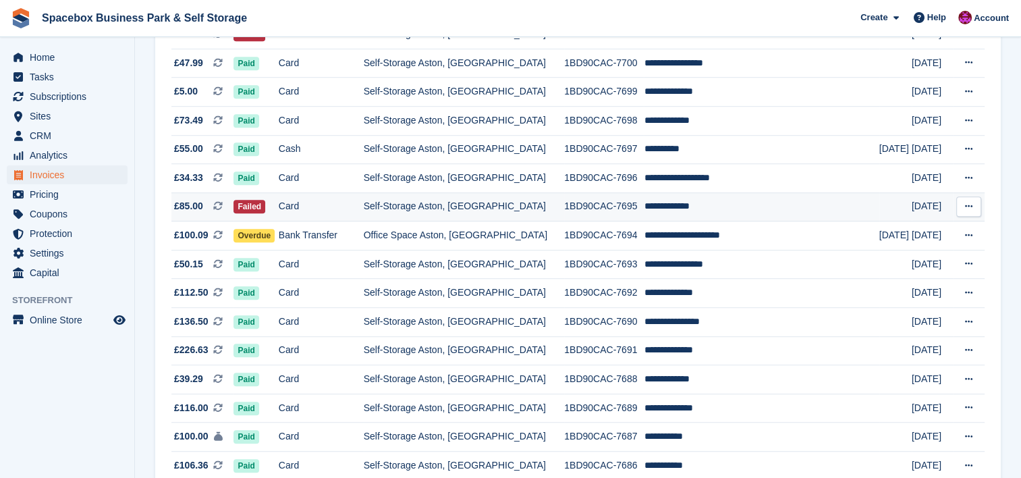
click at [541, 207] on td "Self-Storage Aston, [GEOGRAPHIC_DATA]" at bounding box center [464, 206] width 201 height 29
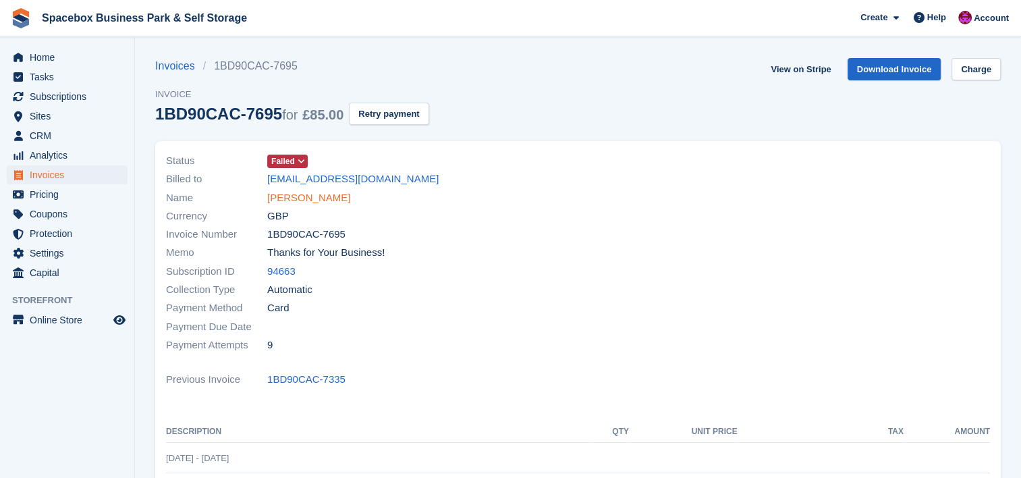
click at [309, 194] on link "[PERSON_NAME]" at bounding box center [308, 198] width 83 height 16
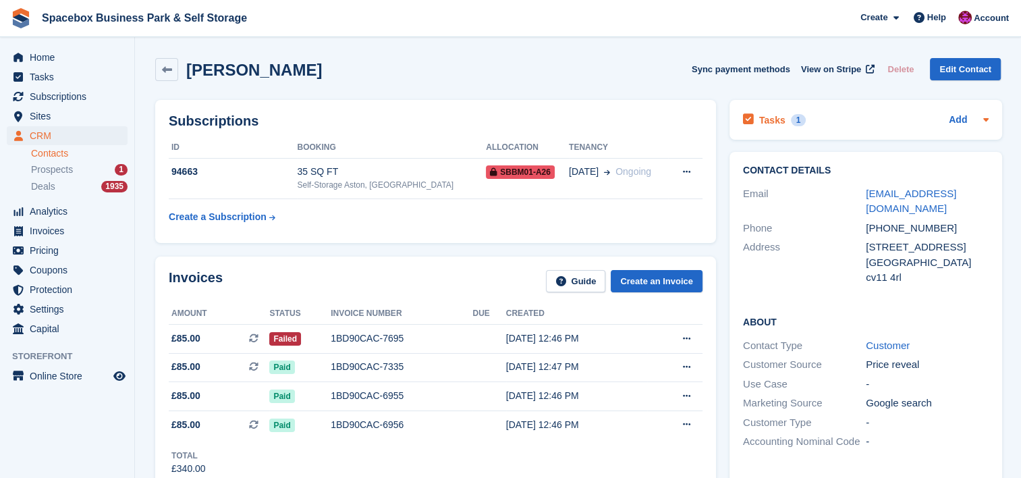
click at [983, 124] on icon at bounding box center [986, 119] width 11 height 11
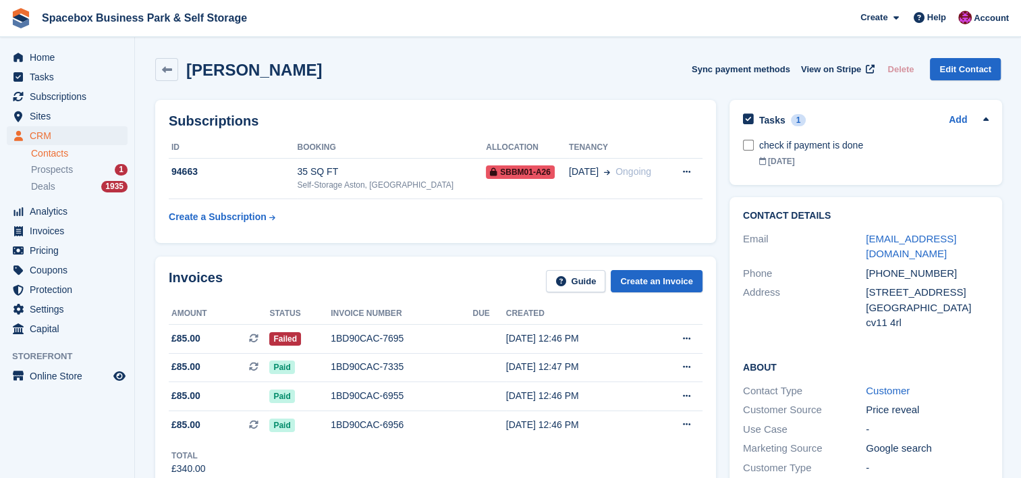
click at [983, 124] on icon at bounding box center [986, 119] width 11 height 11
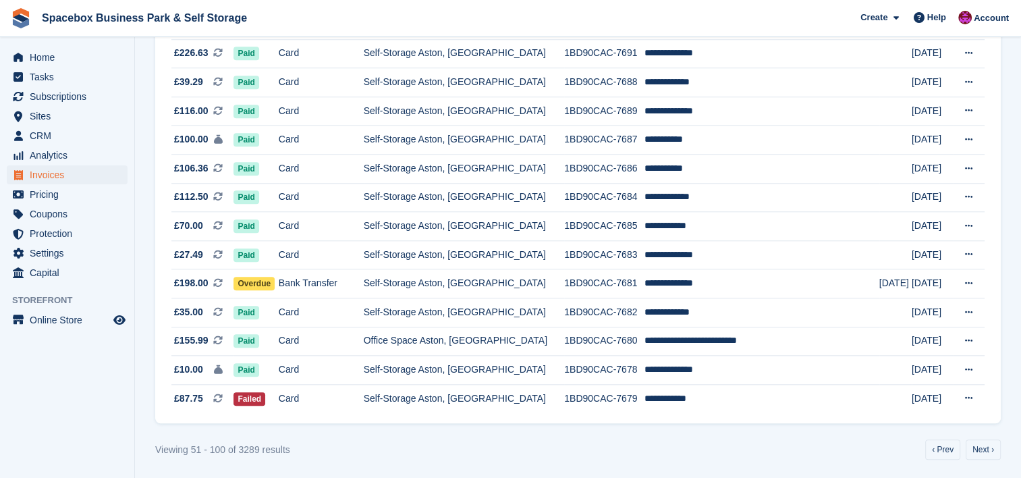
scroll to position [1259, 0]
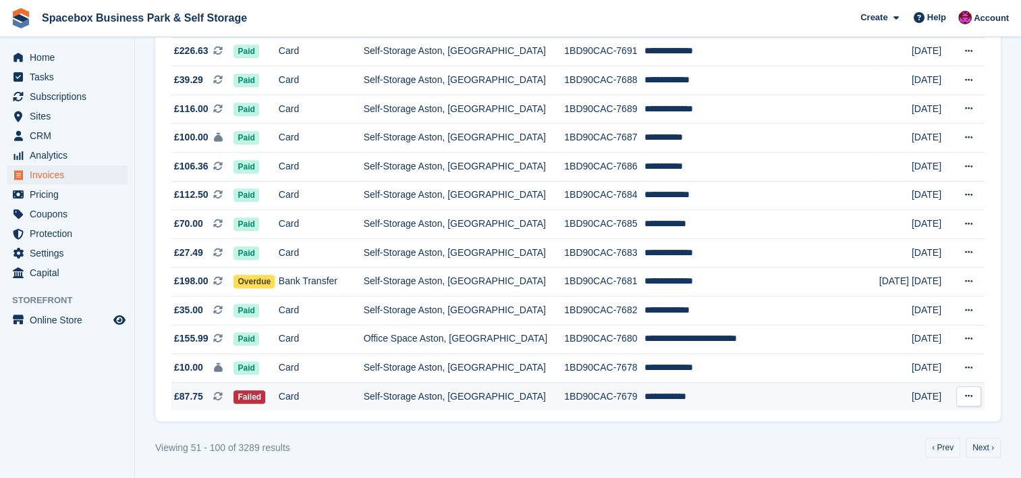
click at [589, 400] on td "1BD90CAC-7679" at bounding box center [604, 396] width 80 height 28
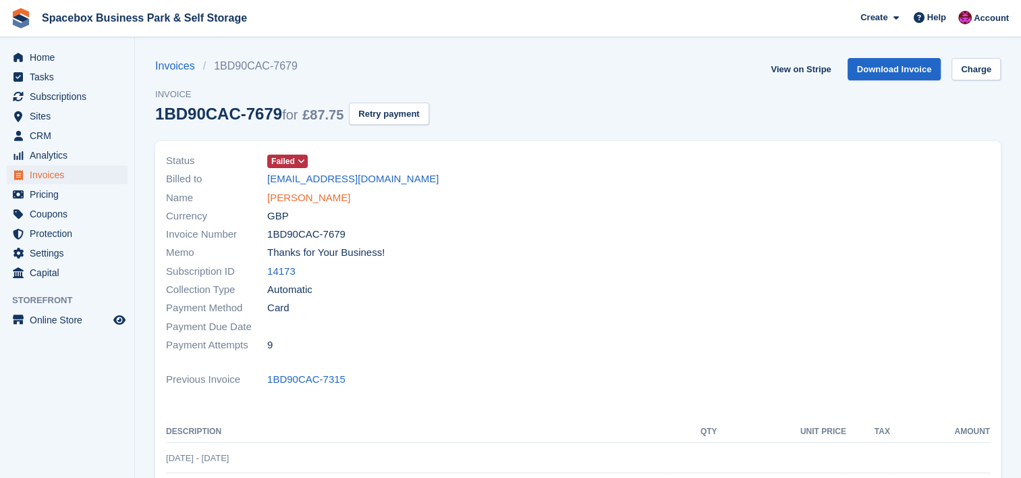
click at [310, 200] on link "[PERSON_NAME]" at bounding box center [308, 198] width 83 height 16
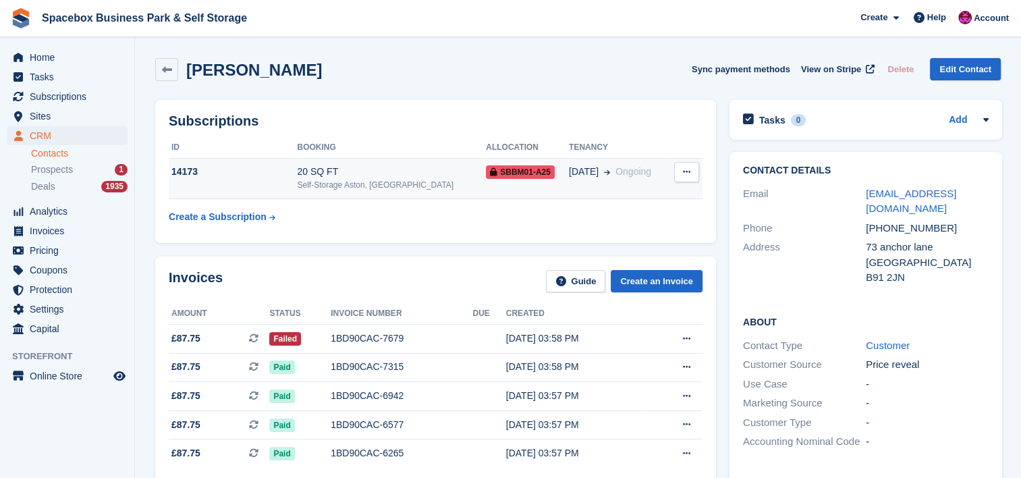
click at [439, 183] on div "Self-Storage Aston, [GEOGRAPHIC_DATA]" at bounding box center [391, 185] width 189 height 12
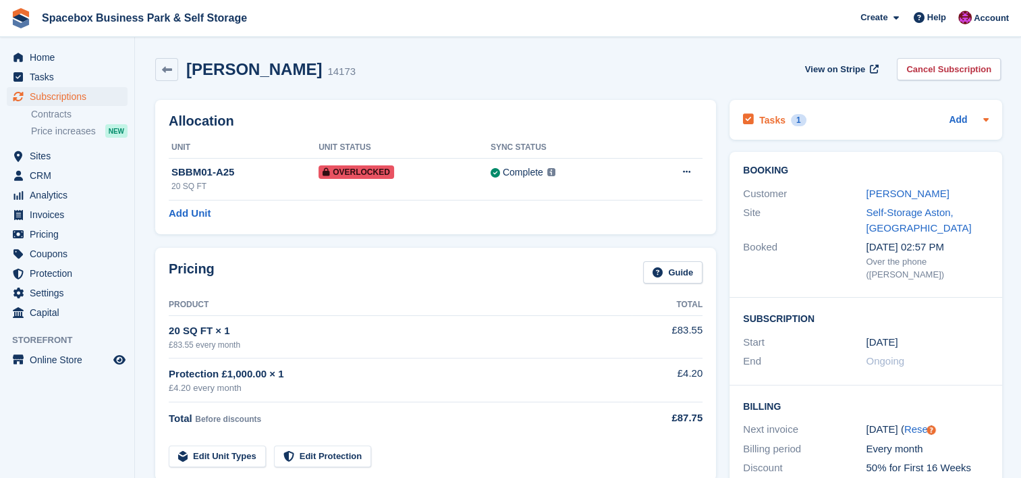
click at [986, 117] on icon at bounding box center [986, 119] width 11 height 11
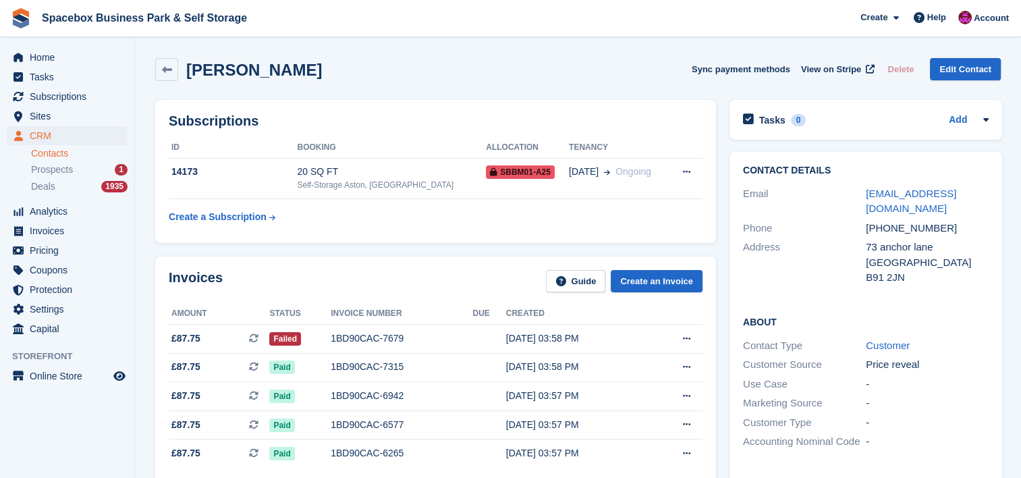
click at [644, 67] on div "Kelly barnes Sync payment methods View on Stripe Delete Edit Contact" at bounding box center [578, 69] width 846 height 23
click at [320, 161] on td "20 SQ FT Self-Storage Aston, Birmingham" at bounding box center [391, 178] width 189 height 41
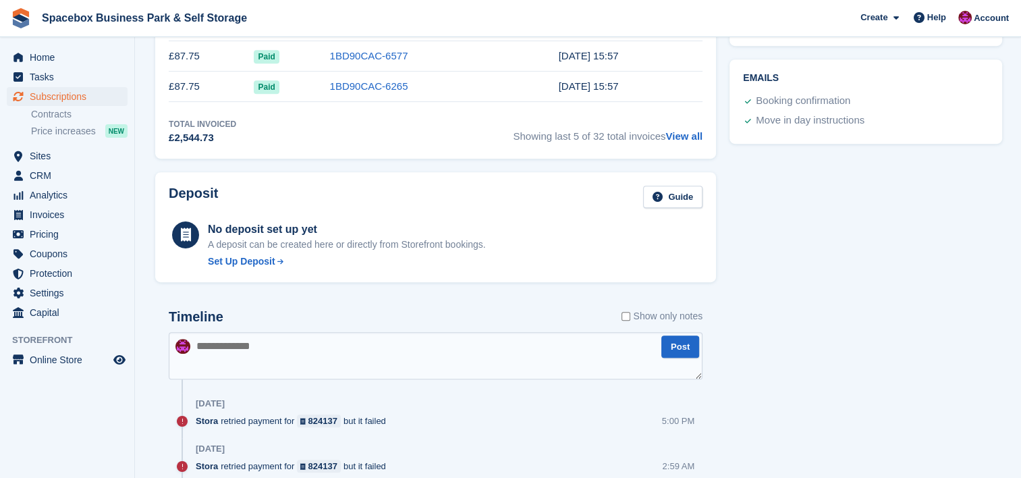
scroll to position [630, 0]
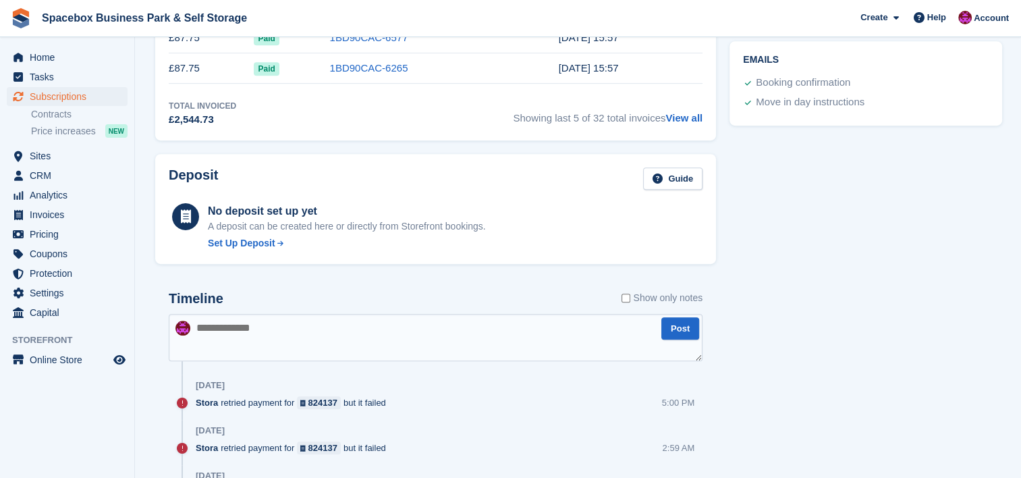
click at [351, 348] on textarea at bounding box center [436, 337] width 534 height 47
click at [405, 328] on textarea "**********" at bounding box center [436, 337] width 534 height 47
type textarea "**********"
click at [682, 325] on button "Post" at bounding box center [680, 328] width 38 height 22
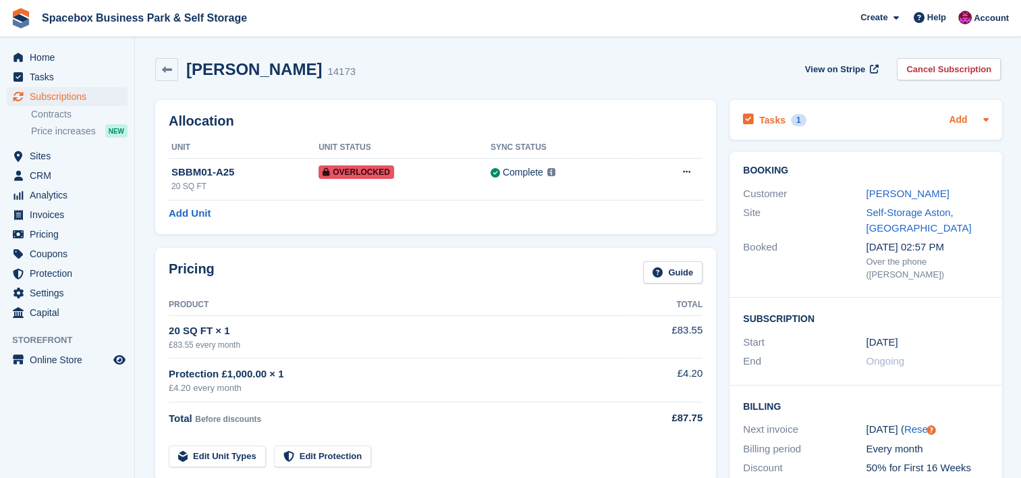
click at [964, 117] on link "Add" at bounding box center [958, 121] width 18 height 16
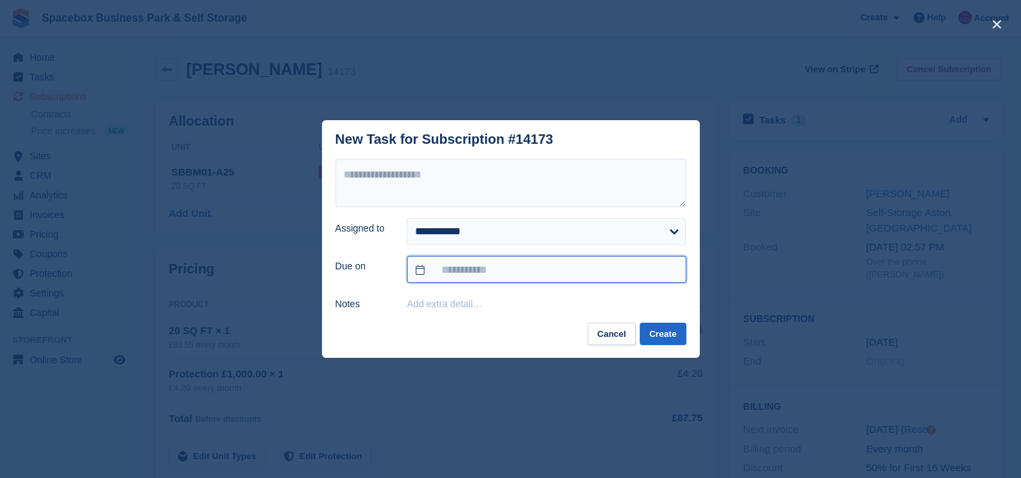
click at [611, 274] on input "text" at bounding box center [546, 269] width 279 height 27
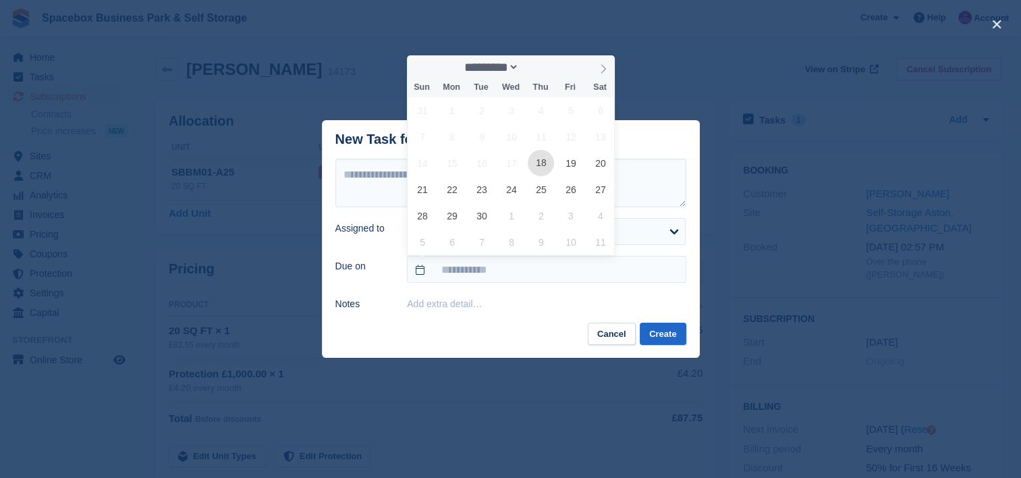
click at [544, 165] on span "18" at bounding box center [541, 163] width 26 height 26
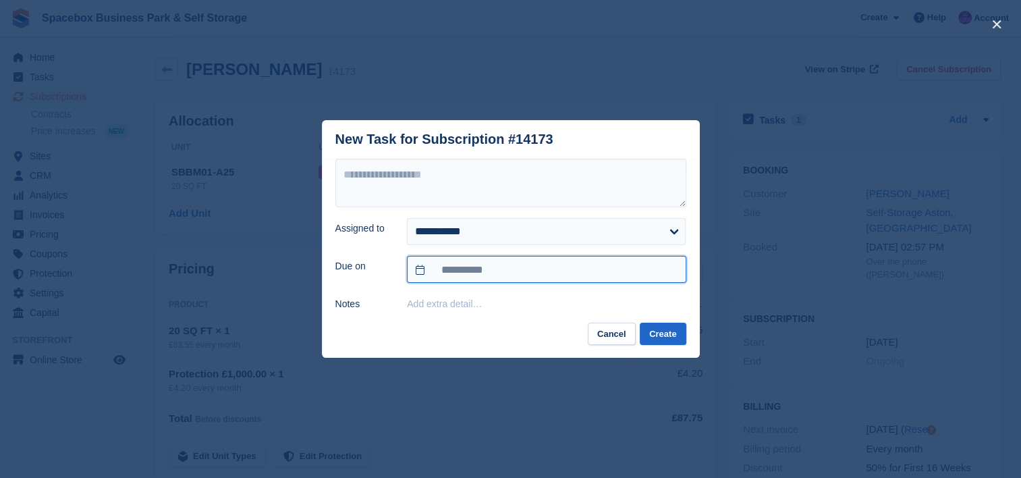
click at [525, 279] on input "**********" at bounding box center [546, 269] width 279 height 27
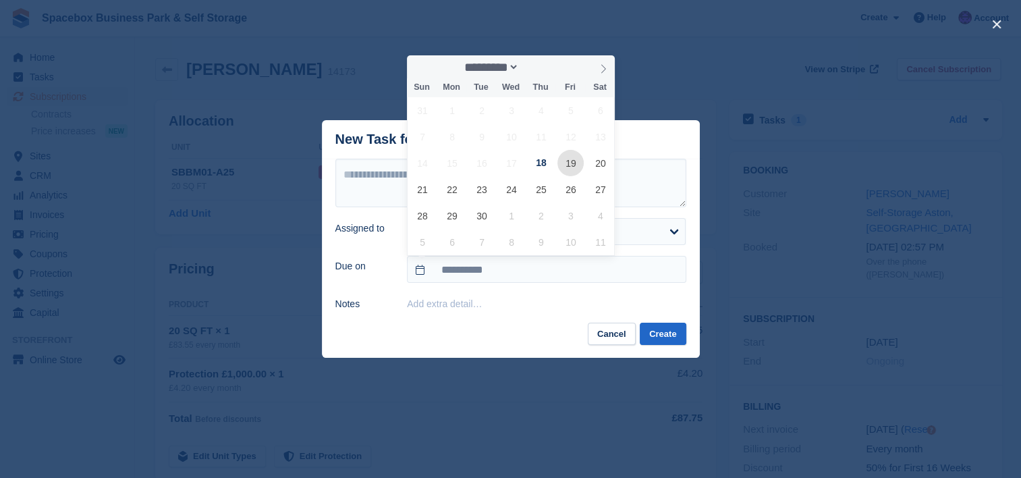
click at [570, 173] on span "19" at bounding box center [571, 163] width 26 height 26
type input "**********"
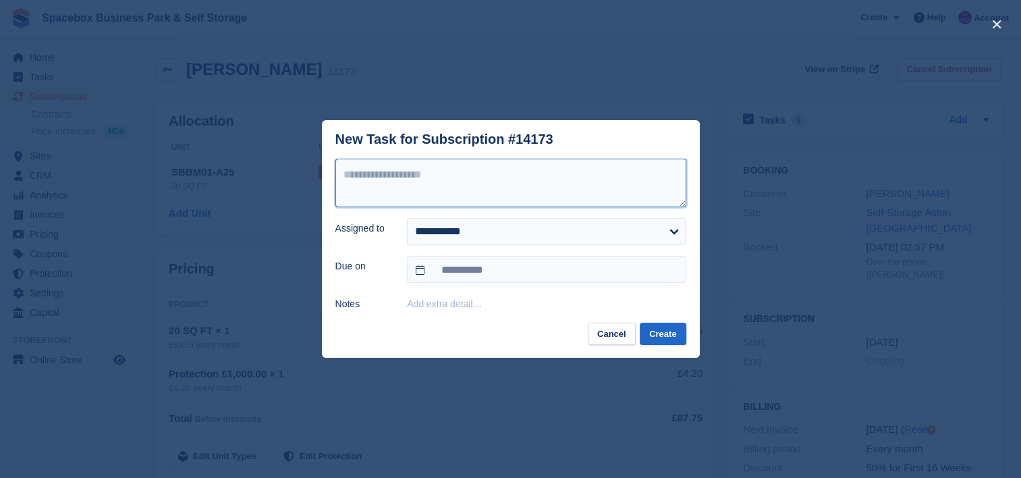
click at [533, 187] on textarea at bounding box center [510, 183] width 351 height 49
type textarea "**********"
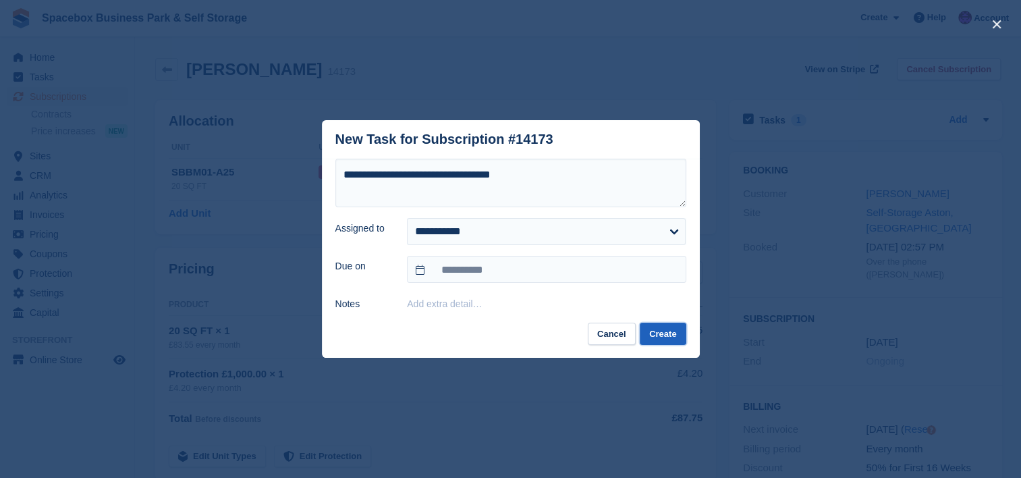
click at [653, 328] on button "Create" at bounding box center [663, 334] width 46 height 22
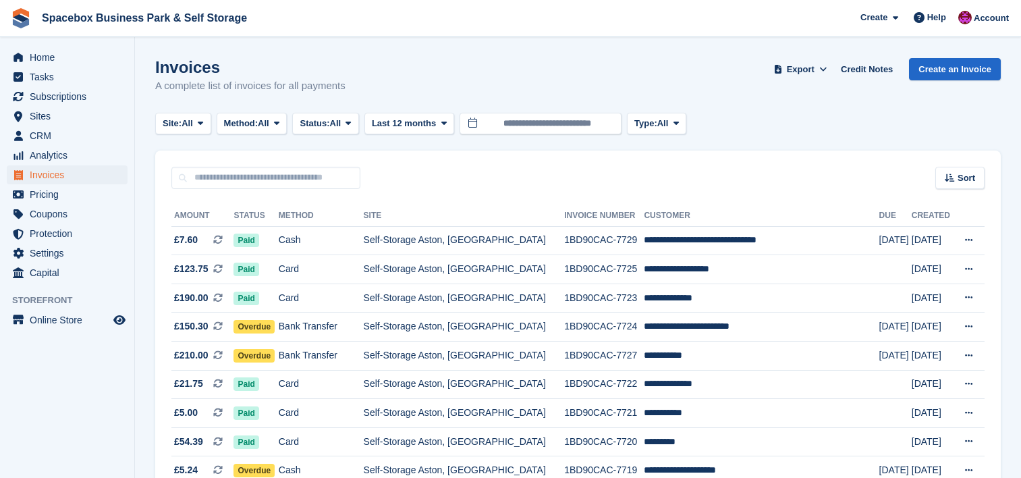
scroll to position [1259, 0]
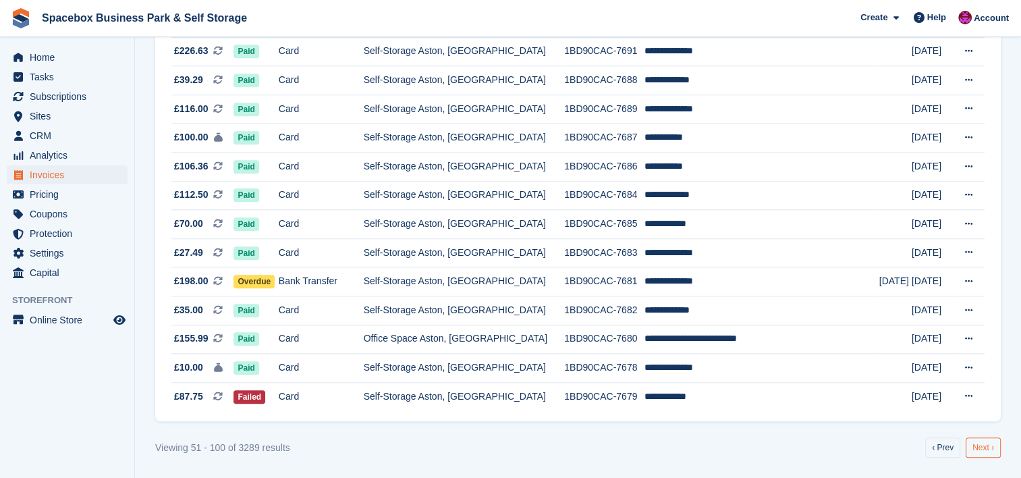
click at [983, 447] on link "Next ›" at bounding box center [983, 447] width 35 height 20
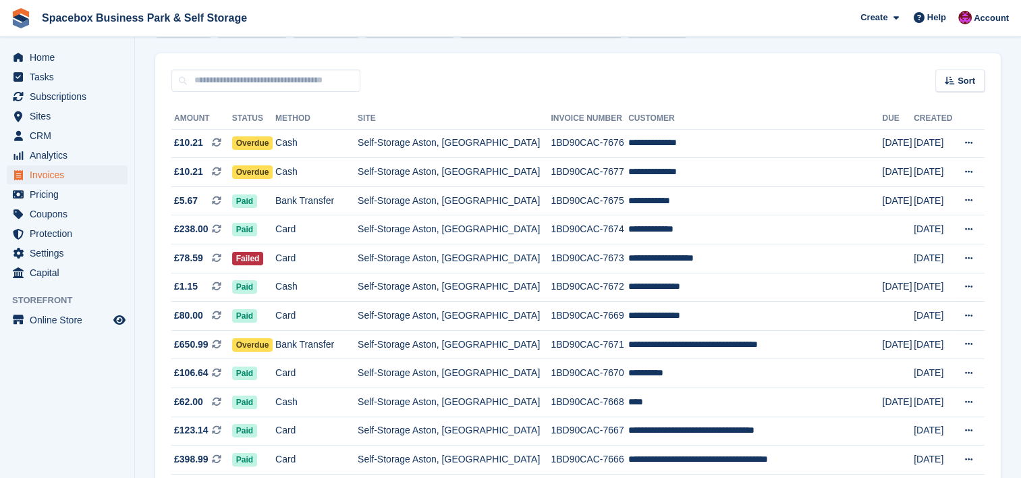
scroll to position [108, 0]
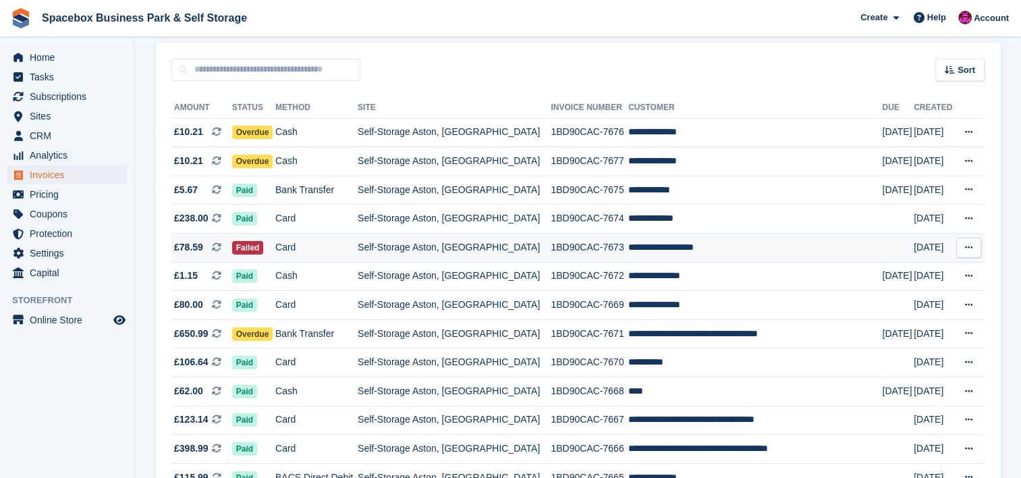
click at [660, 247] on td "**********" at bounding box center [755, 248] width 254 height 29
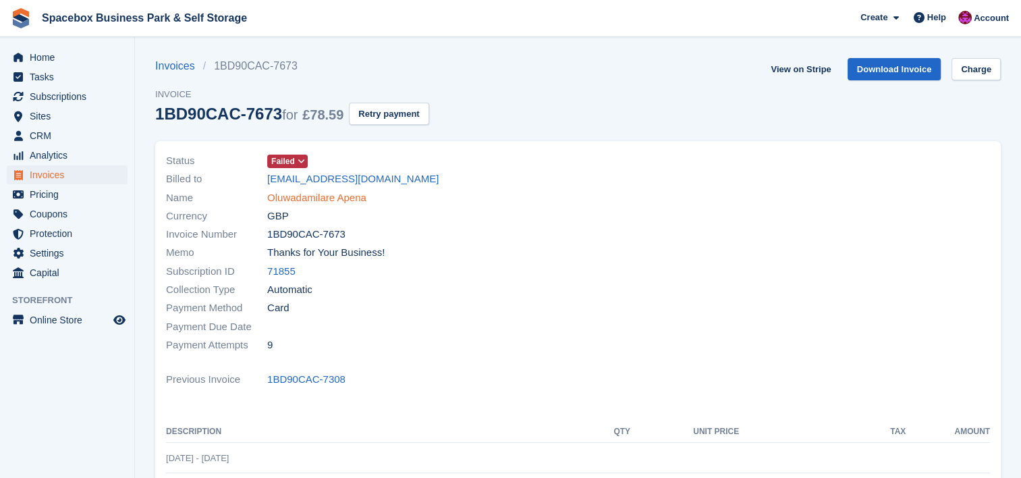
click at [352, 198] on link "Oluwadamilare Apena" at bounding box center [316, 198] width 99 height 16
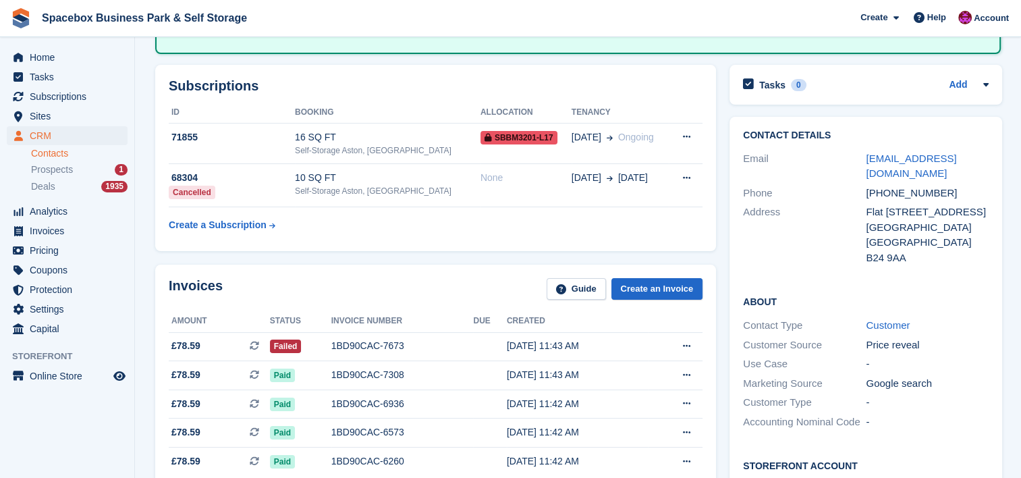
scroll to position [126, 0]
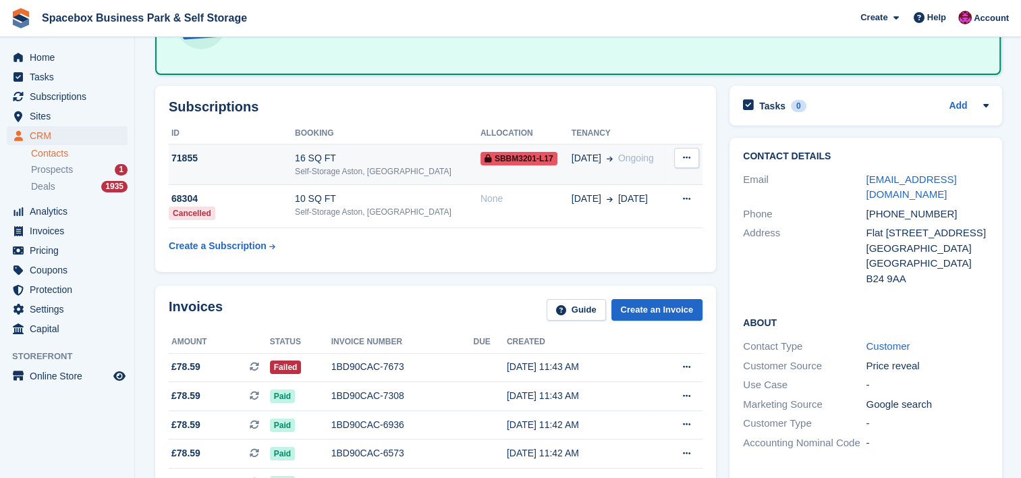
click at [350, 169] on div "Self-Storage Aston, [GEOGRAPHIC_DATA]" at bounding box center [388, 171] width 186 height 12
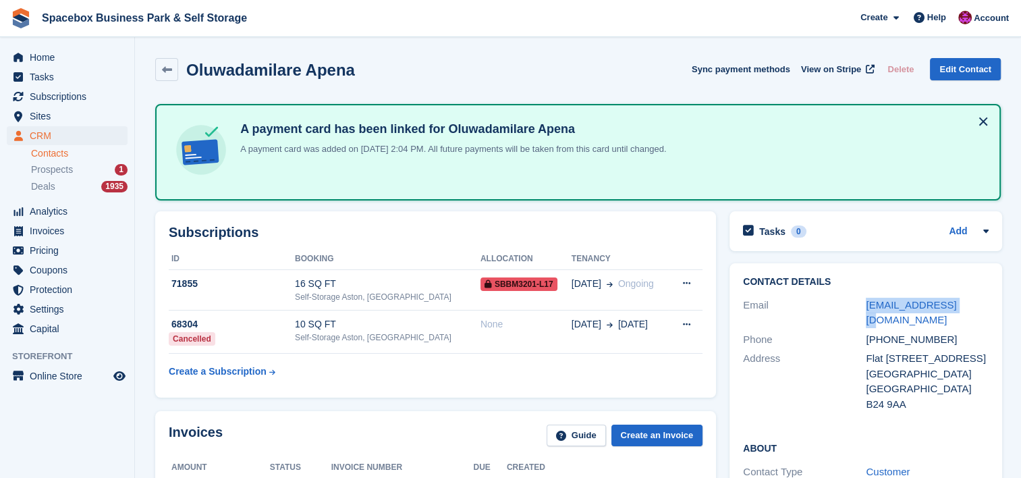
drag, startPoint x: 962, startPoint y: 307, endPoint x: 858, endPoint y: 308, distance: 104.6
click at [858, 308] on div "Email bowalex@gmail.com" at bounding box center [866, 313] width 246 height 34
copy div "[EMAIL_ADDRESS][DOMAIN_NAME]"
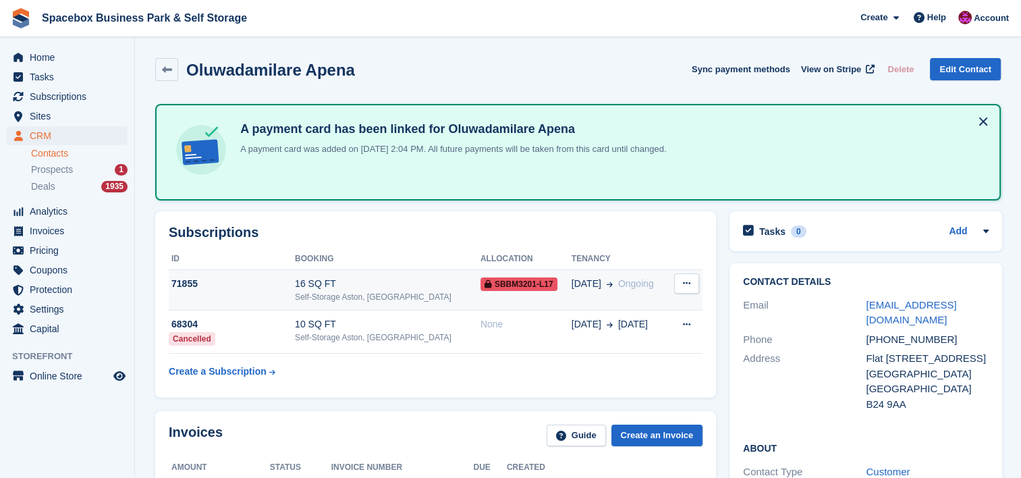
click at [261, 272] on td "71855" at bounding box center [232, 289] width 126 height 41
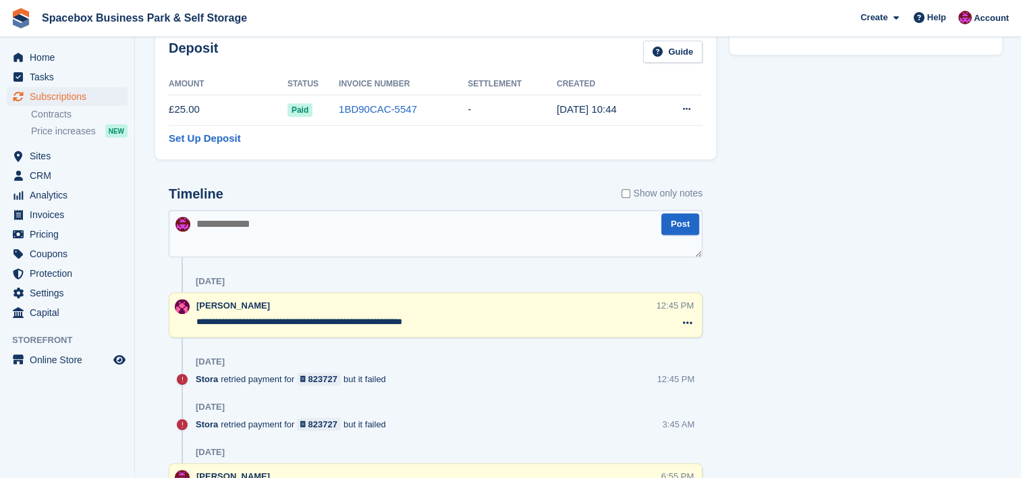
scroll to position [756, 0]
drag, startPoint x: 191, startPoint y: 319, endPoint x: 392, endPoint y: 324, distance: 201.2
click at [392, 324] on div "**********" at bounding box center [436, 315] width 534 height 45
click at [229, 326] on textarea "**********" at bounding box center [426, 322] width 460 height 13
drag, startPoint x: 197, startPoint y: 321, endPoint x: 394, endPoint y: 332, distance: 197.4
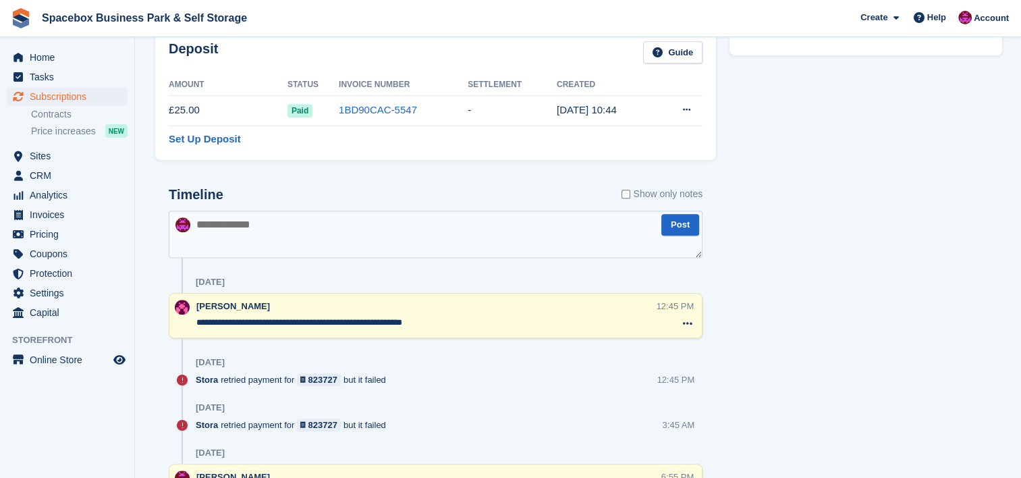
click at [394, 332] on div "**********" at bounding box center [436, 315] width 534 height 45
click at [391, 237] on textarea at bounding box center [436, 234] width 534 height 47
paste textarea "**********"
type textarea "**********"
click at [673, 227] on button "Post" at bounding box center [680, 225] width 38 height 22
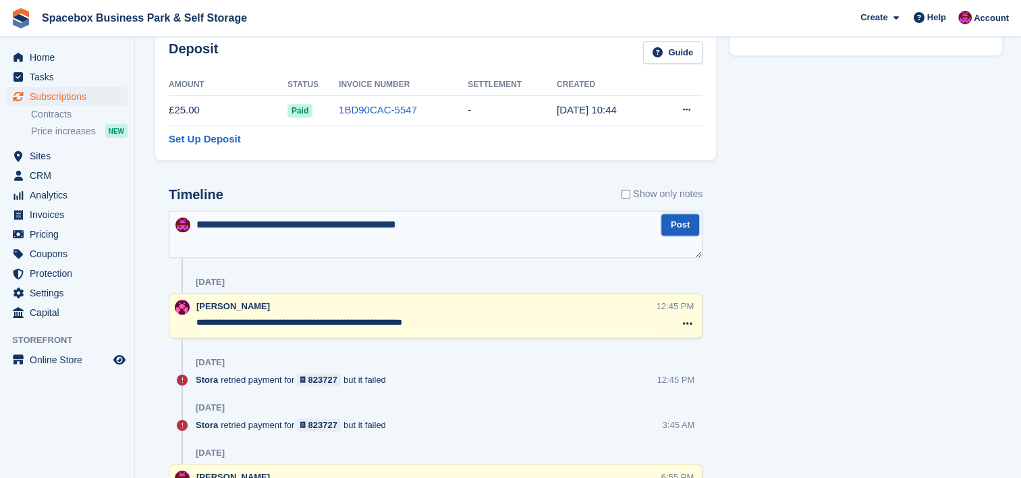
scroll to position [0, 0]
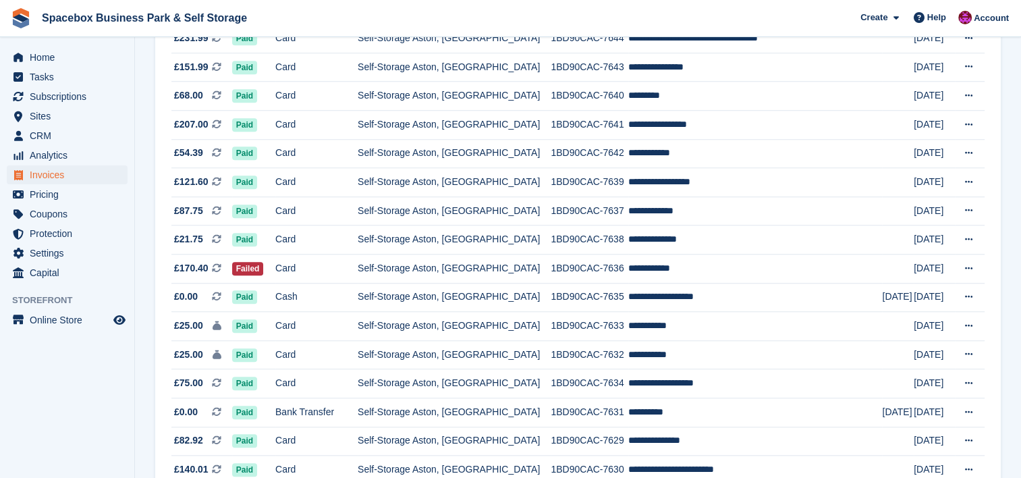
scroll to position [1151, 0]
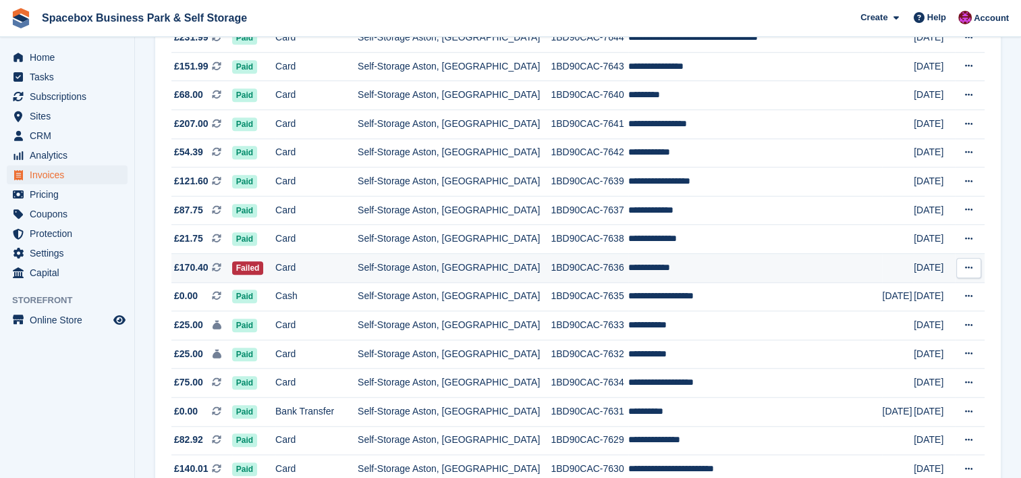
click at [705, 277] on td "**********" at bounding box center [755, 268] width 254 height 29
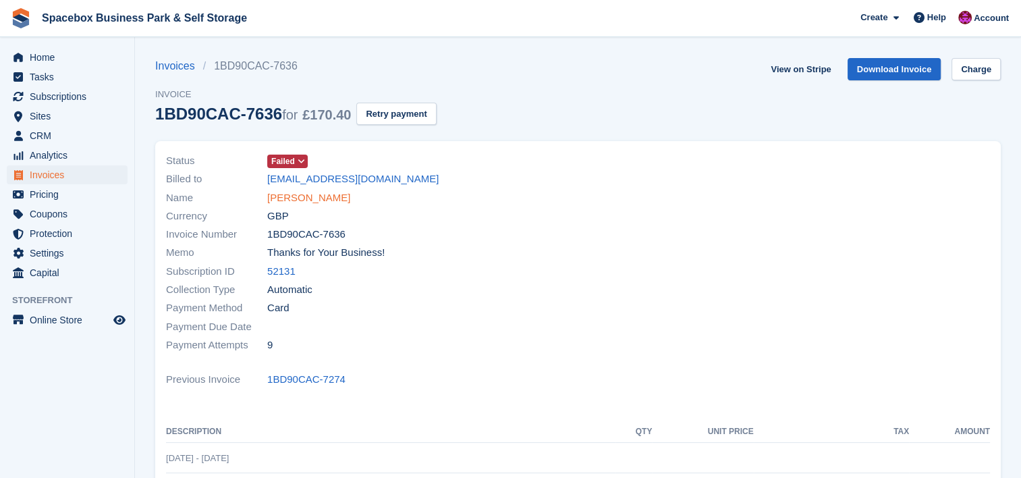
click at [308, 191] on link "[PERSON_NAME]" at bounding box center [308, 198] width 83 height 16
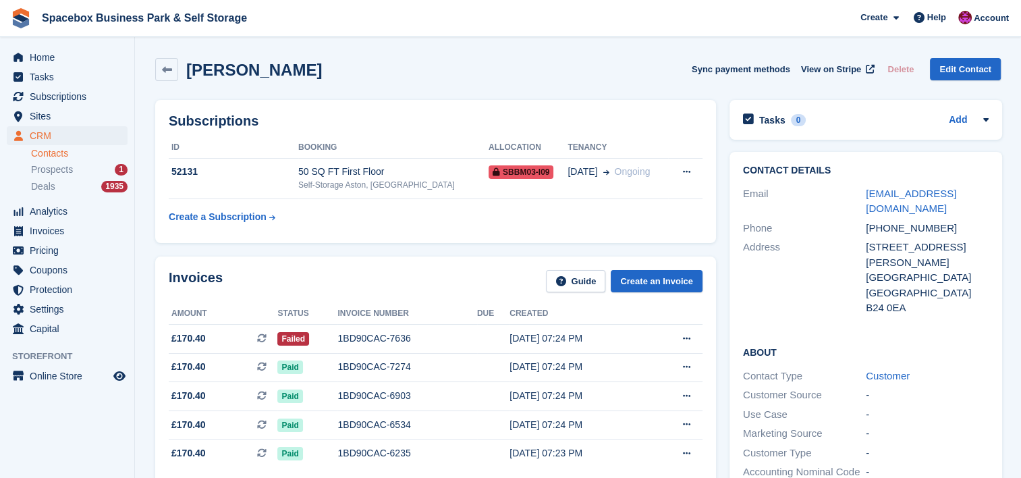
click at [308, 191] on div "Self-Storage Aston, [GEOGRAPHIC_DATA]" at bounding box center [393, 185] width 190 height 12
click at [383, 188] on div "Self-Storage Aston, [GEOGRAPHIC_DATA]" at bounding box center [393, 185] width 190 height 12
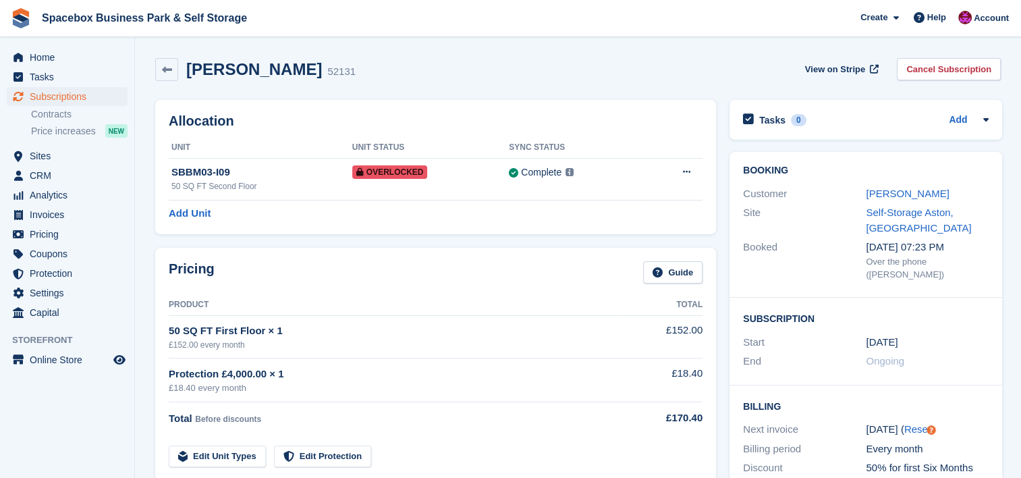
click at [238, 248] on div "Pricing Guide Product Total 50 SQ FT First Floor × 1 £152.00 every month £152.0…" at bounding box center [435, 364] width 561 height 233
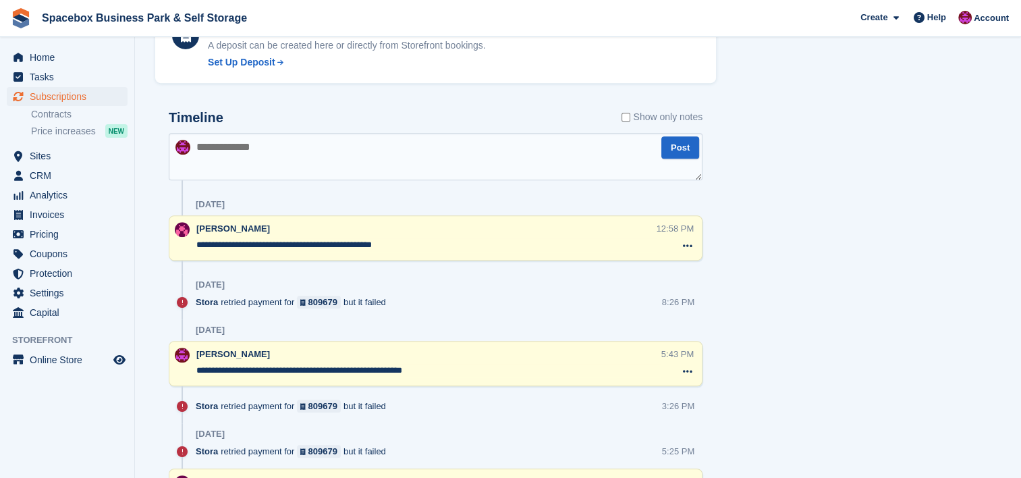
scroll to position [846, 0]
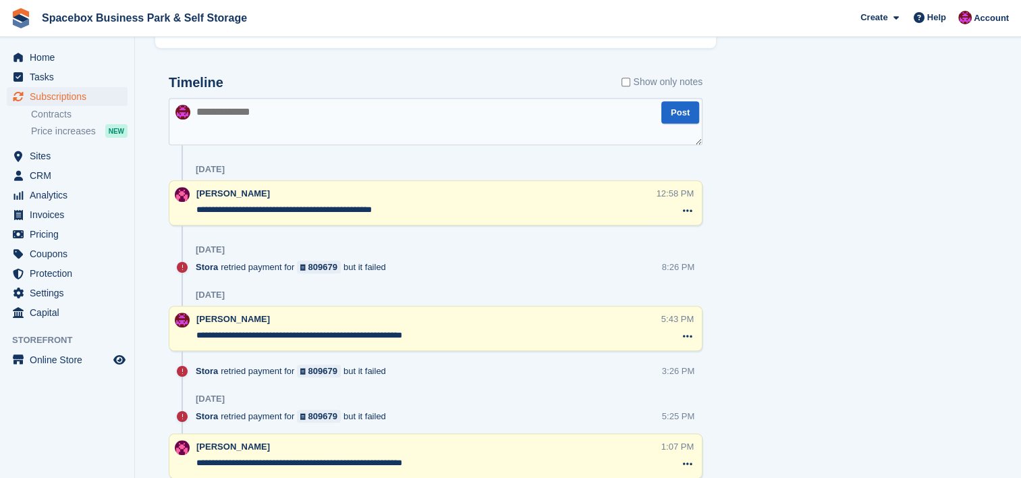
drag, startPoint x: 426, startPoint y: 207, endPoint x: 219, endPoint y: 197, distance: 207.5
click at [219, 197] on div "**********" at bounding box center [426, 203] width 460 height 32
drag, startPoint x: 386, startPoint y: 335, endPoint x: 197, endPoint y: 332, distance: 189.0
click at [197, 332] on textarea "**********" at bounding box center [428, 335] width 465 height 13
click at [267, 119] on textarea at bounding box center [436, 121] width 534 height 47
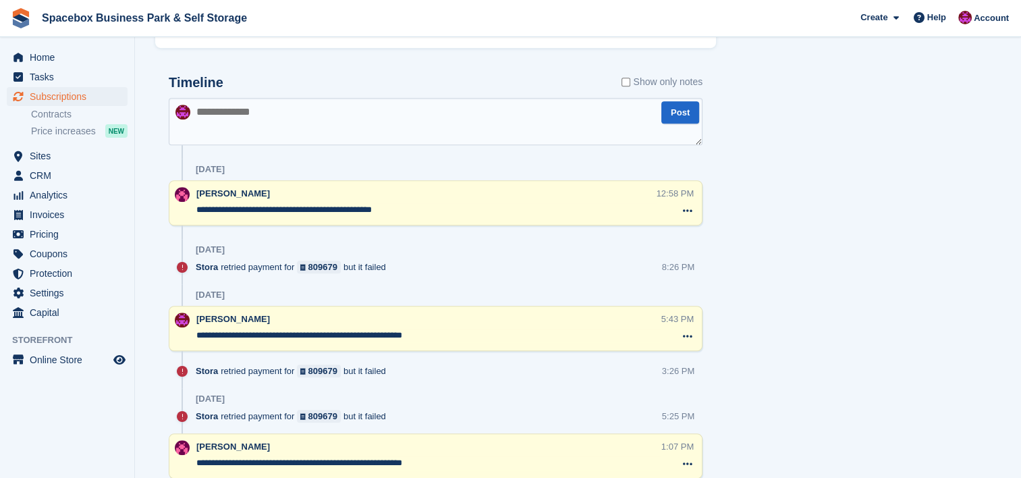
paste textarea "**********"
click at [267, 119] on textarea "**********" at bounding box center [436, 121] width 534 height 47
type textarea "**********"
click at [675, 113] on button "Post" at bounding box center [680, 112] width 38 height 22
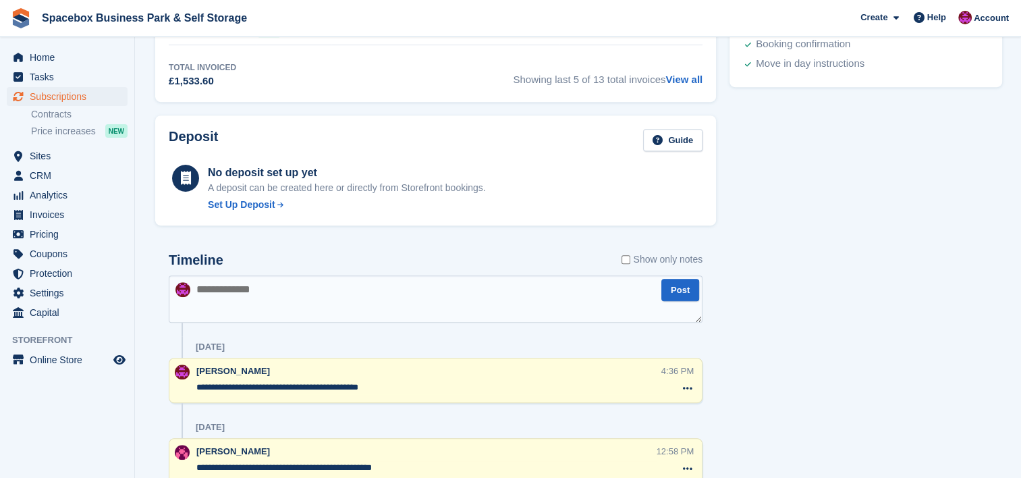
scroll to position [0, 0]
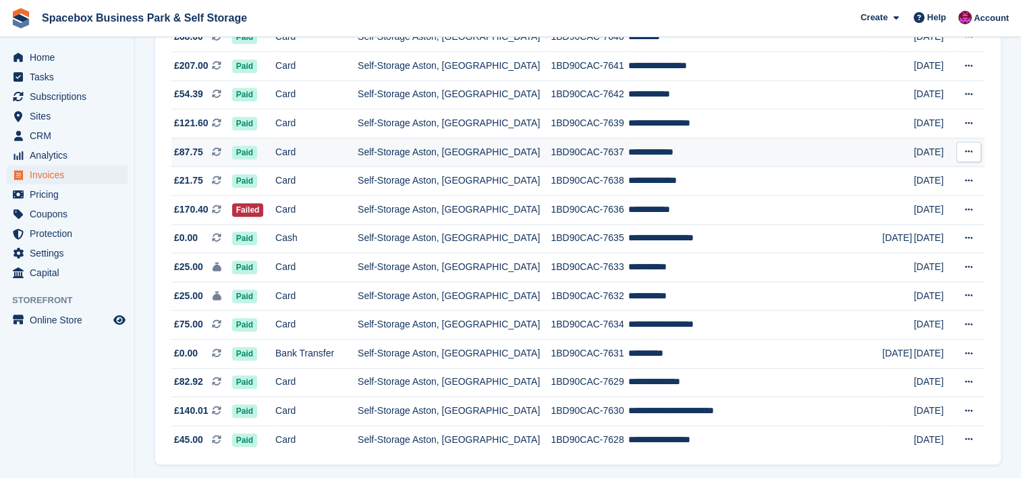
scroll to position [1259, 0]
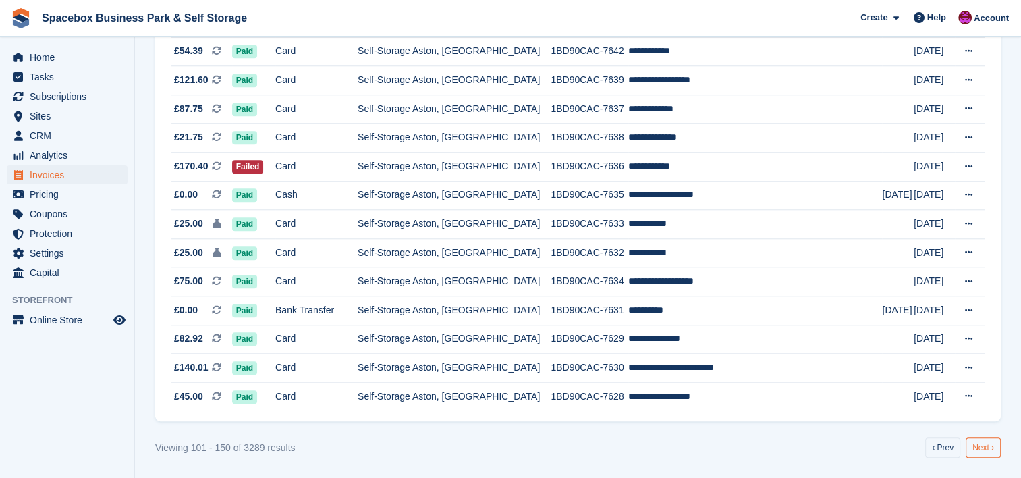
click at [995, 447] on link "Next ›" at bounding box center [983, 447] width 35 height 20
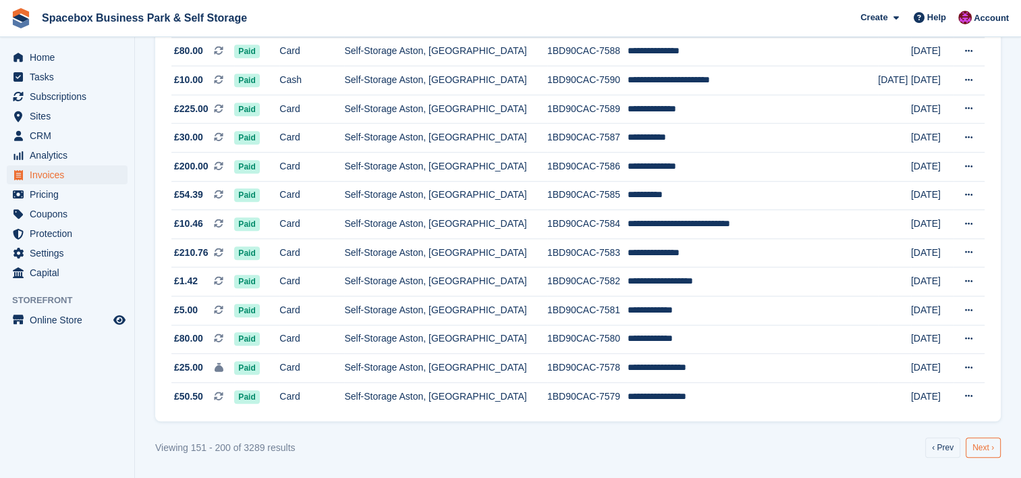
click at [991, 445] on link "Next ›" at bounding box center [983, 447] width 35 height 20
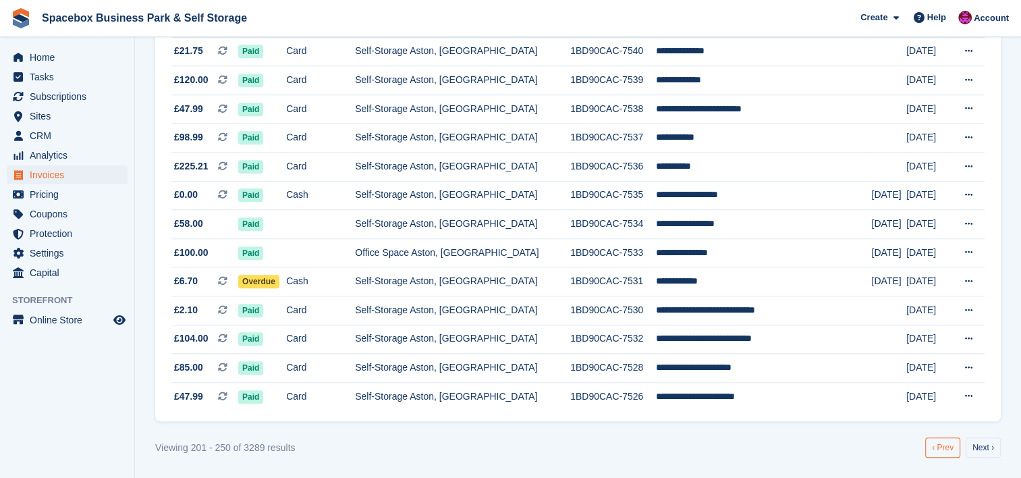
click at [939, 444] on link "‹ Prev" at bounding box center [942, 447] width 35 height 20
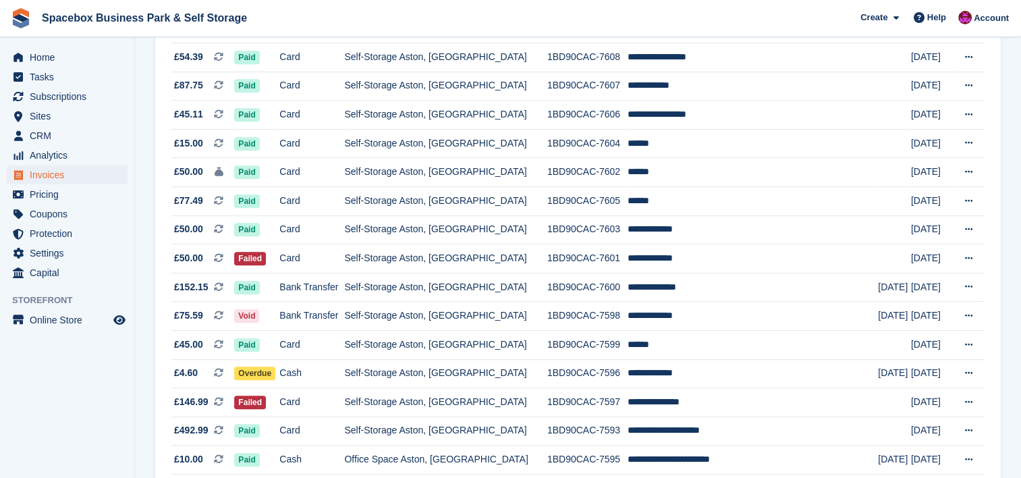
scroll to position [756, 0]
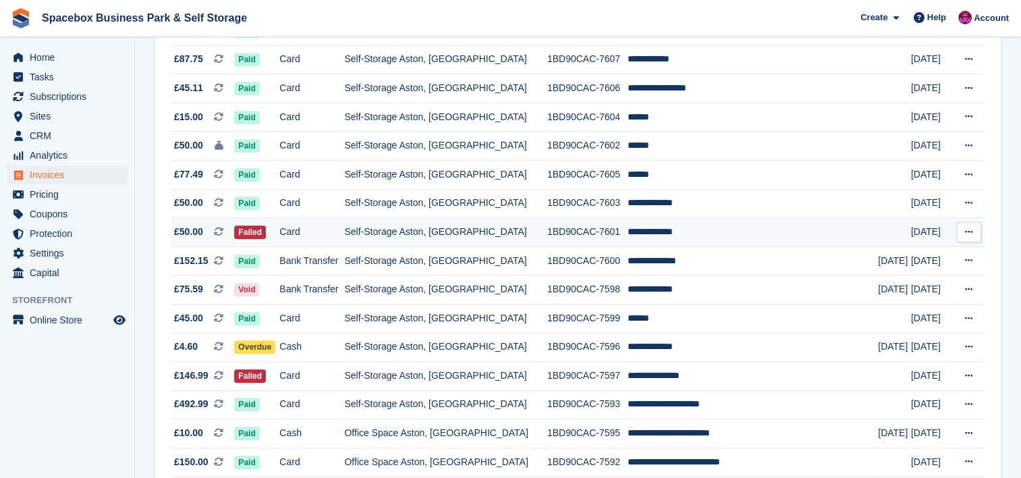
click at [694, 236] on td "**********" at bounding box center [753, 232] width 250 height 29
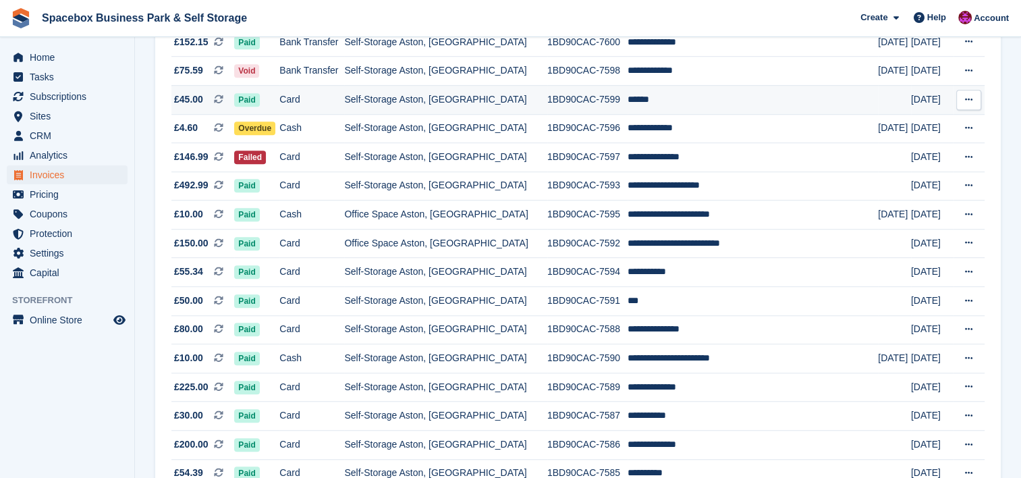
scroll to position [1008, 0]
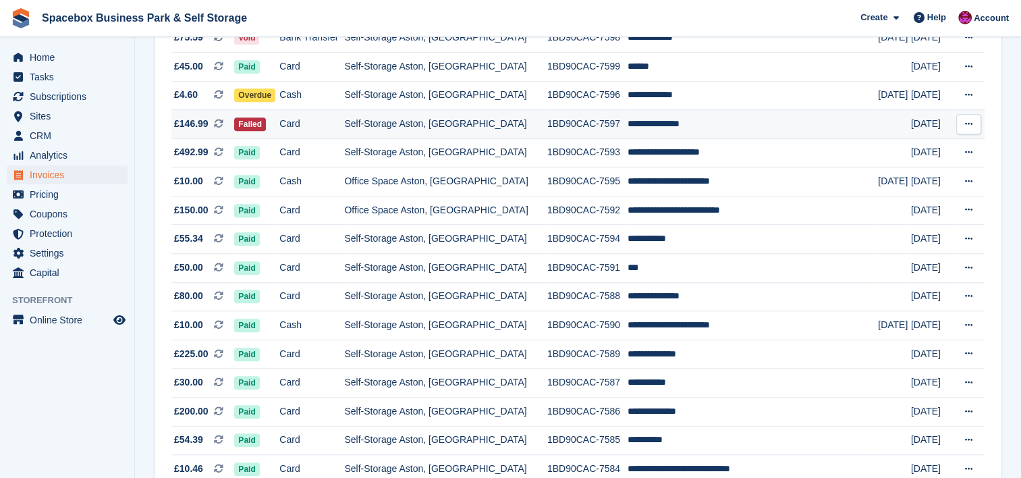
click at [407, 133] on td "Self-Storage Aston, [GEOGRAPHIC_DATA]" at bounding box center [445, 124] width 202 height 29
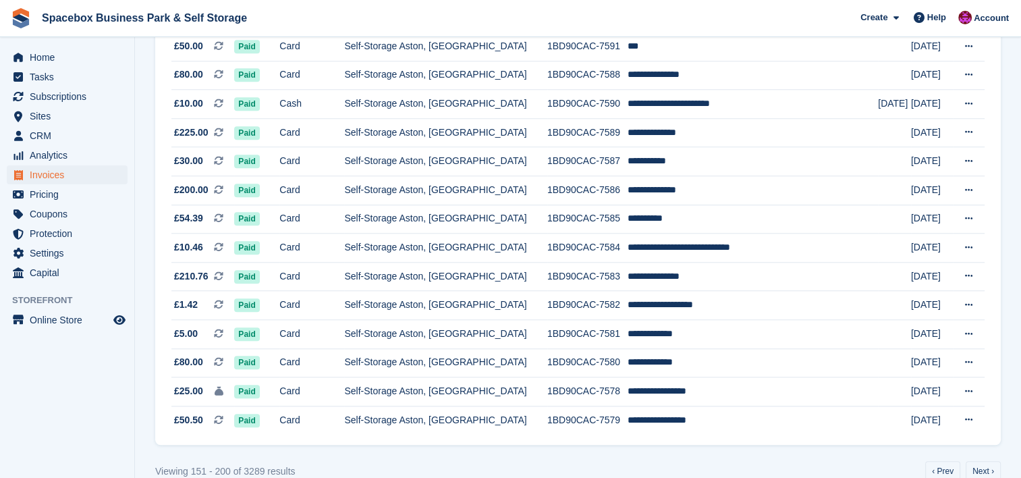
scroll to position [1259, 0]
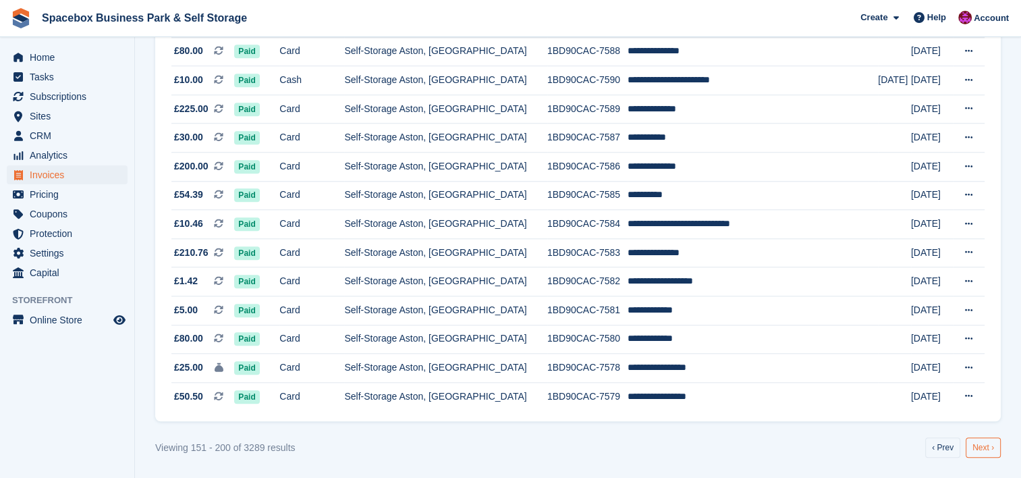
click at [985, 437] on link "Next ›" at bounding box center [983, 447] width 35 height 20
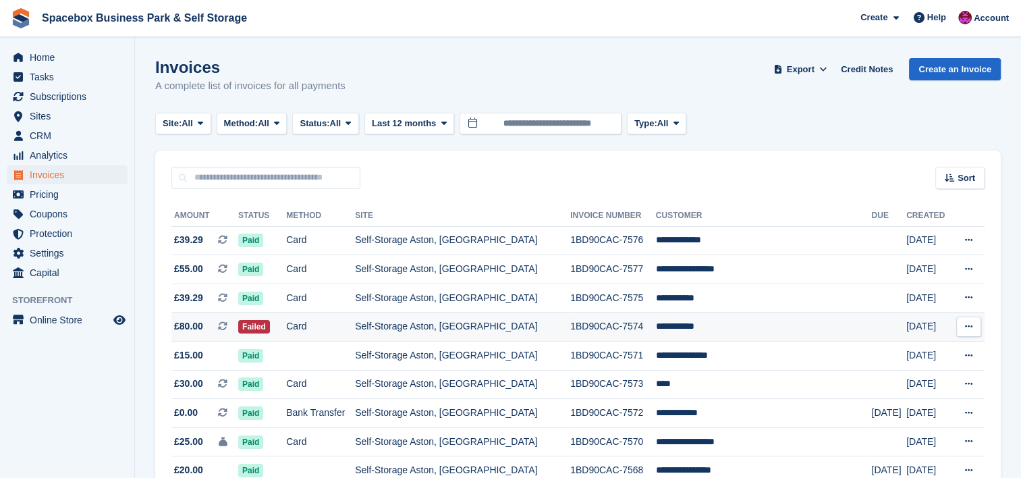
click at [509, 329] on td "Self-Storage Aston, [GEOGRAPHIC_DATA]" at bounding box center [462, 326] width 215 height 29
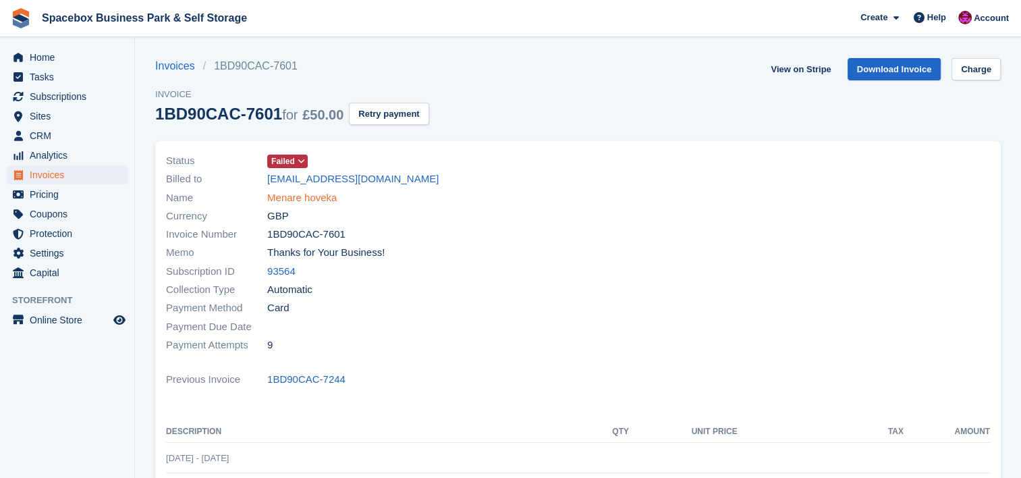
click at [324, 200] on link "Menare hoveka" at bounding box center [302, 198] width 70 height 16
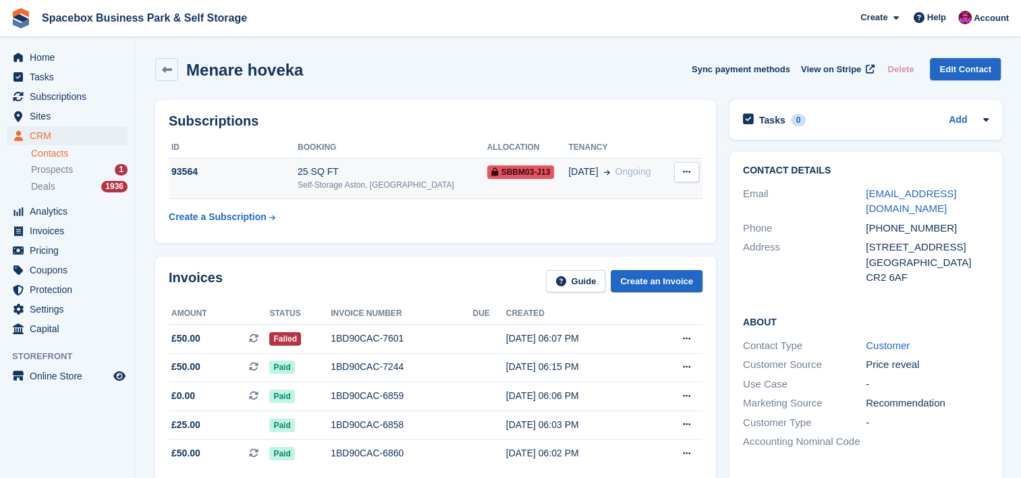
click at [329, 184] on div "Self-Storage Aston, [GEOGRAPHIC_DATA]" at bounding box center [393, 185] width 190 height 12
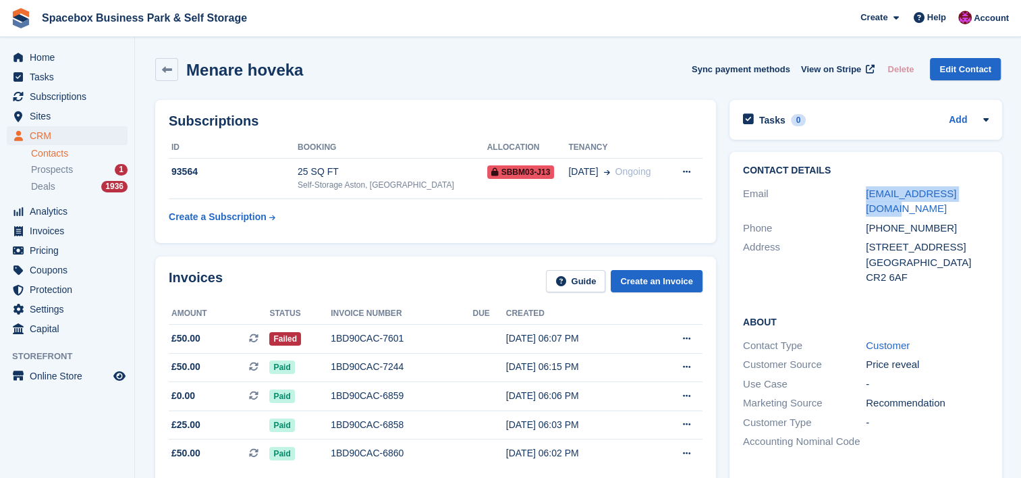
drag, startPoint x: 983, startPoint y: 197, endPoint x: 863, endPoint y: 196, distance: 120.1
click at [863, 196] on div "Email [EMAIL_ADDRESS][DOMAIN_NAME]" at bounding box center [866, 201] width 246 height 34
copy div "[EMAIL_ADDRESS][DOMAIN_NAME]"
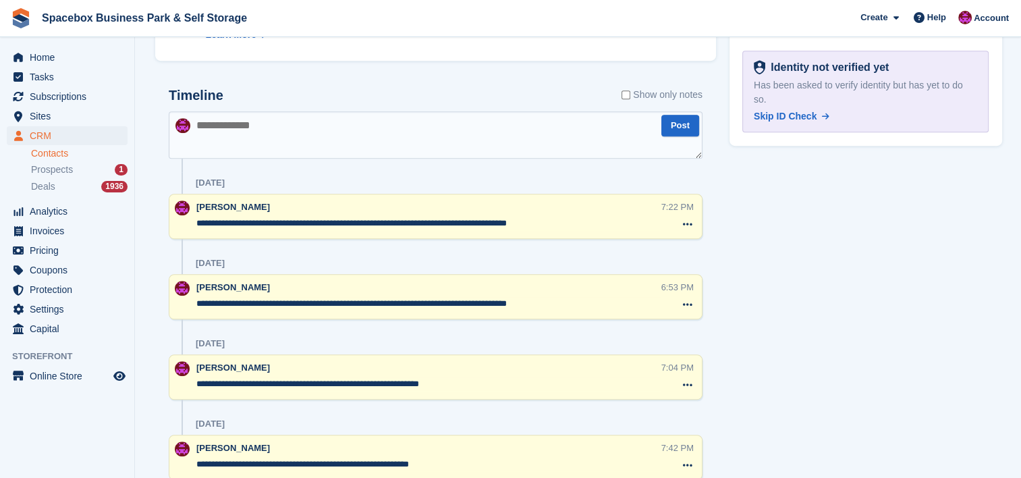
scroll to position [684, 0]
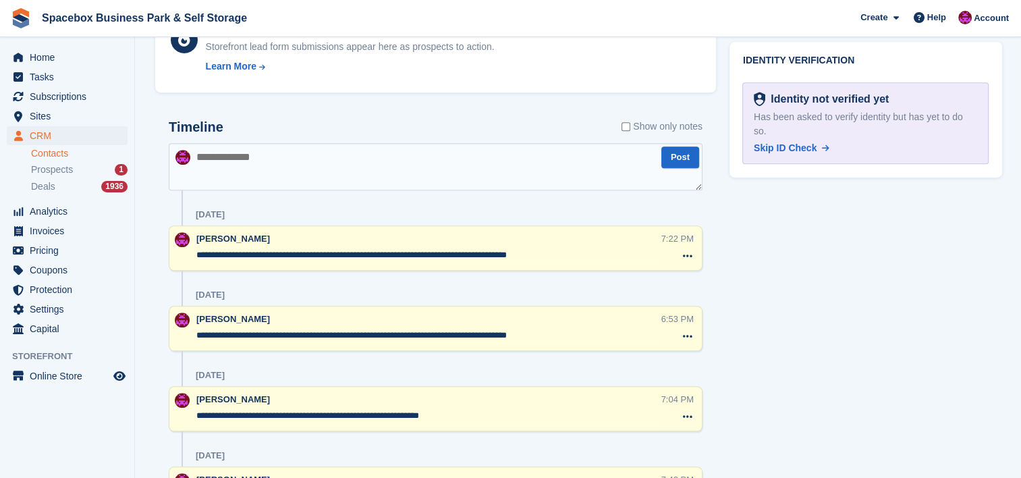
drag, startPoint x: 559, startPoint y: 253, endPoint x: 194, endPoint y: 251, distance: 364.5
click at [194, 251] on div "**********" at bounding box center [436, 247] width 534 height 45
click at [216, 148] on textarea at bounding box center [436, 166] width 534 height 47
paste textarea "**********"
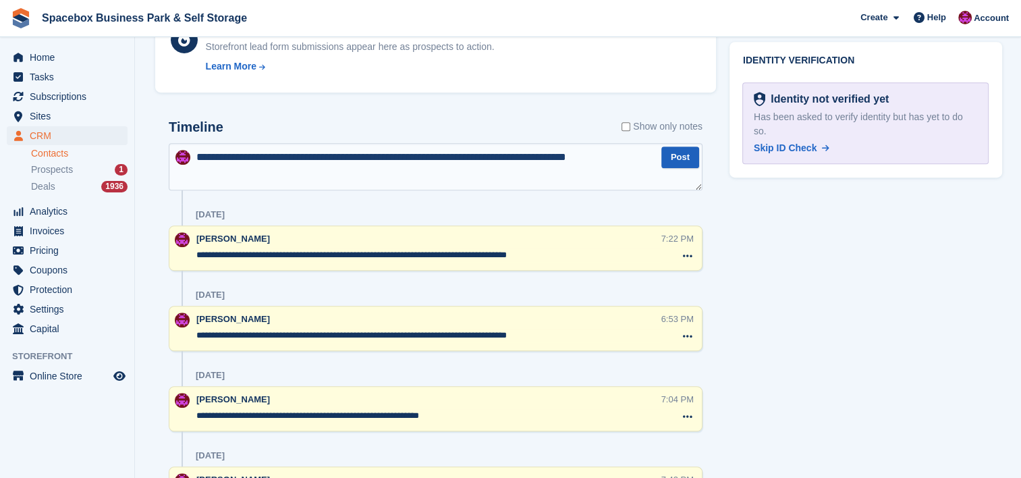
type textarea "**********"
click at [686, 155] on button "Post" at bounding box center [680, 157] width 38 height 22
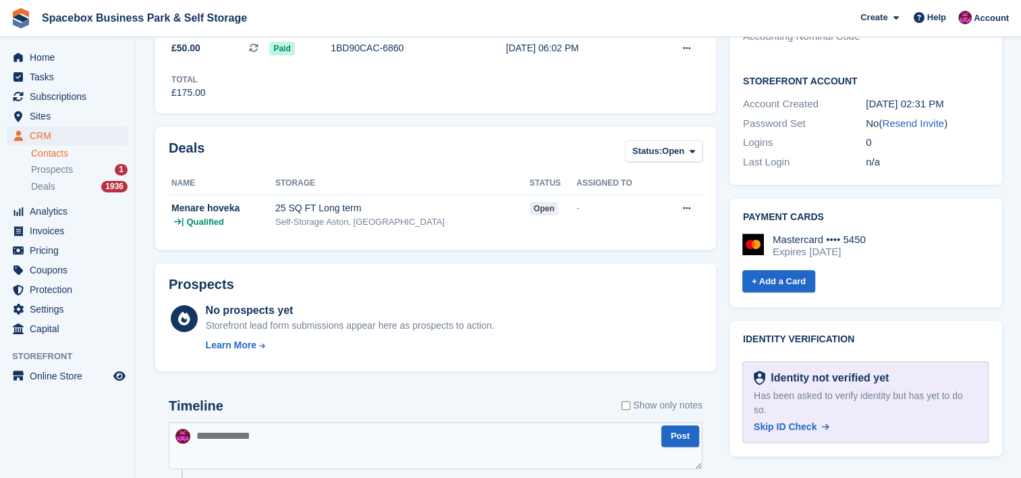
scroll to position [0, 0]
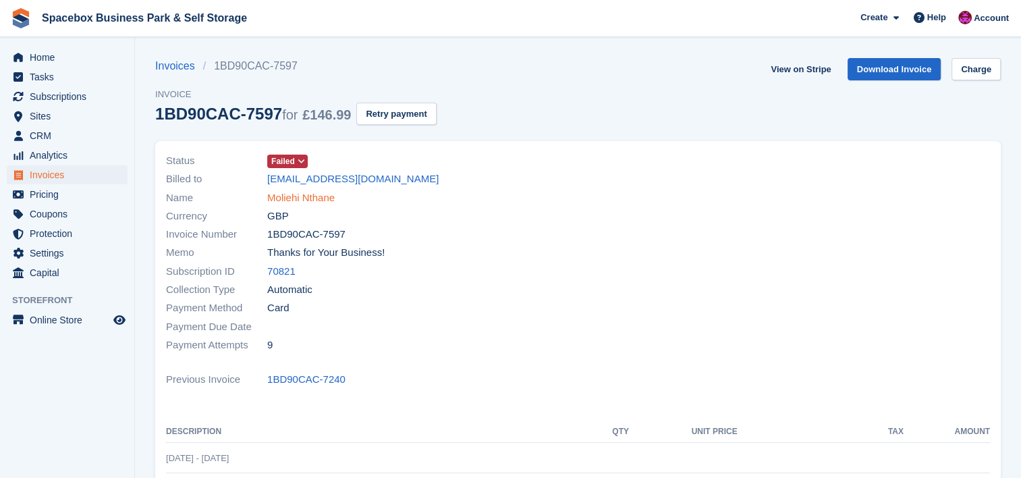
click at [319, 196] on link "Moliehi Nthane" at bounding box center [300, 198] width 67 height 16
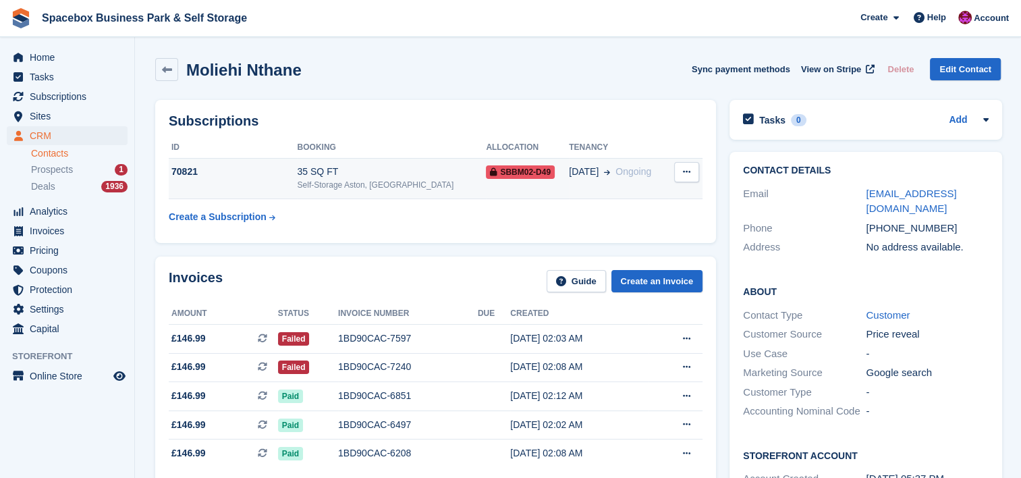
click at [359, 190] on div "Self-Storage Aston, [GEOGRAPHIC_DATA]" at bounding box center [391, 185] width 189 height 12
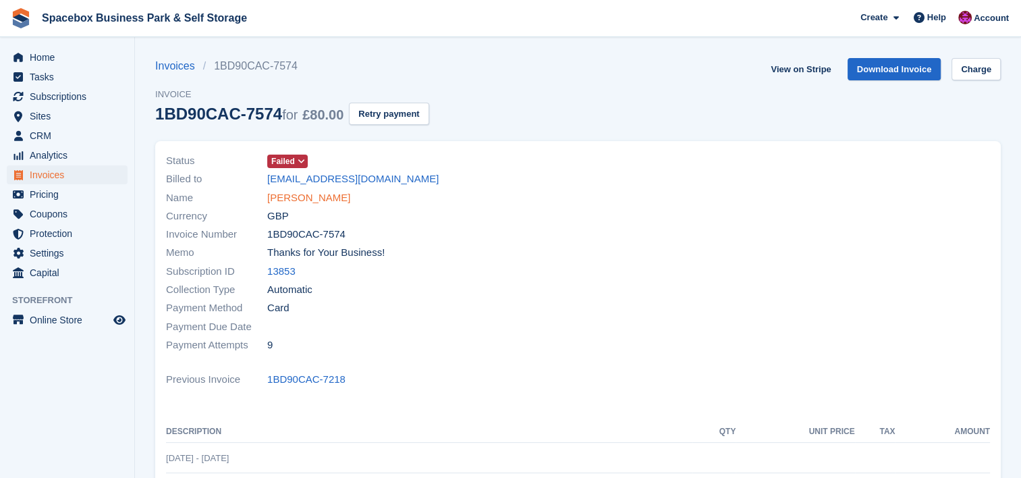
click at [290, 198] on link "kevon kelly" at bounding box center [308, 198] width 83 height 16
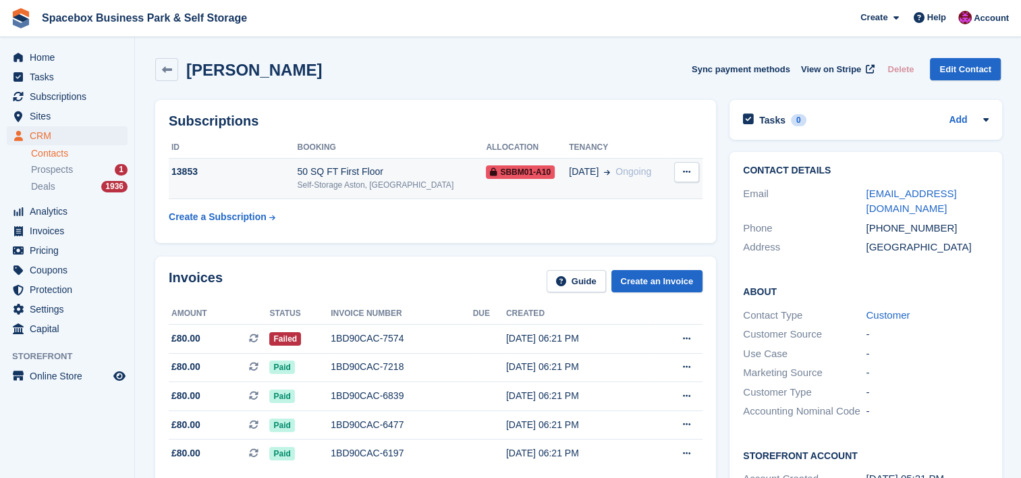
click at [319, 182] on div "Self-Storage Aston, [GEOGRAPHIC_DATA]" at bounding box center [391, 185] width 189 height 12
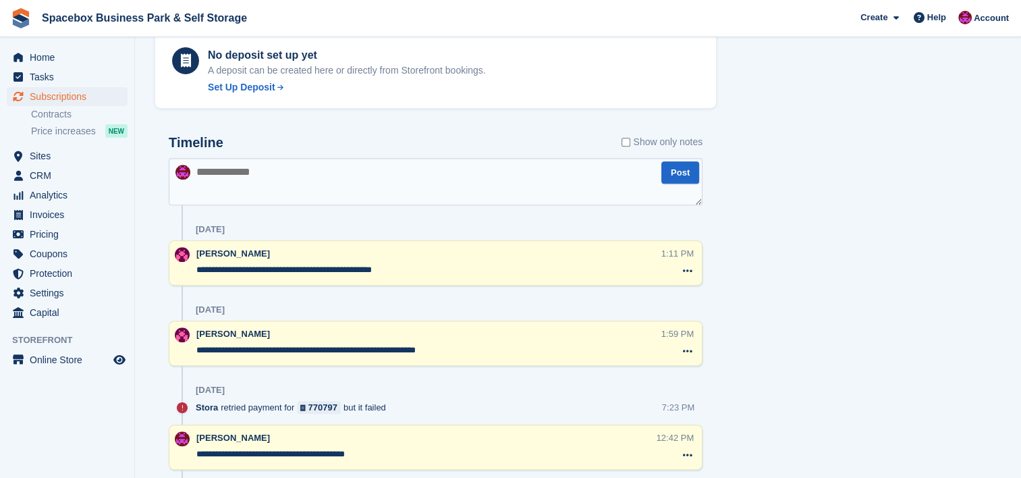
scroll to position [773, 0]
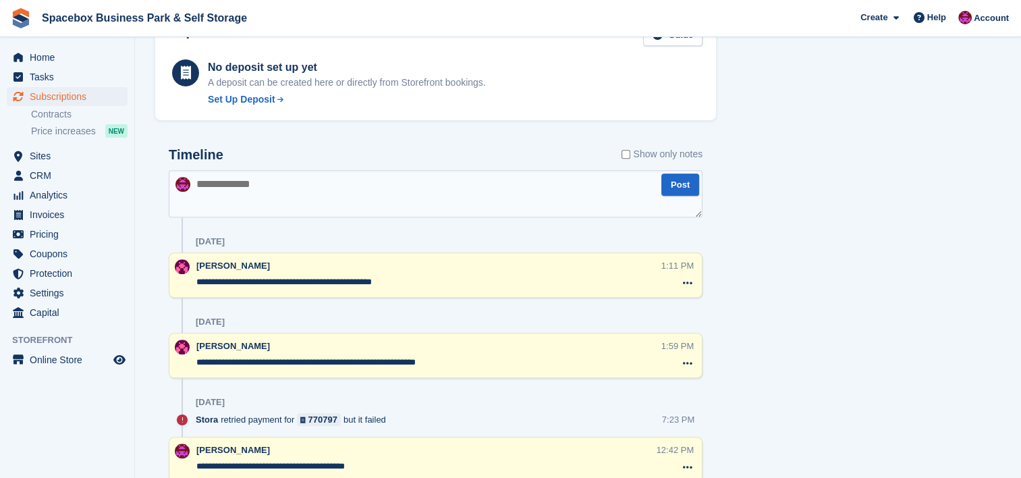
drag, startPoint x: 402, startPoint y: 282, endPoint x: 179, endPoint y: 291, distance: 223.6
click at [179, 291] on div "**********" at bounding box center [436, 274] width 534 height 45
click at [250, 182] on textarea at bounding box center [436, 193] width 534 height 47
paste textarea "**********"
type textarea "**********"
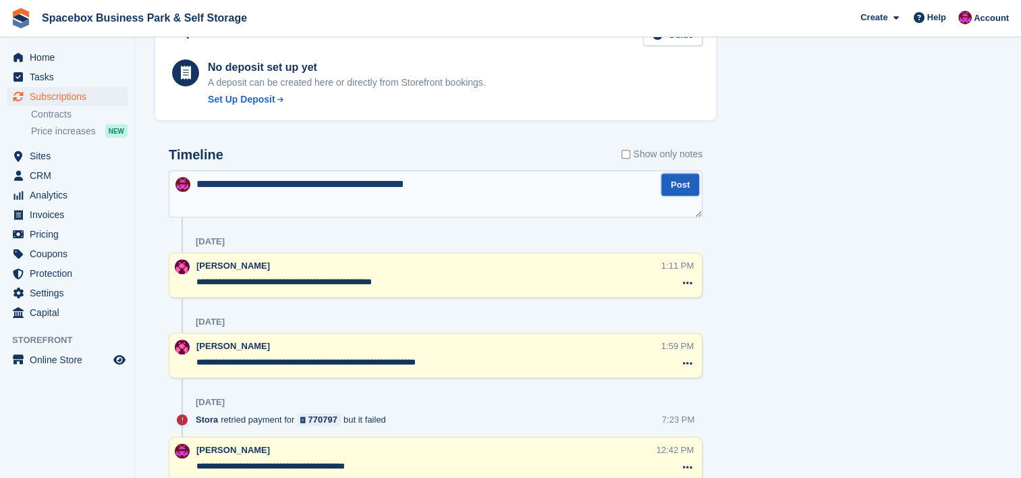
click at [675, 187] on button "Post" at bounding box center [680, 184] width 38 height 22
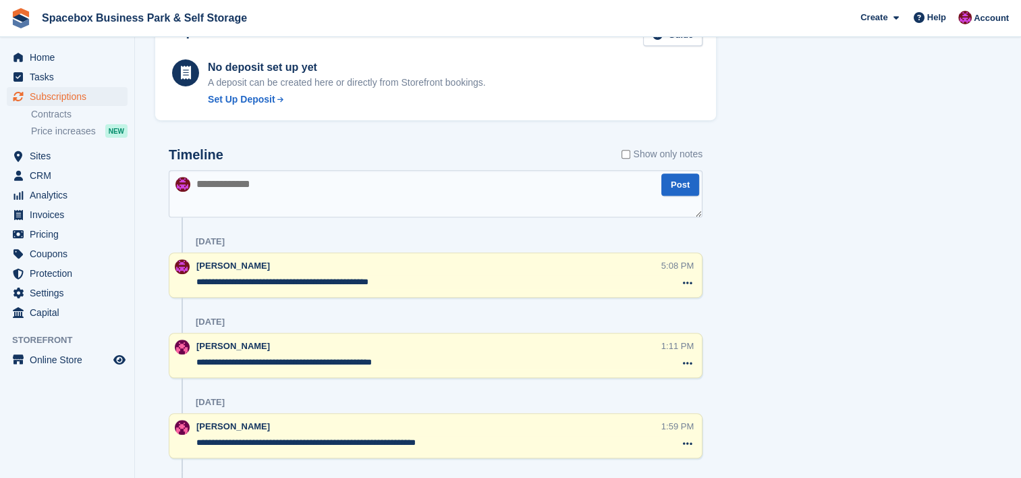
scroll to position [0, 0]
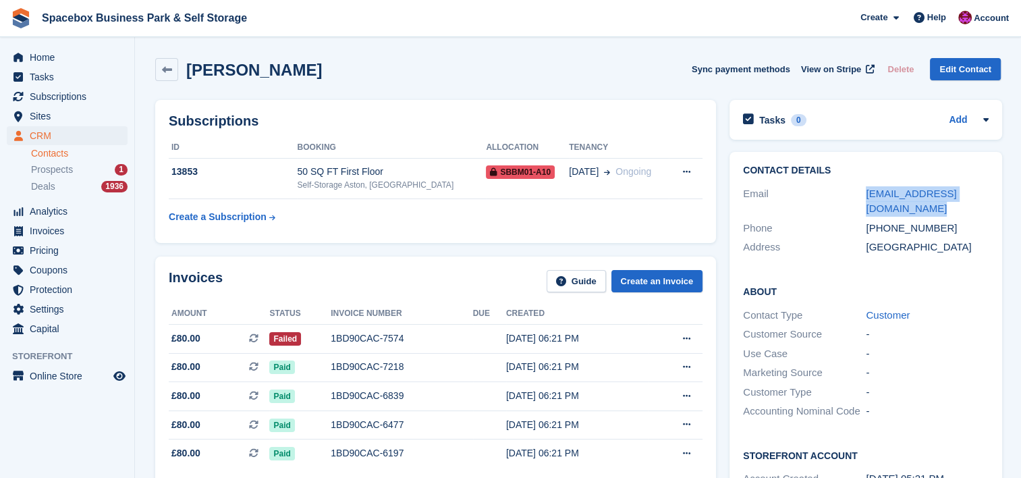
drag, startPoint x: 866, startPoint y: 189, endPoint x: 862, endPoint y: 183, distance: 7.3
click at [862, 183] on div "Contact Details Email kevonkelly@kitaurobotics.com Phone +447832930184 Address …" at bounding box center [866, 211] width 273 height 119
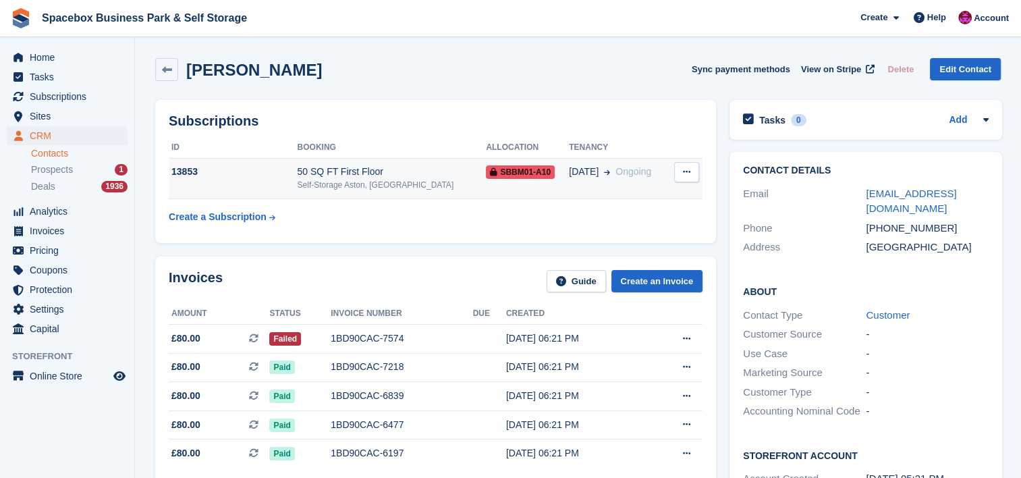
click at [352, 187] on div "Self-Storage Aston, [GEOGRAPHIC_DATA]" at bounding box center [391, 185] width 189 height 12
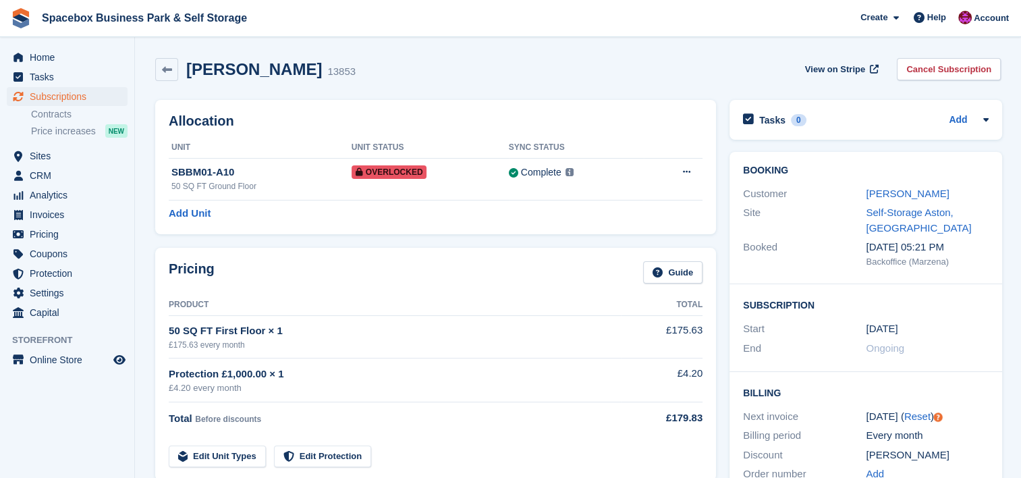
click at [352, 187] on td "Overlocked" at bounding box center [430, 179] width 157 height 42
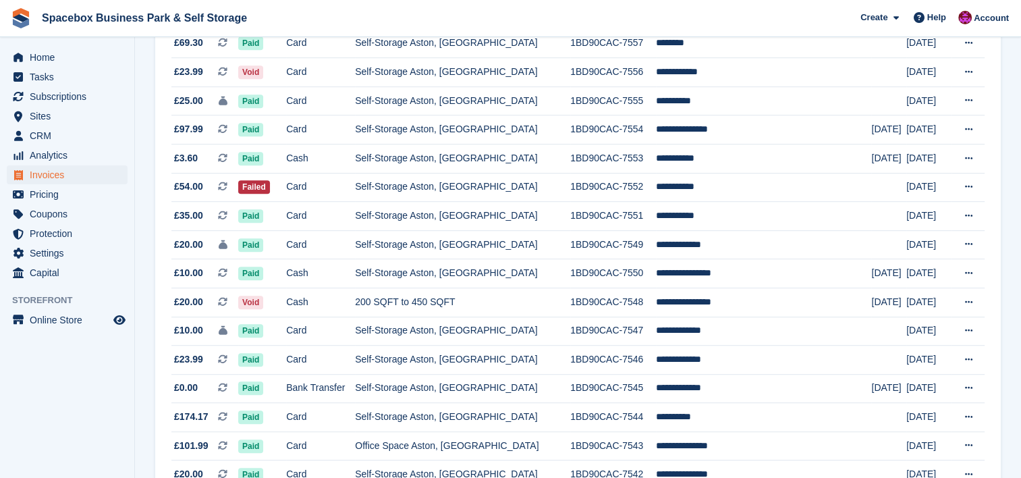
scroll to position [773, 0]
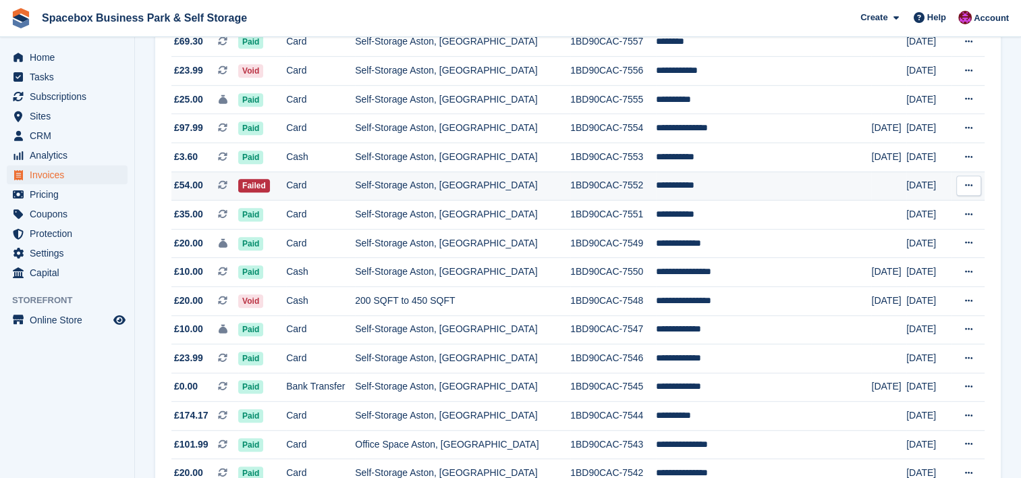
click at [455, 182] on td "Self-Storage Aston, [GEOGRAPHIC_DATA]" at bounding box center [462, 185] width 215 height 29
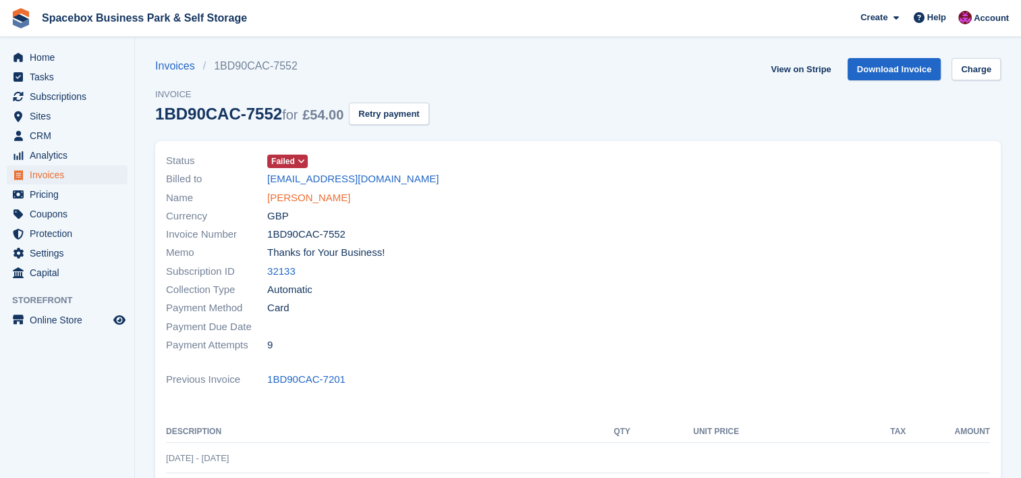
click at [308, 197] on link "[PERSON_NAME]" at bounding box center [308, 198] width 83 height 16
